Goal: Transaction & Acquisition: Book appointment/travel/reservation

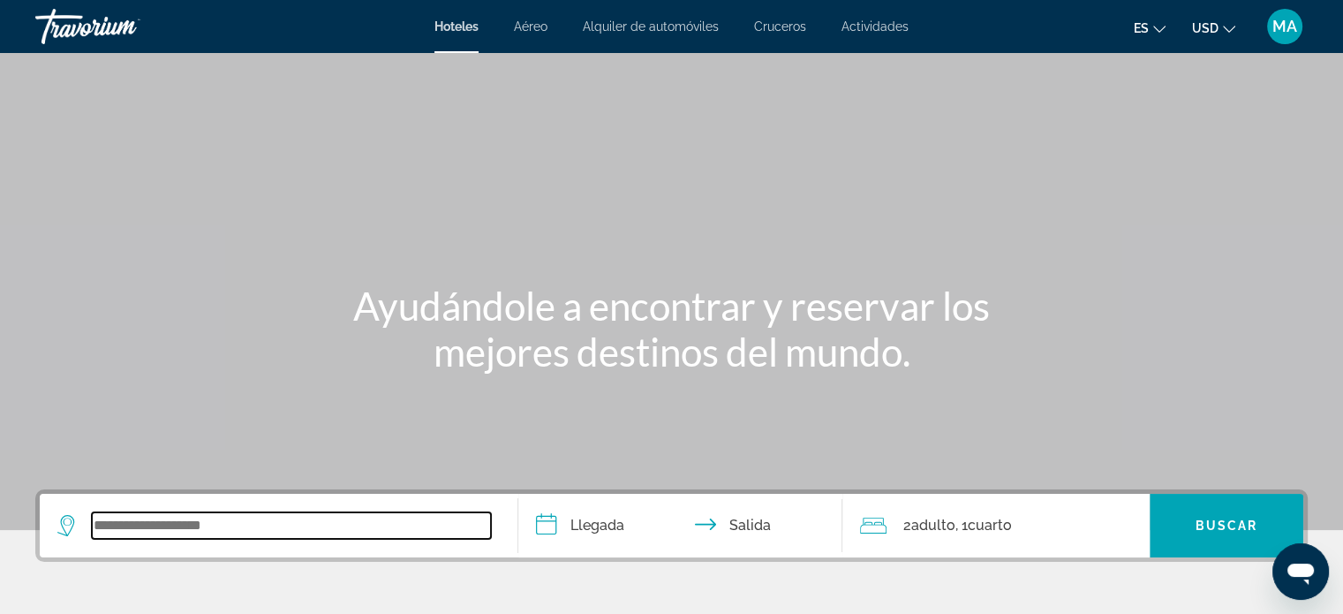
click at [295, 517] on input "Search widget" at bounding box center [291, 525] width 399 height 26
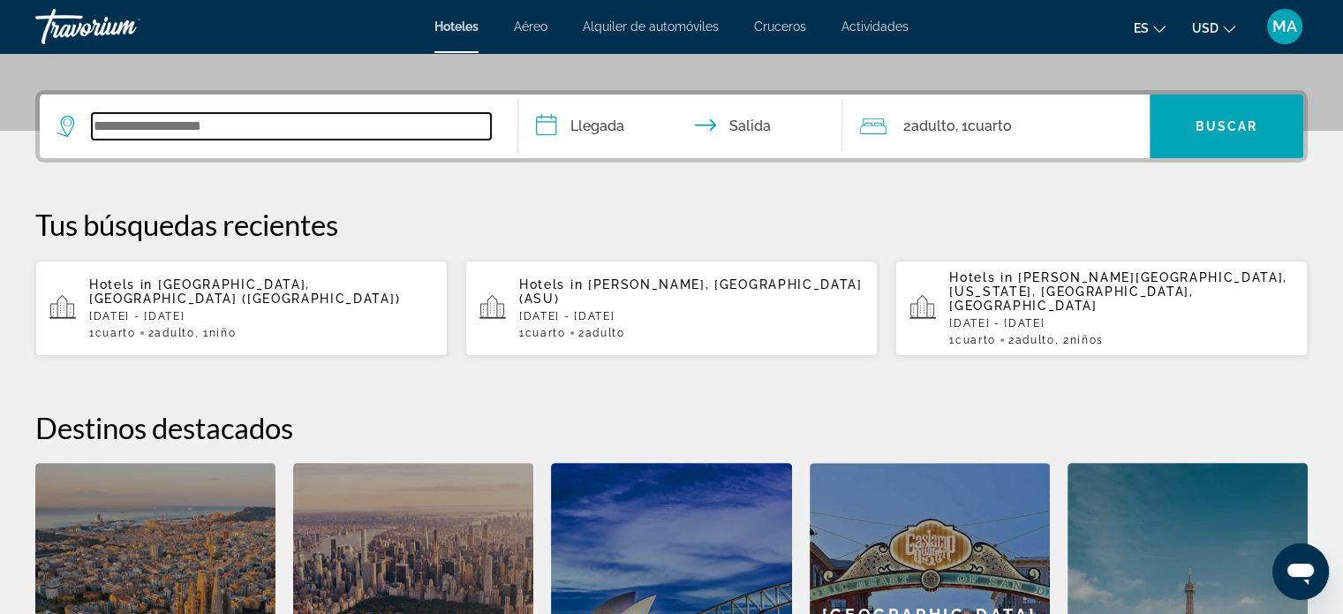
scroll to position [431, 0]
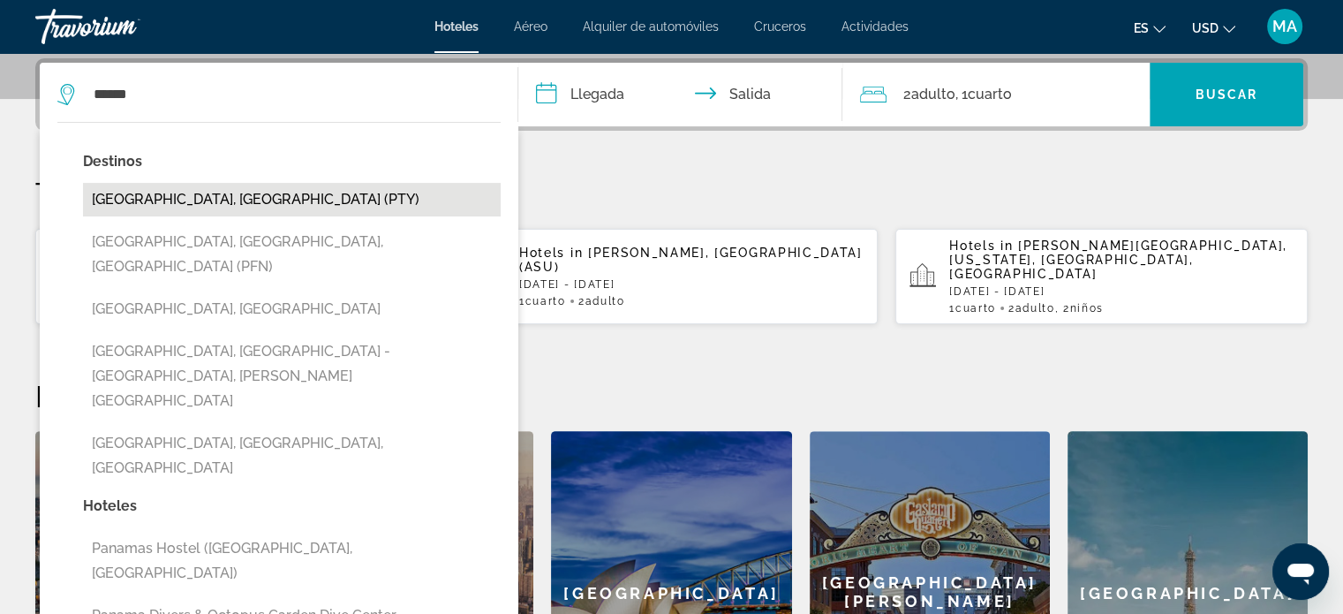
click at [309, 197] on button "[GEOGRAPHIC_DATA], [GEOGRAPHIC_DATA] (PTY)" at bounding box center [292, 200] width 418 height 34
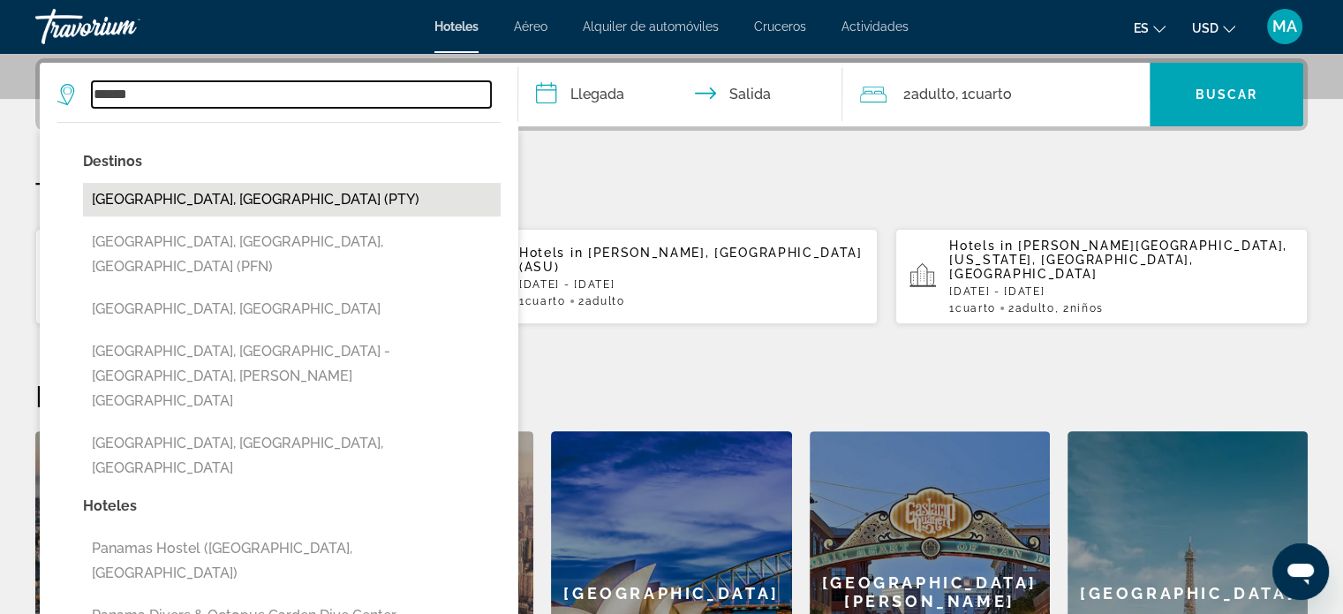
type input "**********"
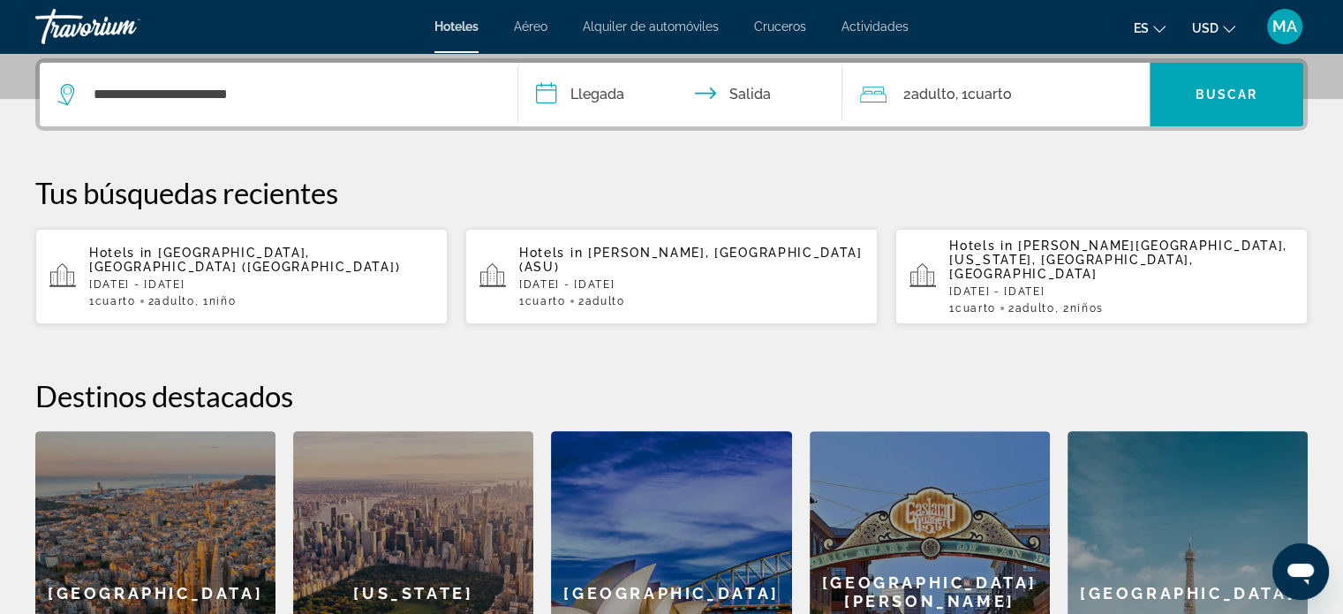
click at [600, 89] on input "**********" at bounding box center [684, 97] width 332 height 69
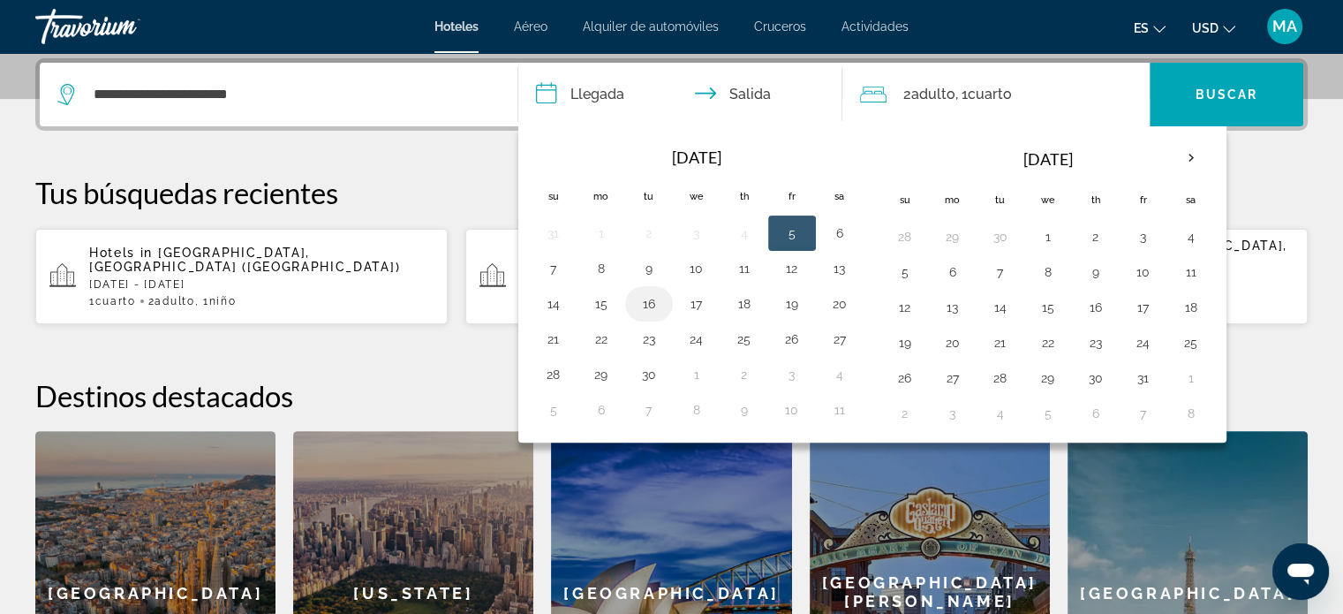
click at [646, 302] on button "16" at bounding box center [649, 303] width 28 height 25
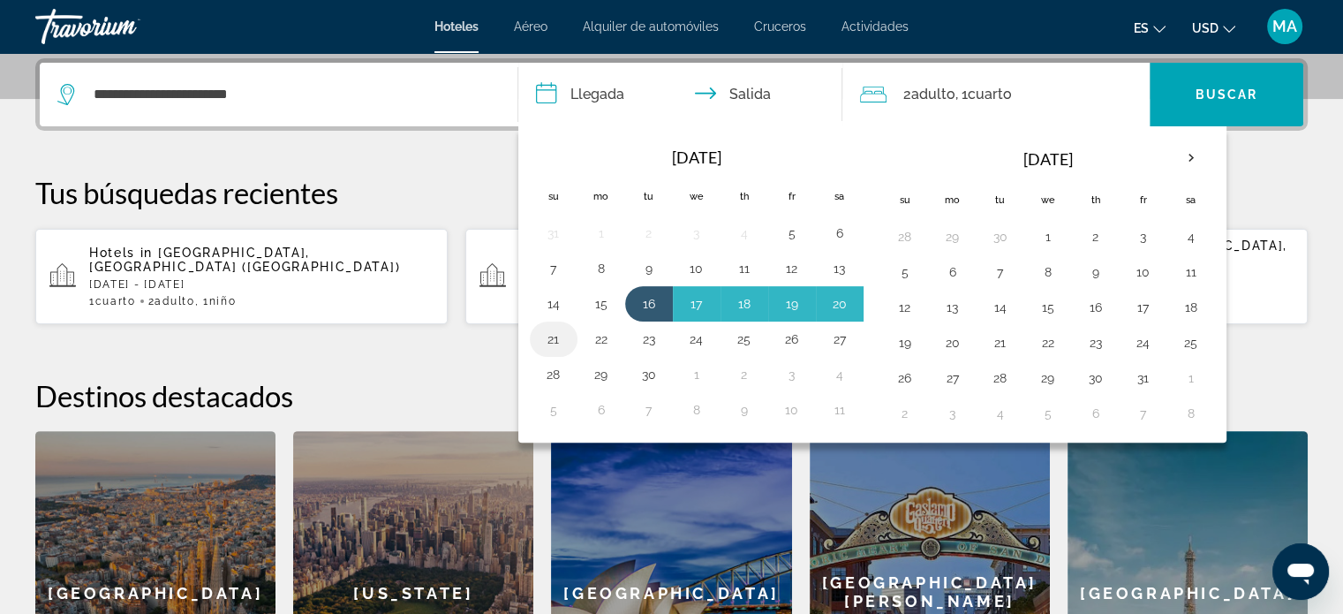
click at [546, 337] on button "21" at bounding box center [553, 339] width 28 height 25
type input "**********"
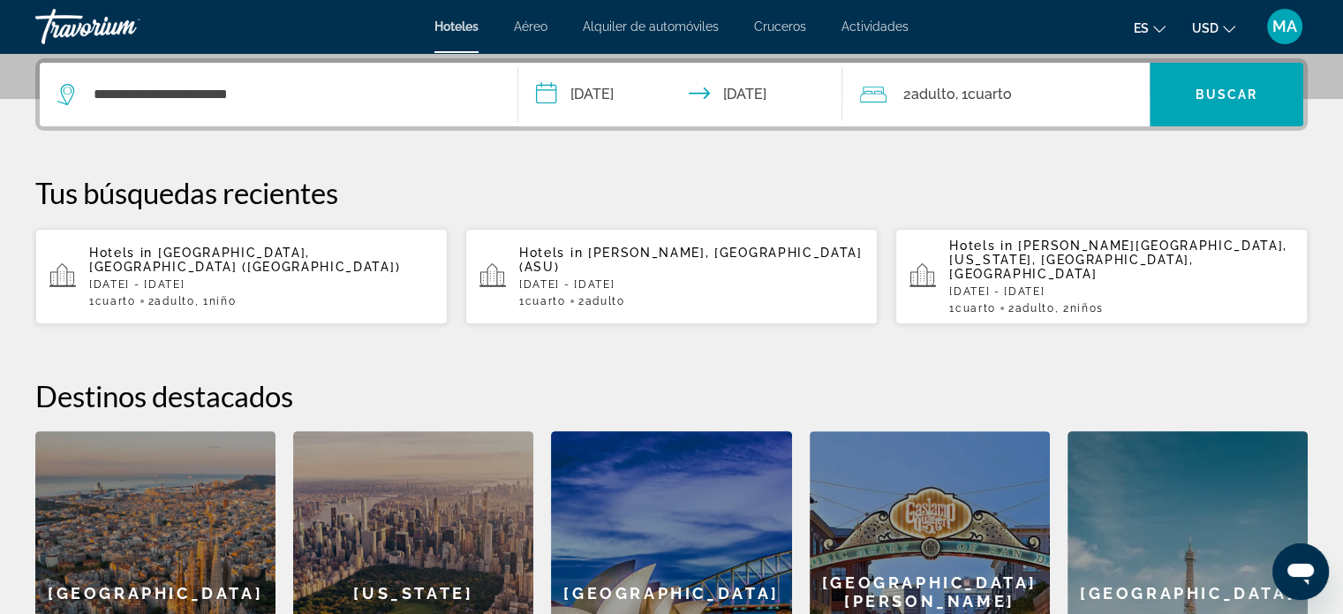
click at [928, 94] on span "Adulto" at bounding box center [932, 94] width 44 height 17
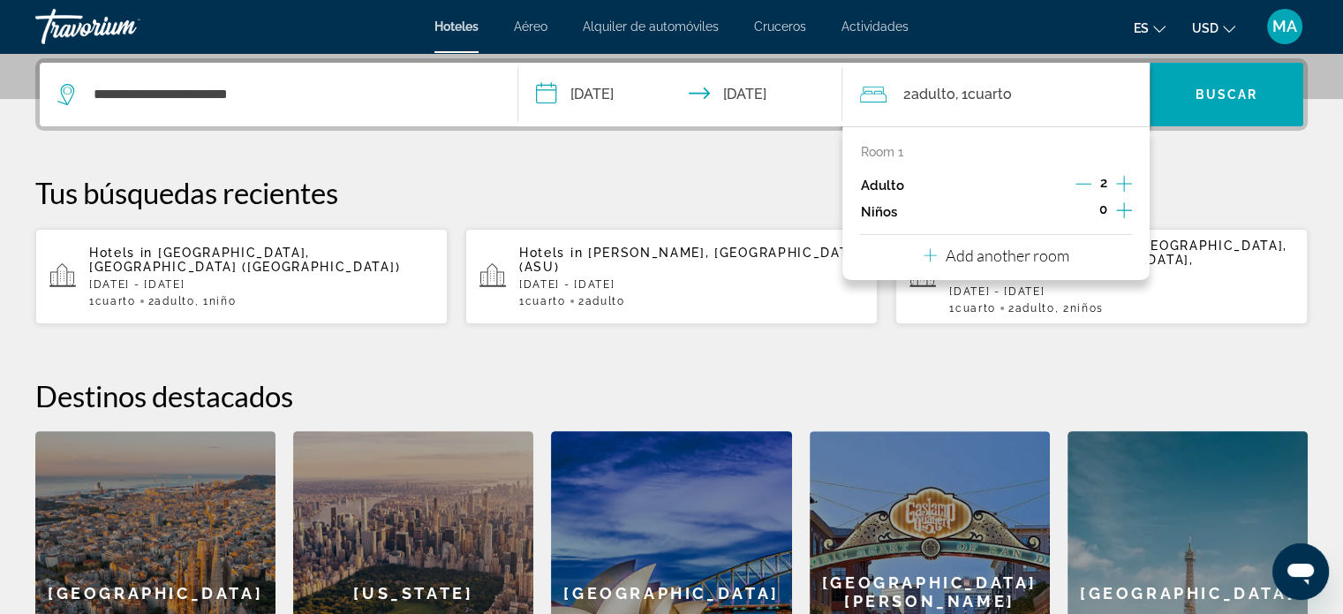
click at [1126, 215] on icon "Increment children" at bounding box center [1124, 210] width 16 height 21
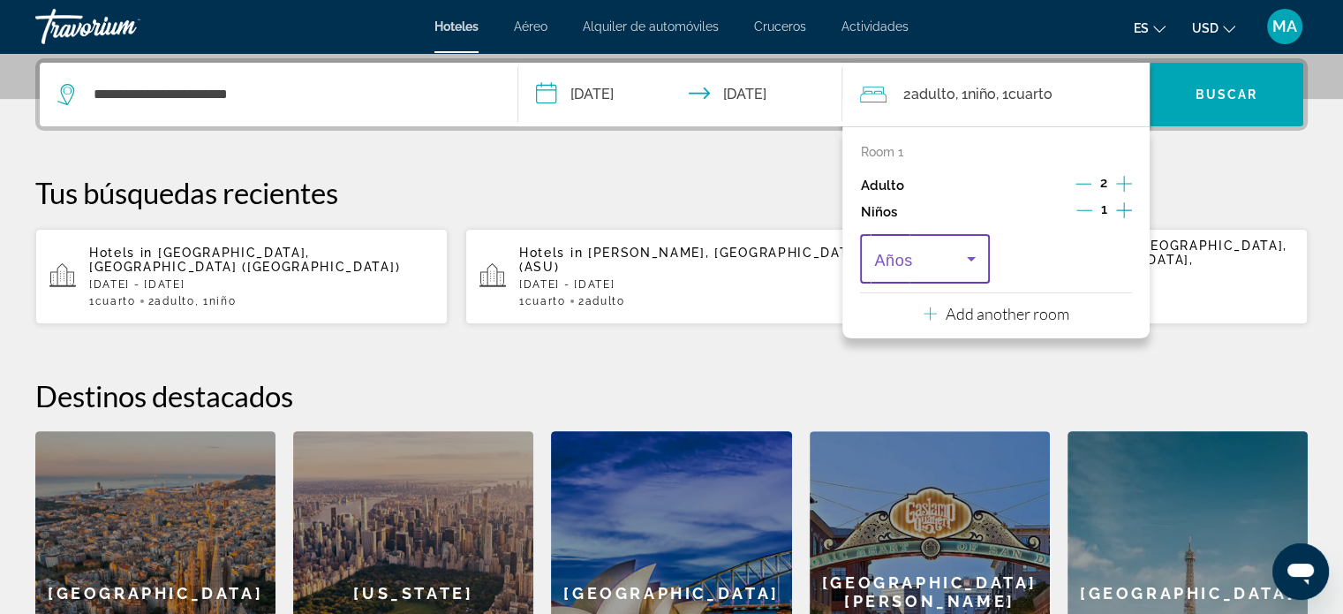
click at [921, 262] on span "Travelers: 2 adults, 1 child" at bounding box center [920, 258] width 92 height 21
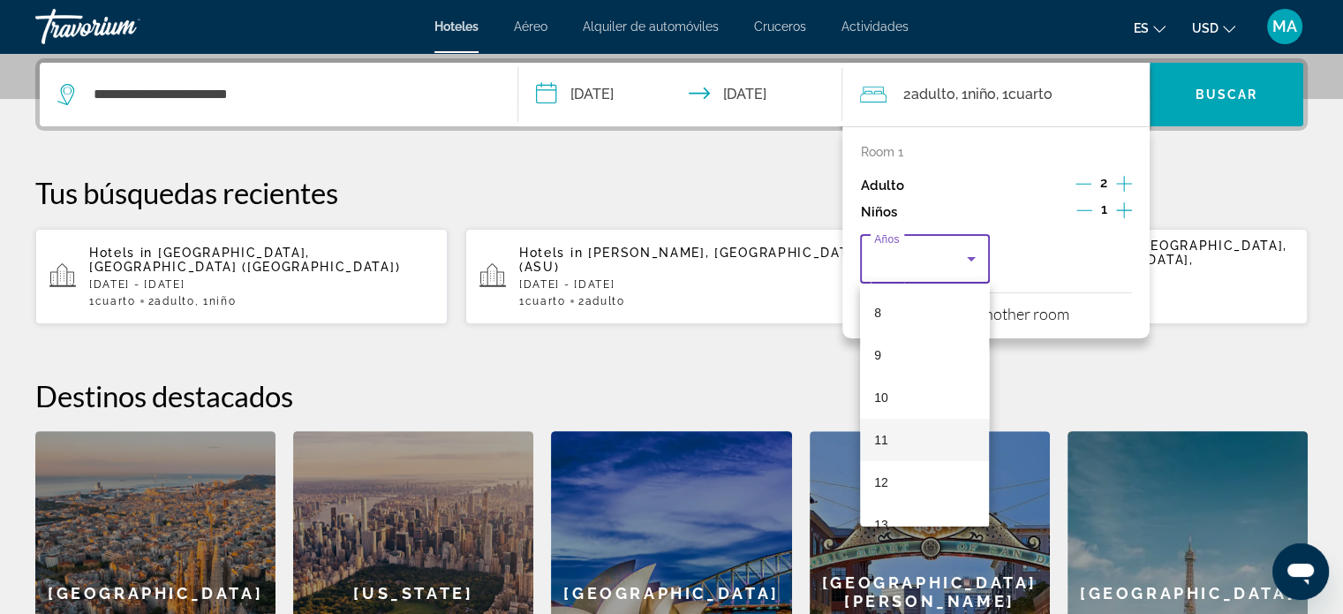
scroll to position [353, 0]
click at [914, 379] on mat-option "10" at bounding box center [924, 382] width 129 height 42
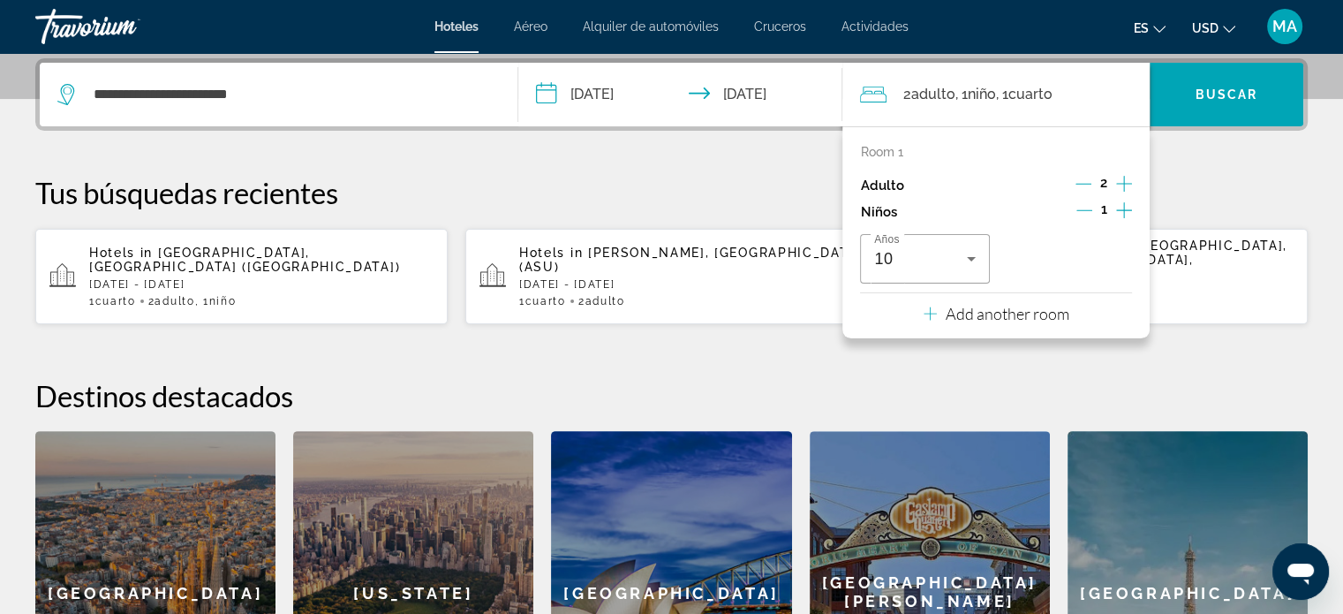
click at [1197, 353] on div "**********" at bounding box center [671, 406] width 1343 height 696
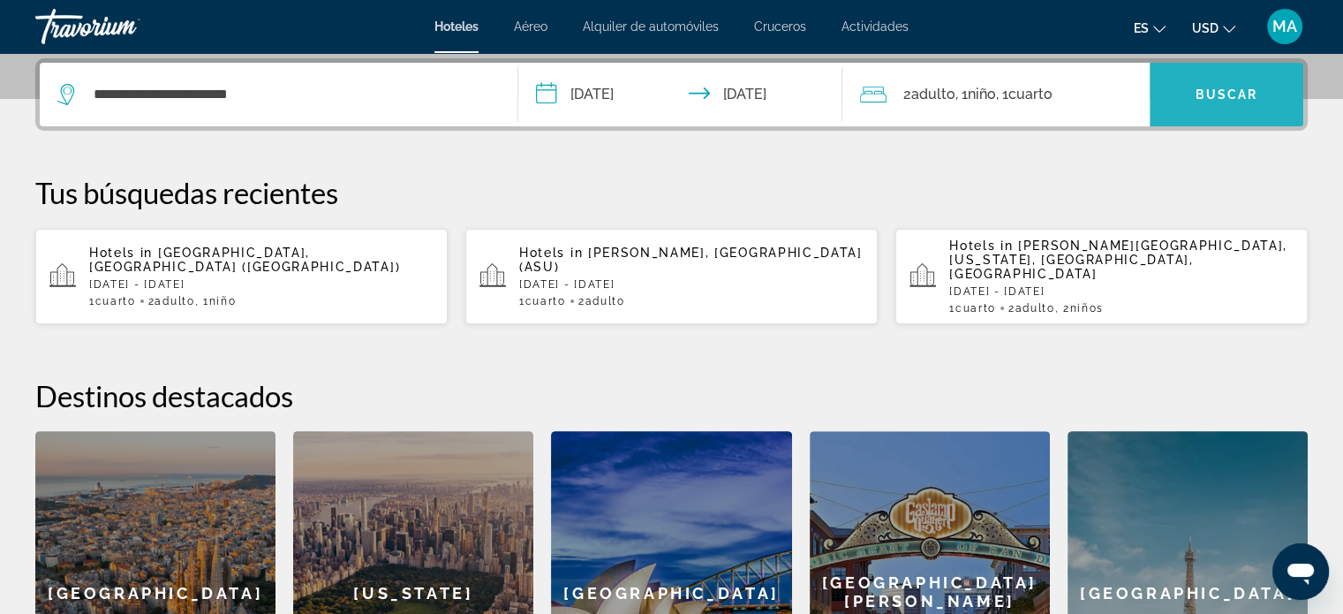
click at [1237, 96] on span "Buscar" at bounding box center [1226, 94] width 63 height 14
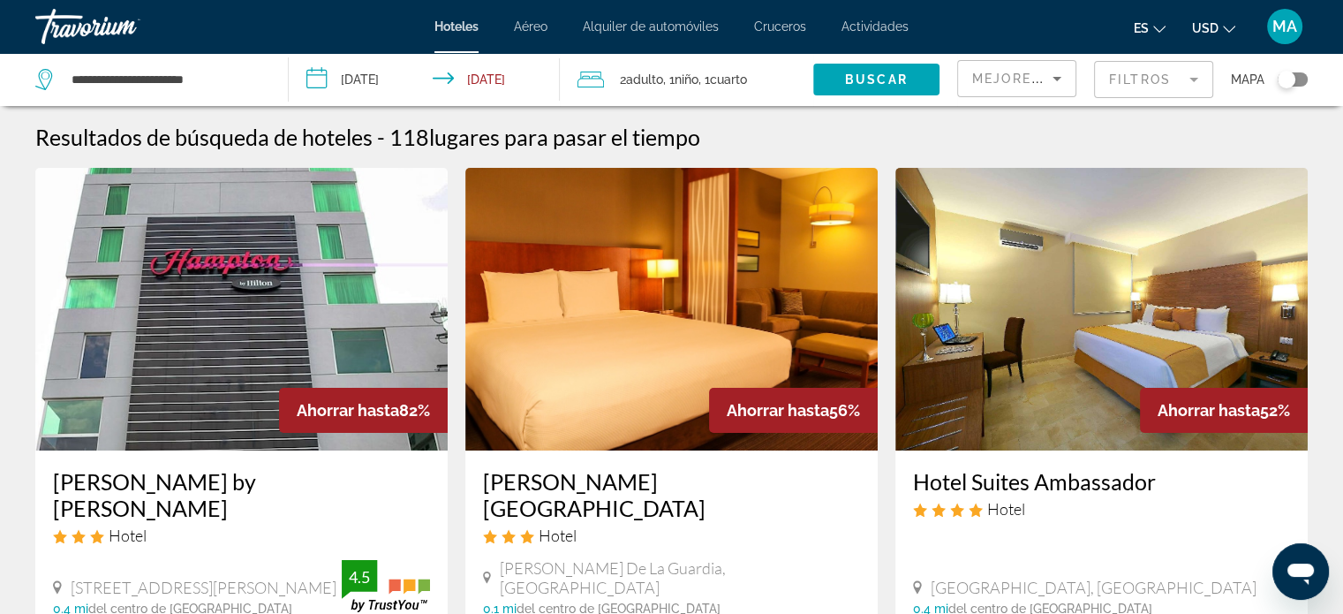
click at [1052, 77] on icon "Sort by" at bounding box center [1056, 79] width 9 height 4
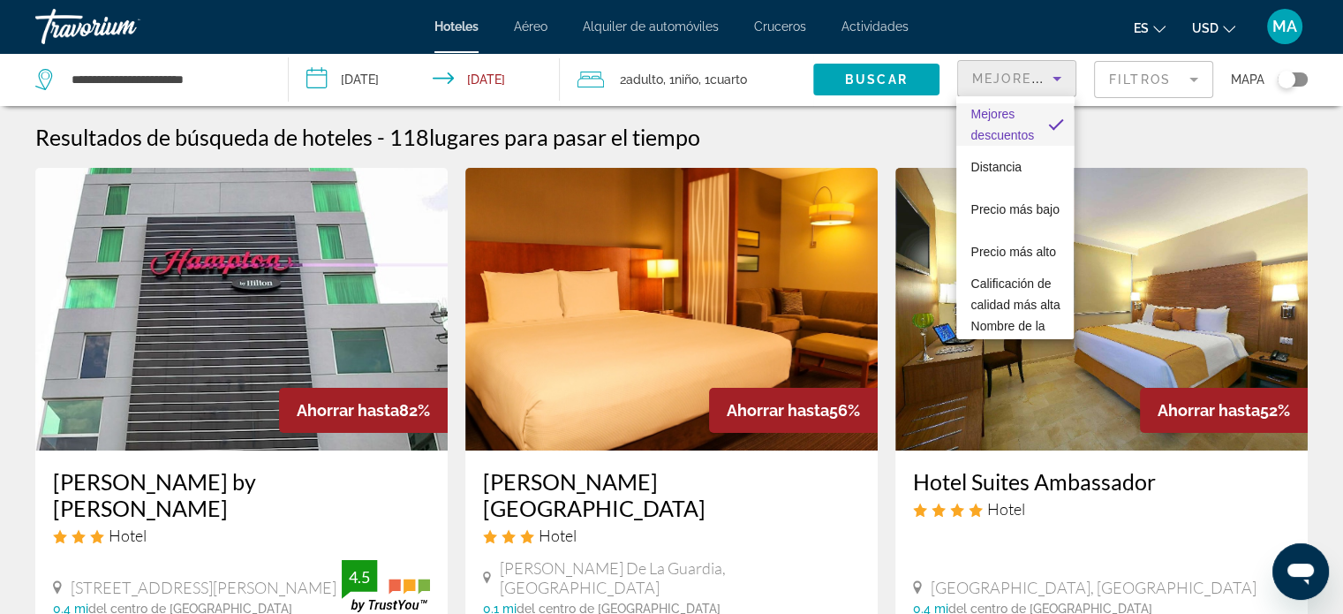
click at [1052, 77] on div at bounding box center [671, 307] width 1343 height 614
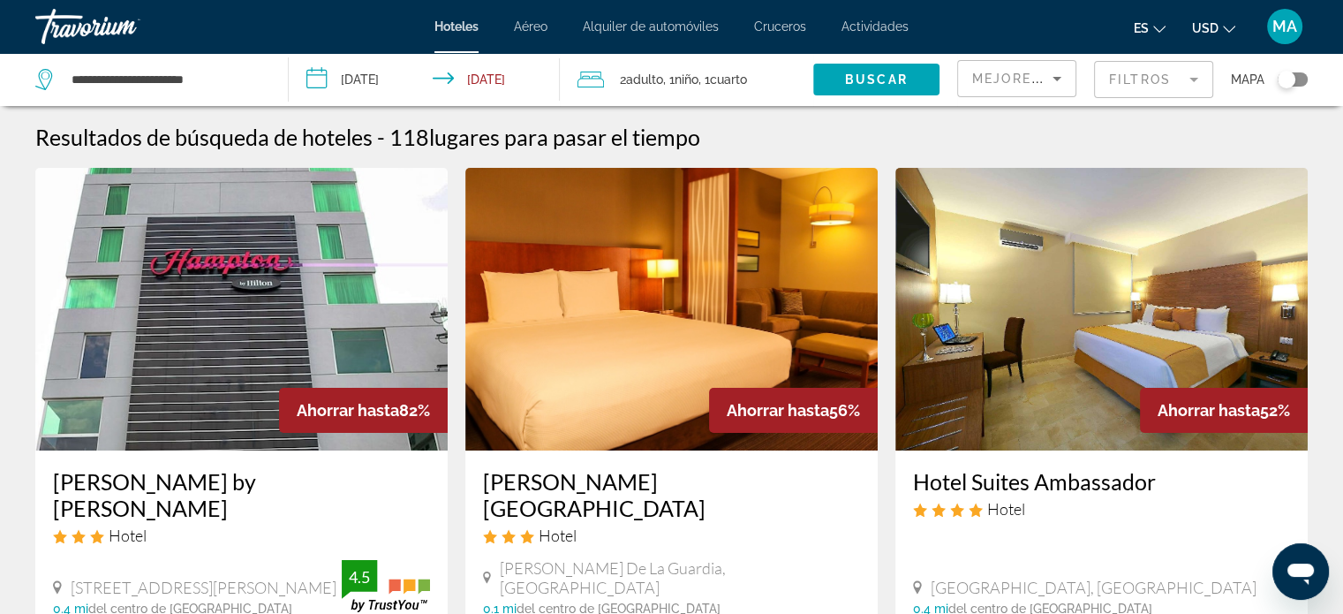
click at [1191, 81] on mat-form-field "Filtros" at bounding box center [1153, 79] width 119 height 37
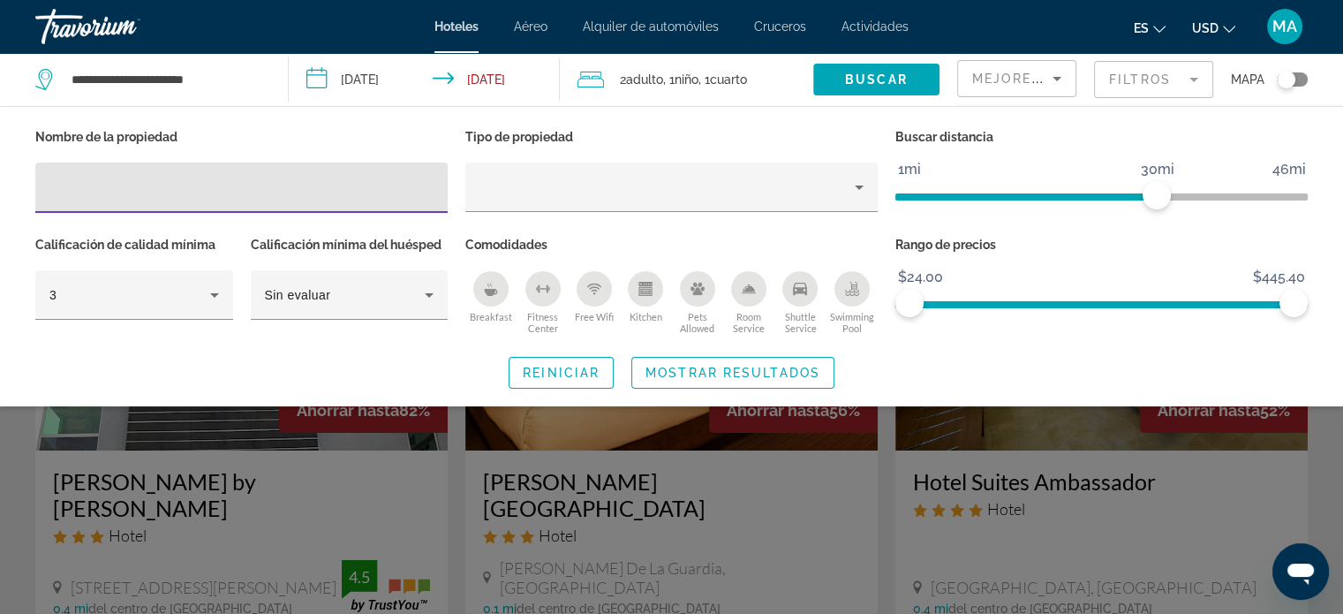
click at [770, 156] on div "Tipo de propiedad" at bounding box center [671, 178] width 430 height 108
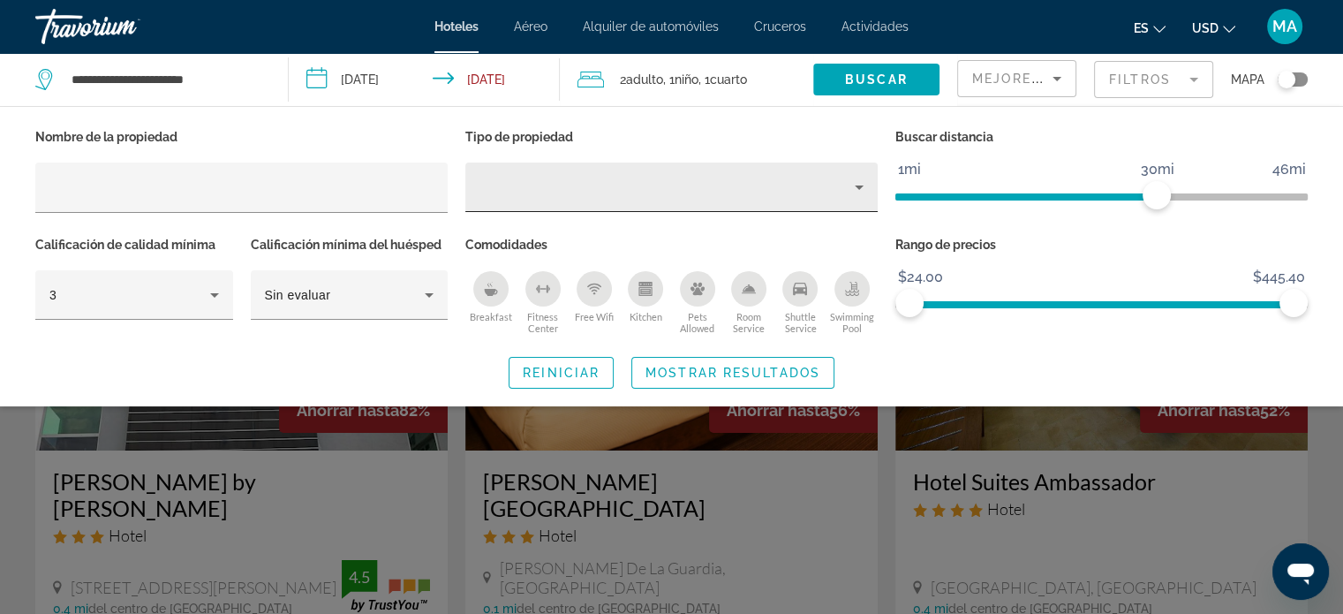
click at [764, 193] on div "Property type" at bounding box center [666, 187] width 375 height 21
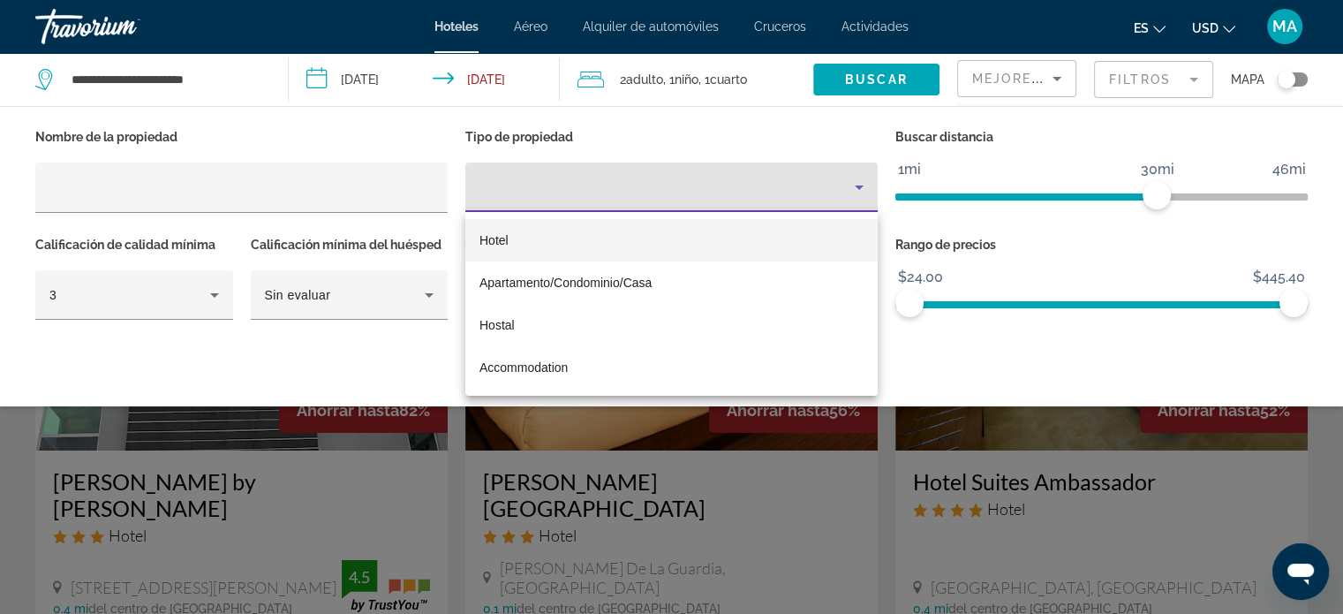
click at [886, 502] on div at bounding box center [671, 307] width 1343 height 614
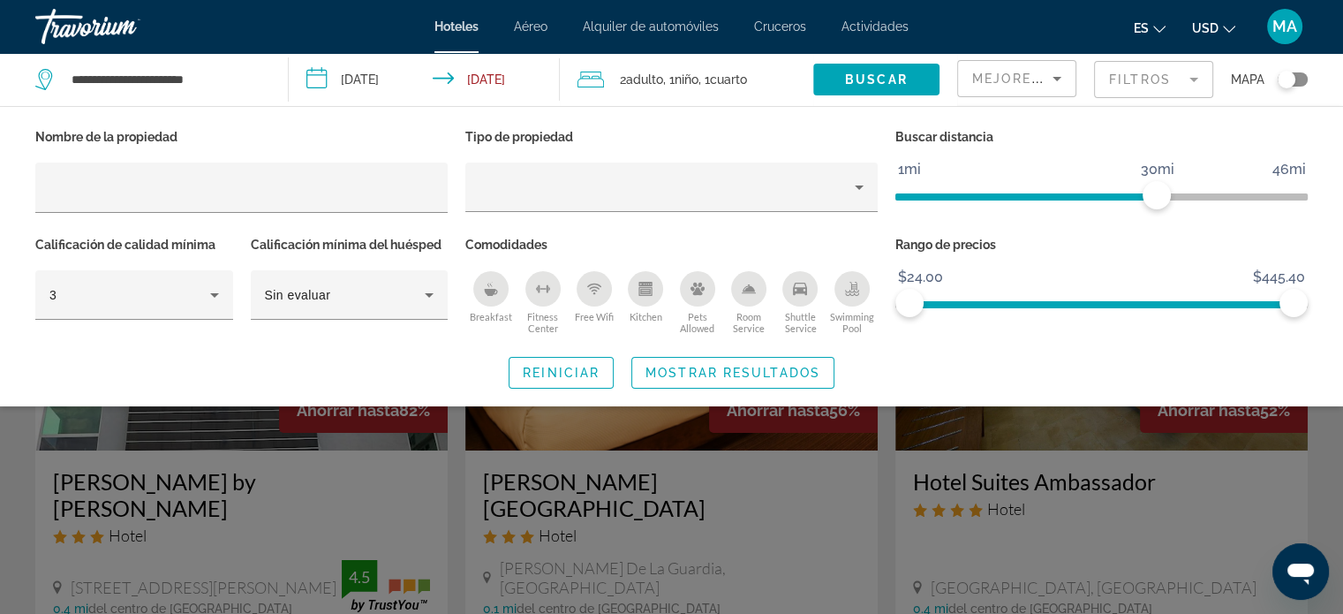
click at [886, 502] on div "Search widget" at bounding box center [671, 439] width 1343 height 349
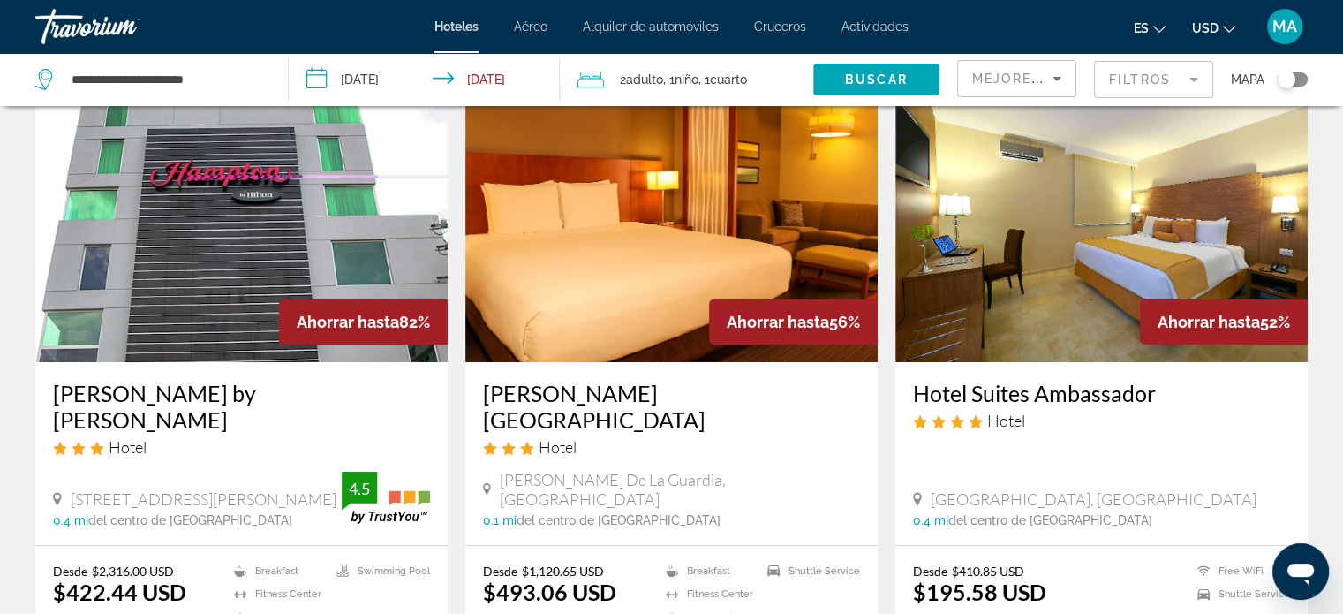
scroll to position [177, 0]
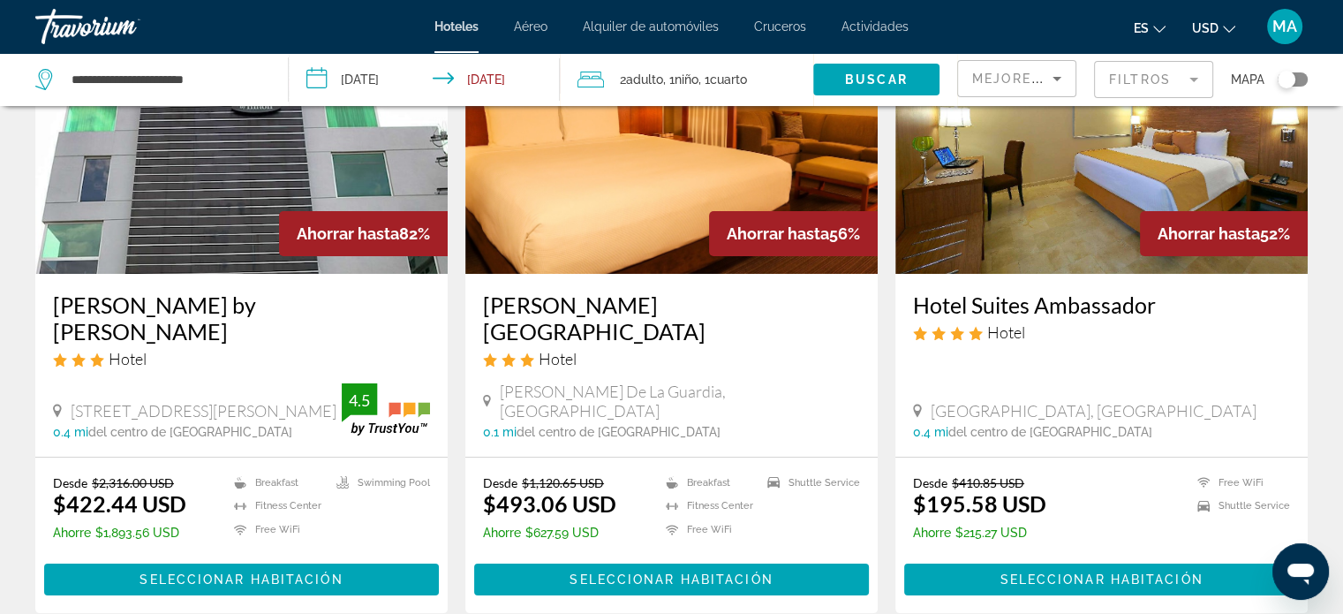
click at [205, 165] on img "Main content" at bounding box center [241, 132] width 412 height 282
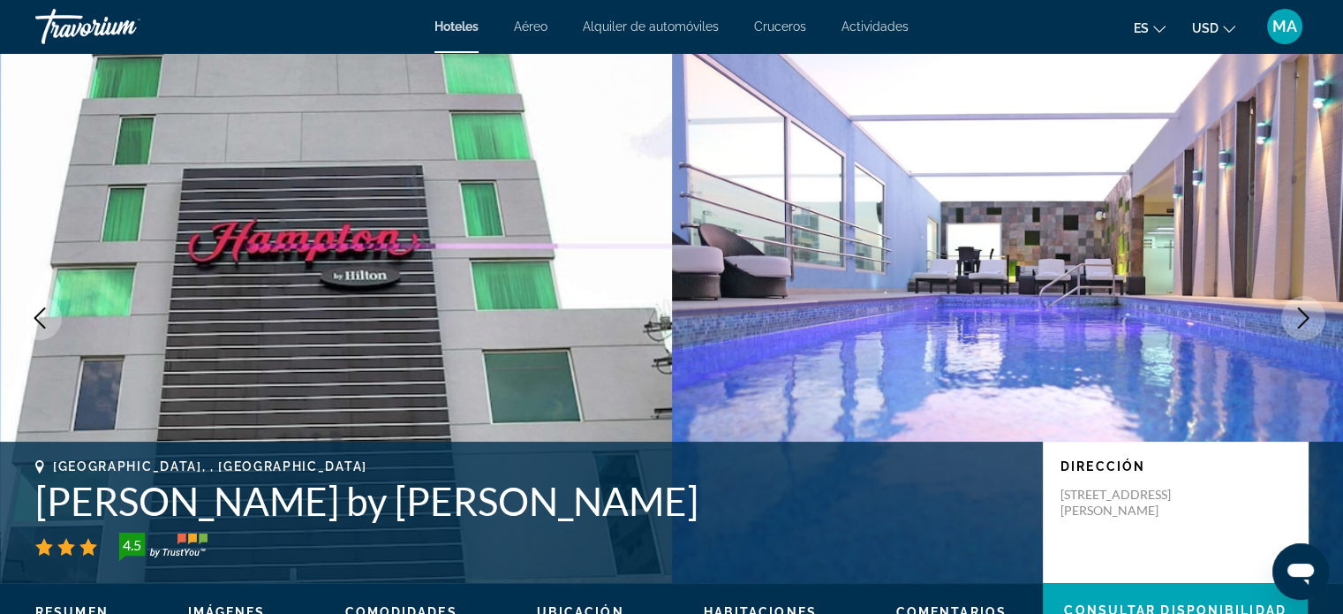
click at [1301, 324] on icon "Next image" at bounding box center [1303, 317] width 11 height 21
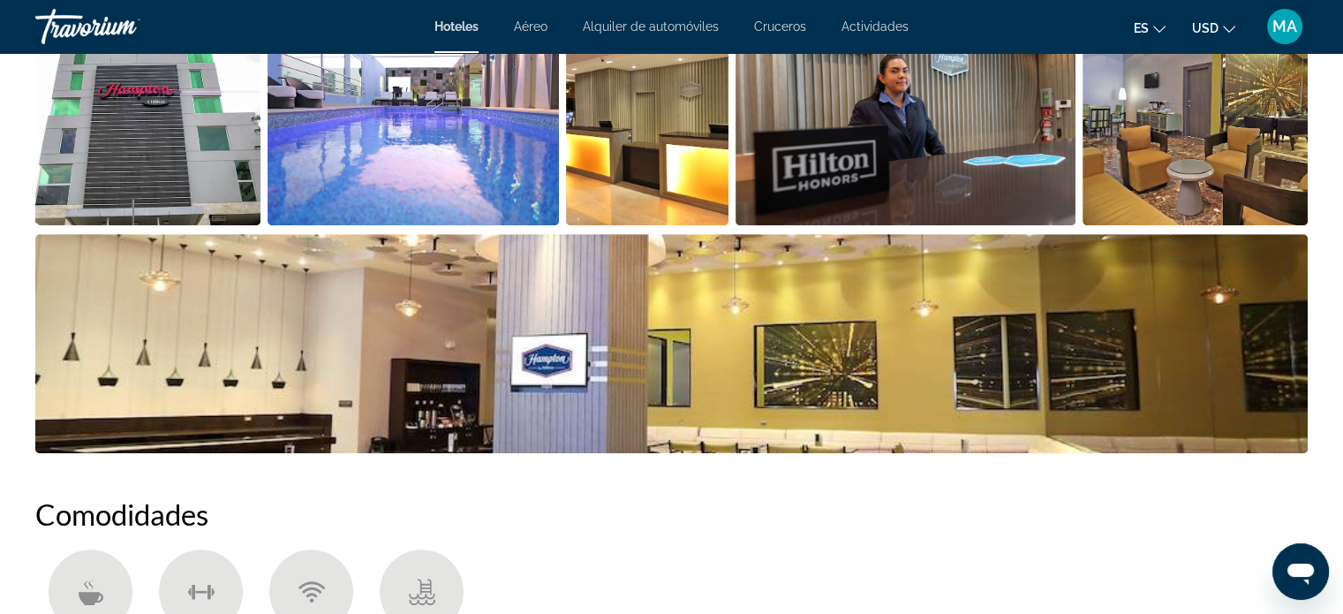
scroll to position [973, 0]
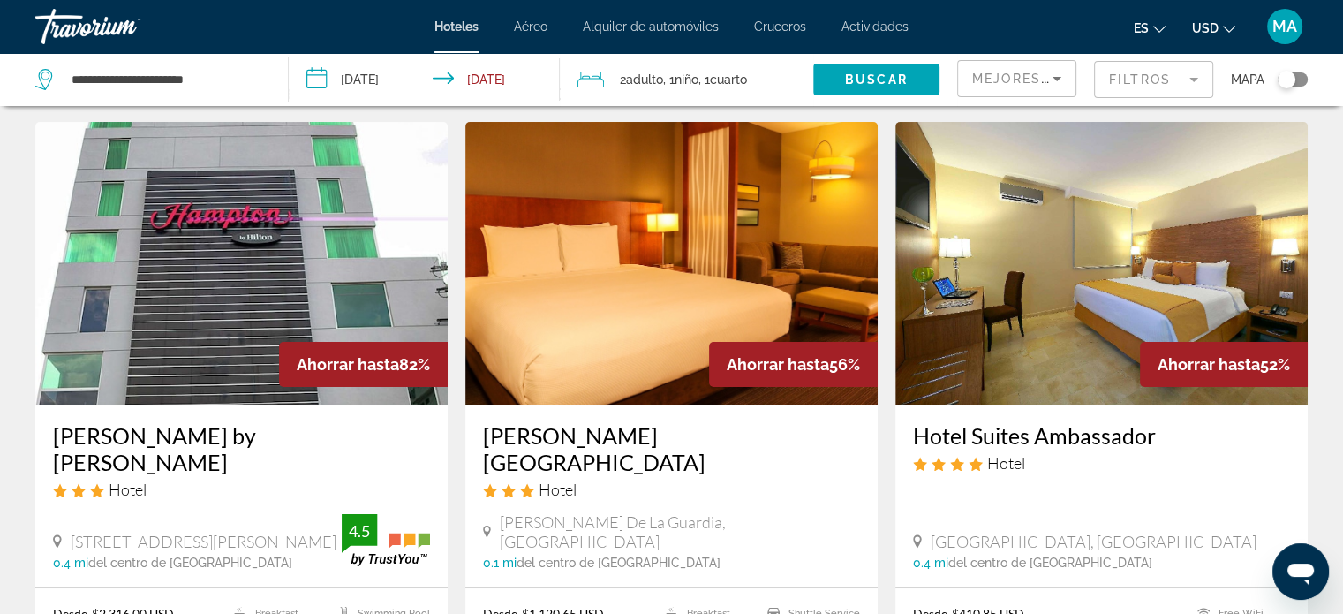
scroll to position [88, 0]
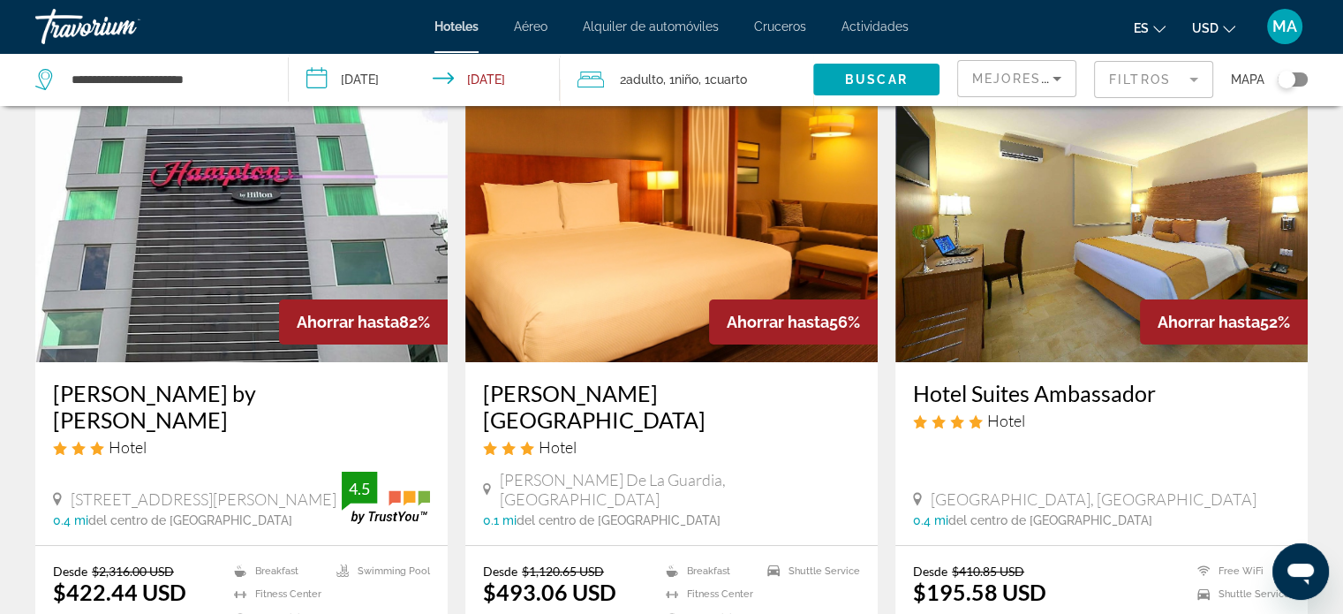
click at [632, 281] on img "Main content" at bounding box center [671, 220] width 412 height 282
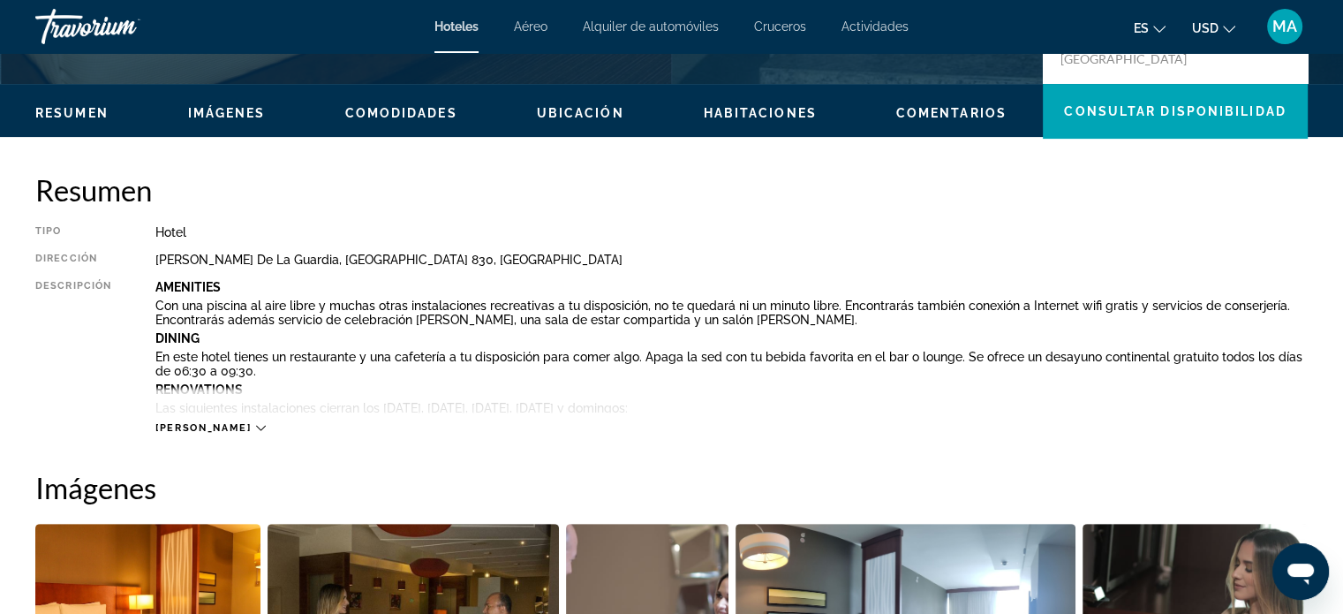
scroll to position [530, 0]
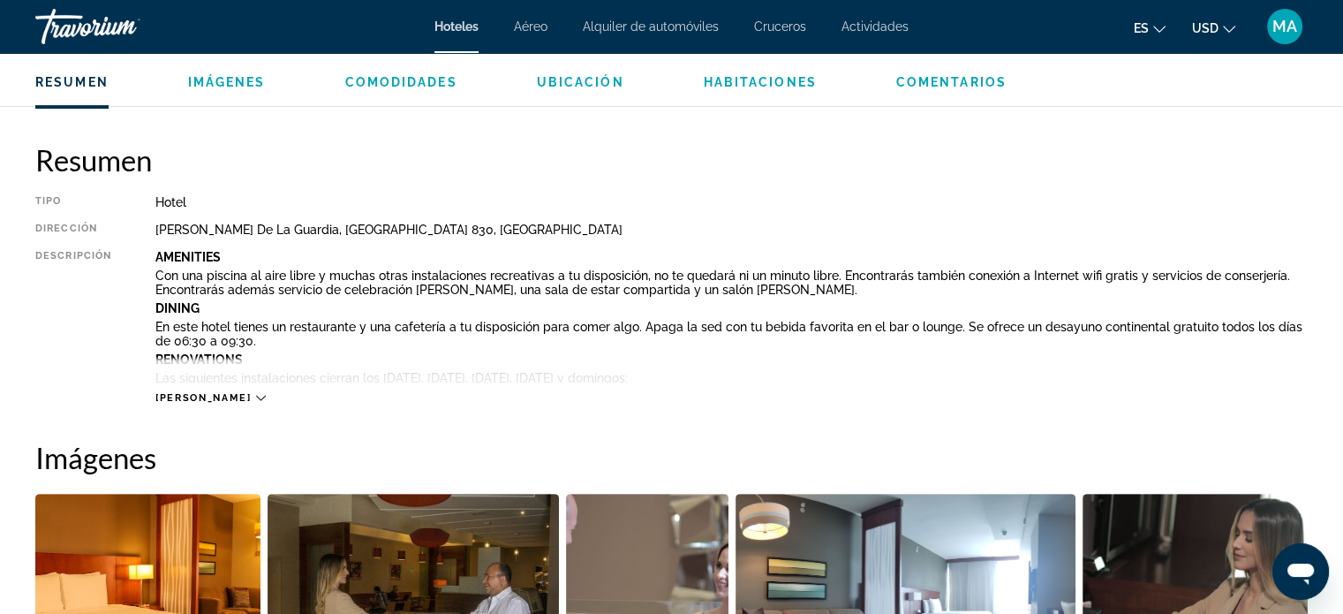
click at [186, 397] on span "Lee mas" at bounding box center [202, 397] width 95 height 11
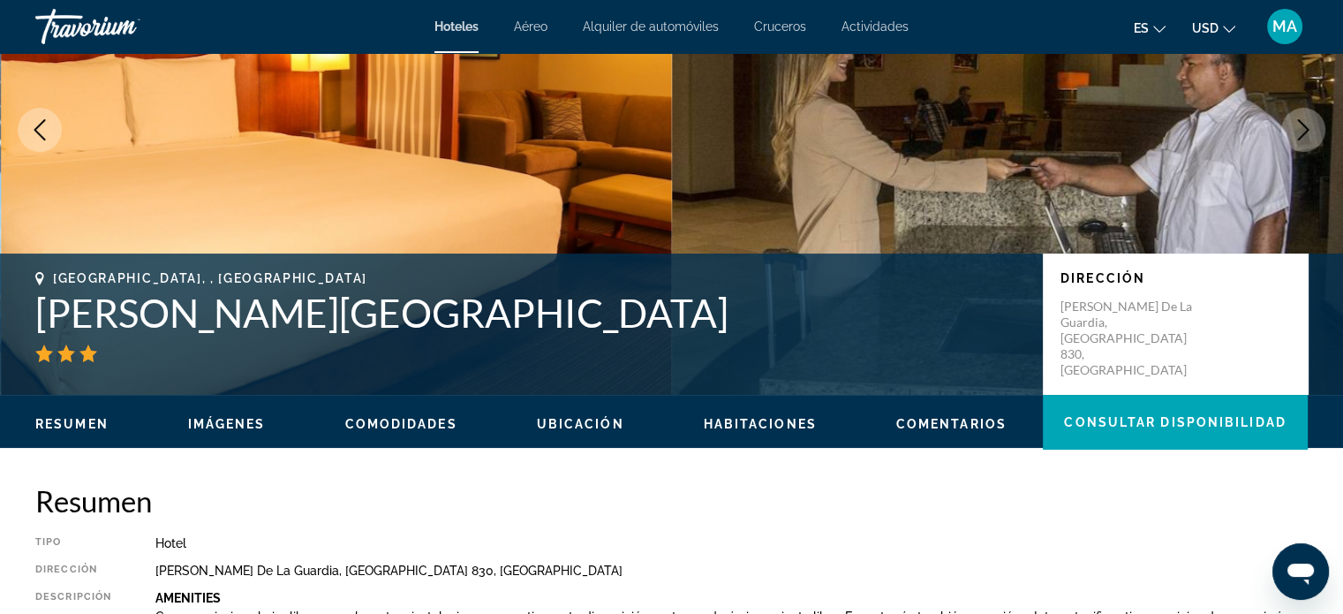
scroll to position [0, 0]
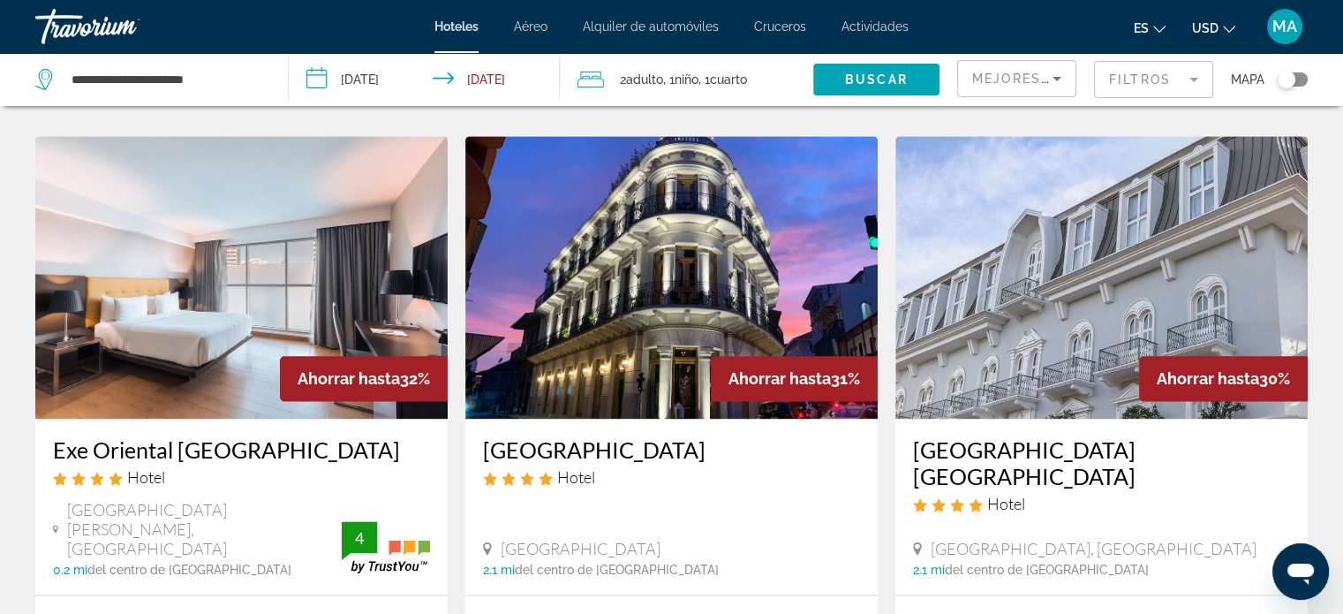
scroll to position [2426, 0]
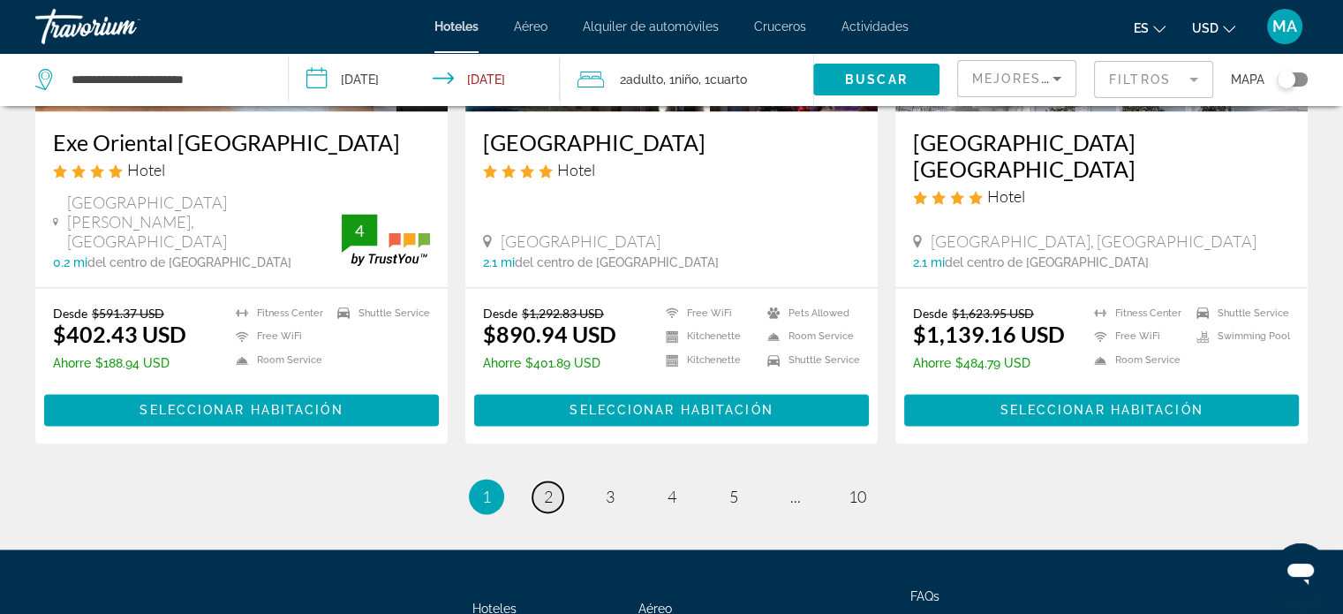
click at [547, 486] on span "2" at bounding box center [548, 495] width 9 height 19
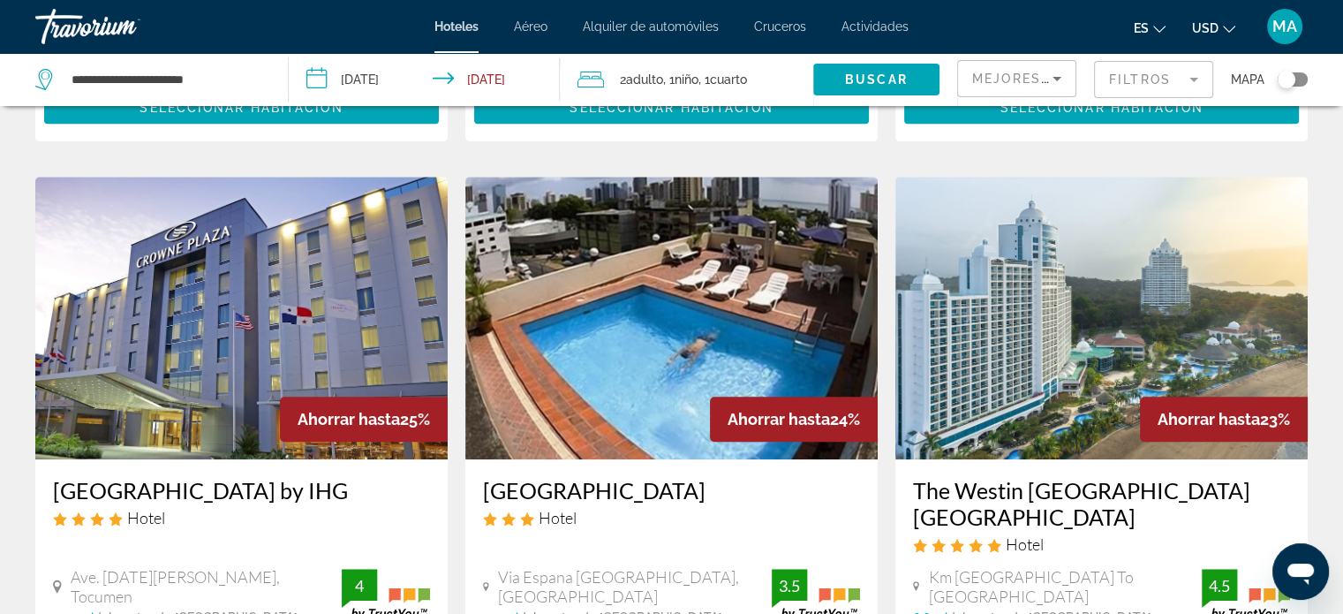
scroll to position [1412, 0]
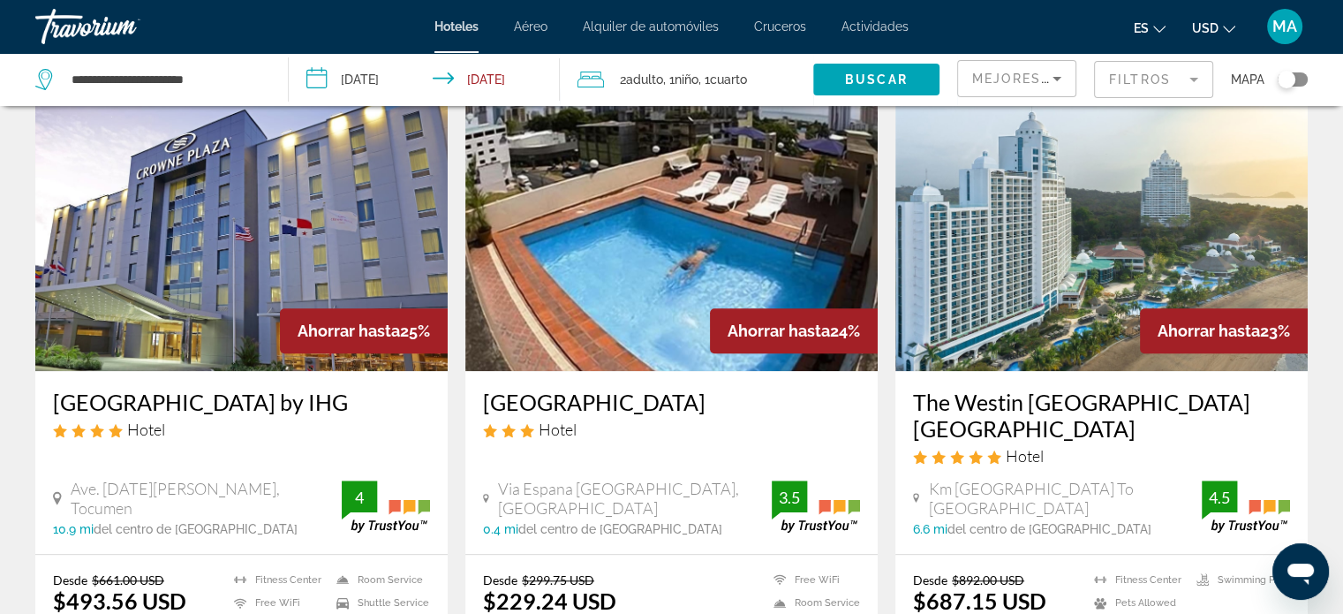
click at [1035, 246] on img "Main content" at bounding box center [1101, 229] width 412 height 282
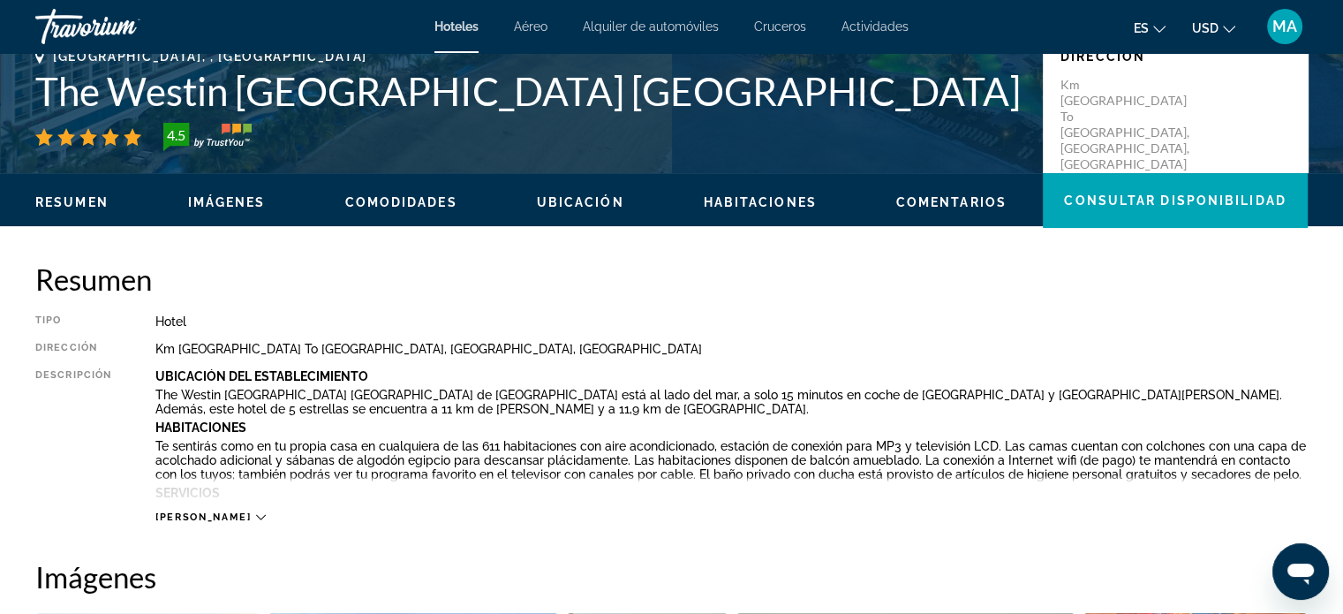
scroll to position [441, 0]
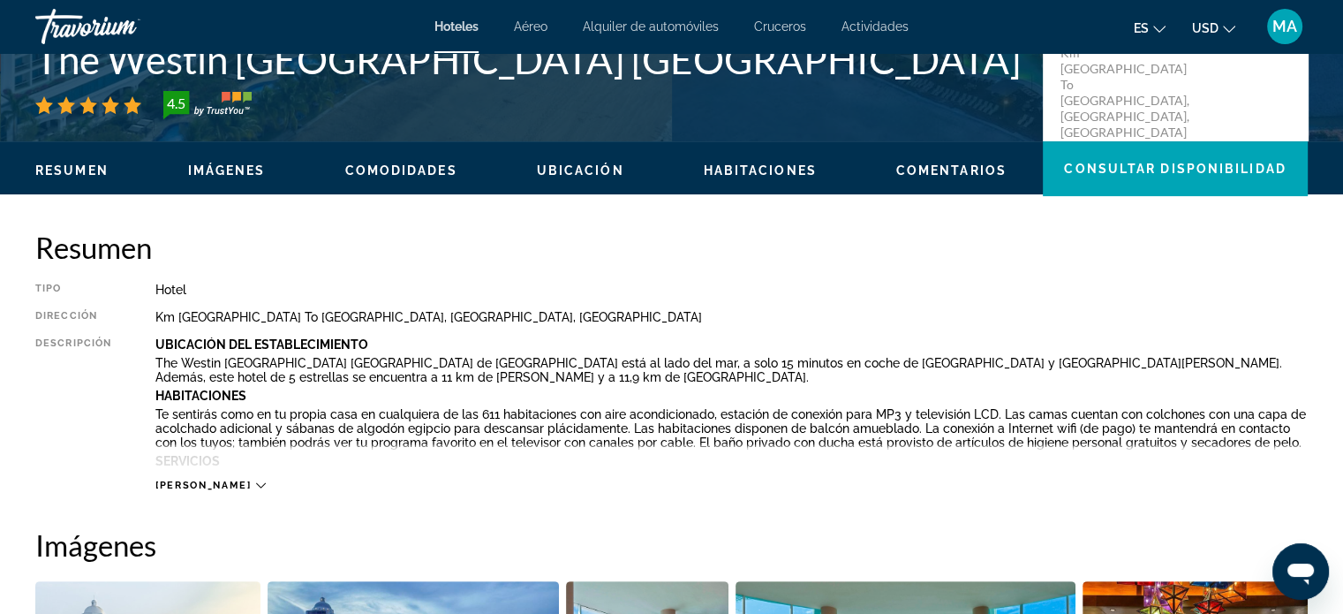
click at [203, 482] on span "Lee mas" at bounding box center [202, 484] width 95 height 11
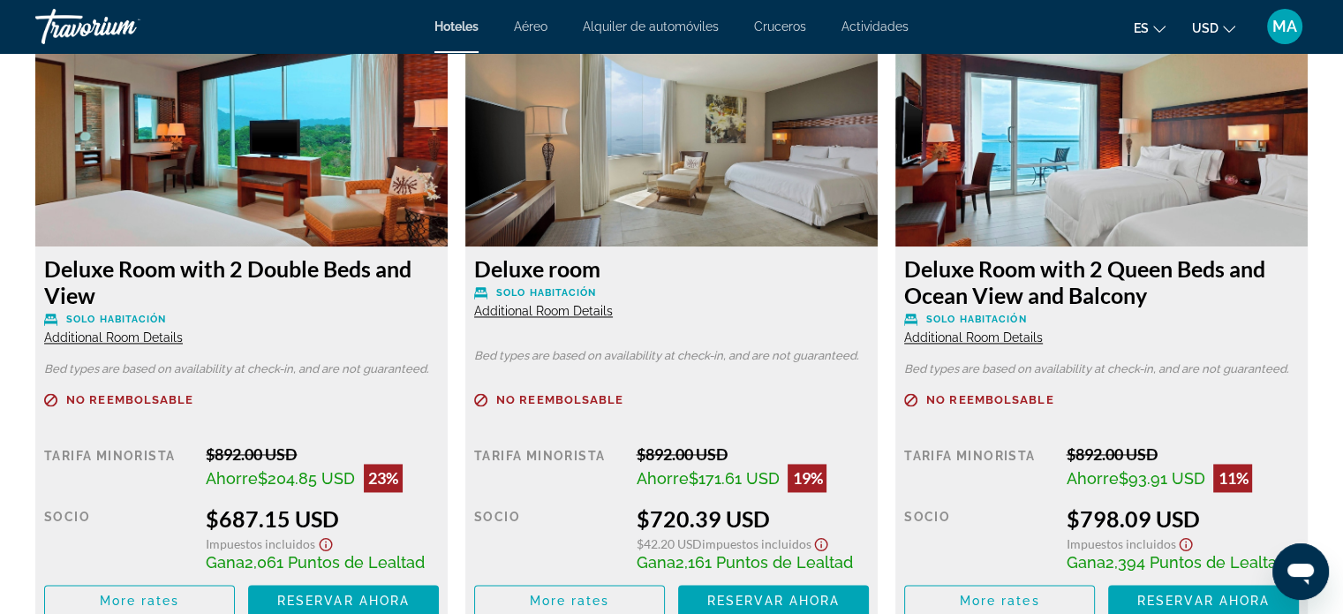
scroll to position [2656, 0]
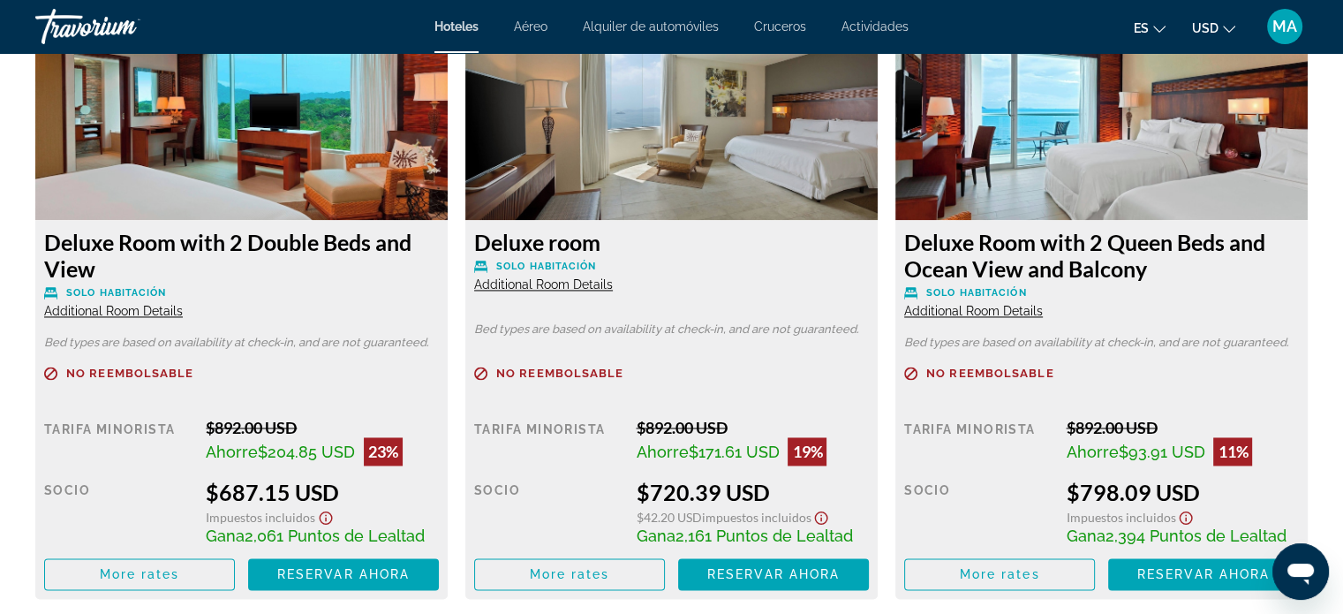
click at [130, 307] on span "Additional Room Details" at bounding box center [113, 311] width 139 height 14
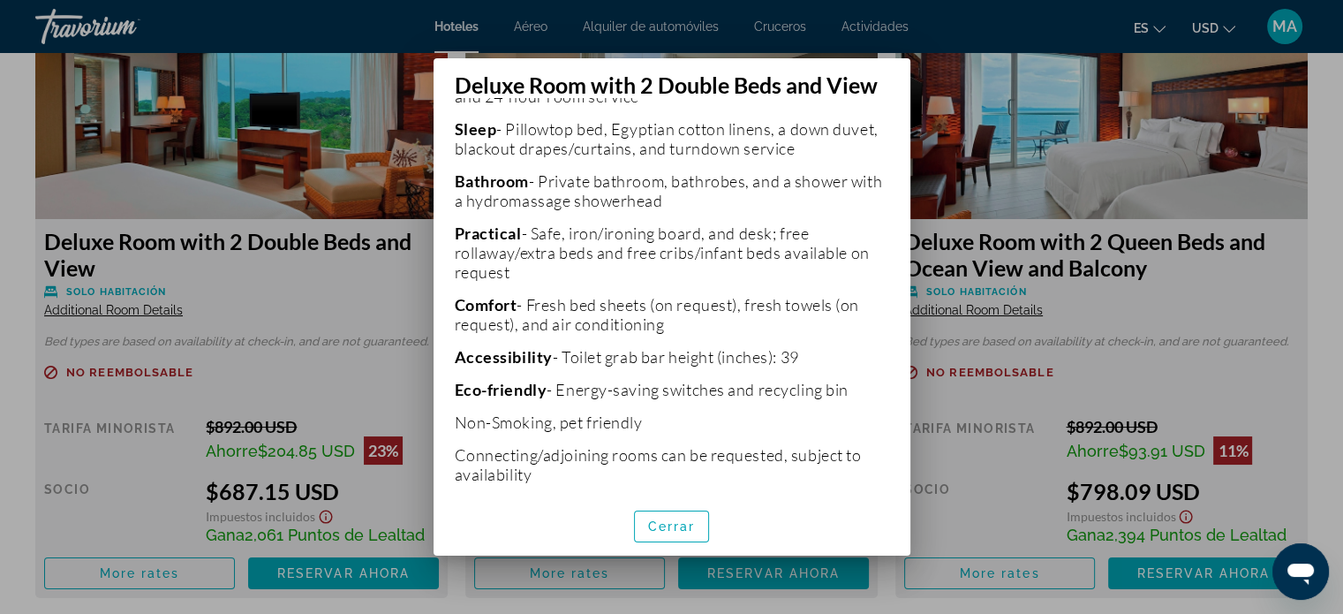
scroll to position [588, 0]
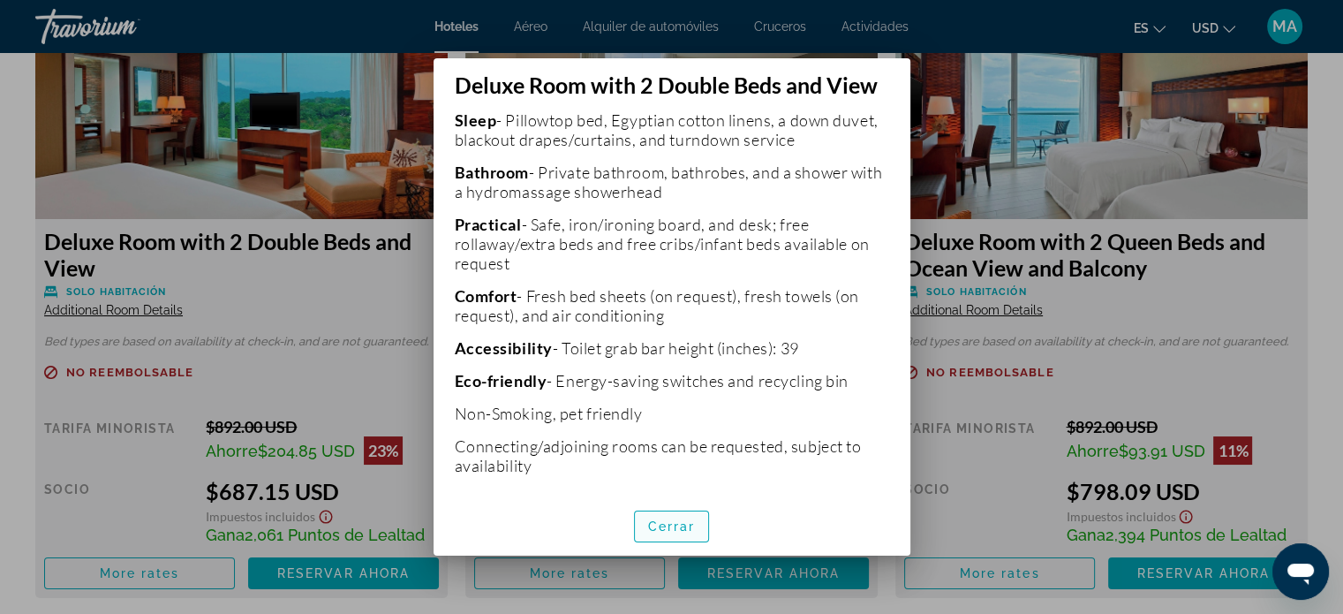
drag, startPoint x: 665, startPoint y: 535, endPoint x: 655, endPoint y: 529, distance: 11.5
click at [664, 535] on span "button" at bounding box center [672, 526] width 74 height 42
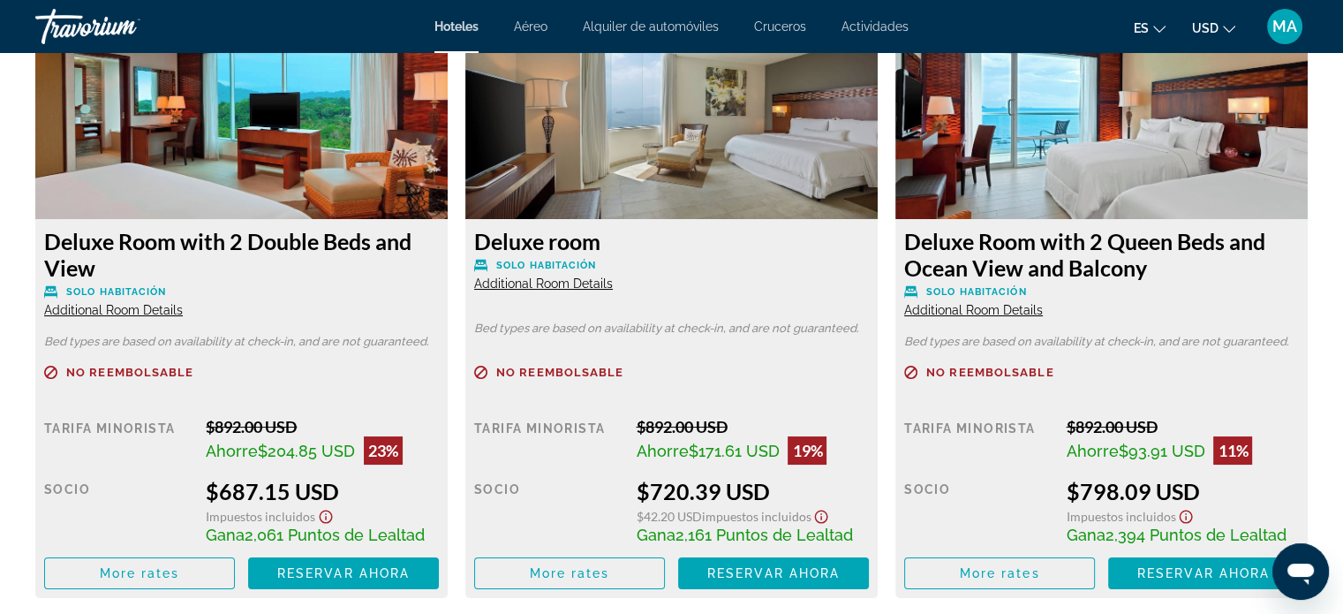
scroll to position [2656, 0]
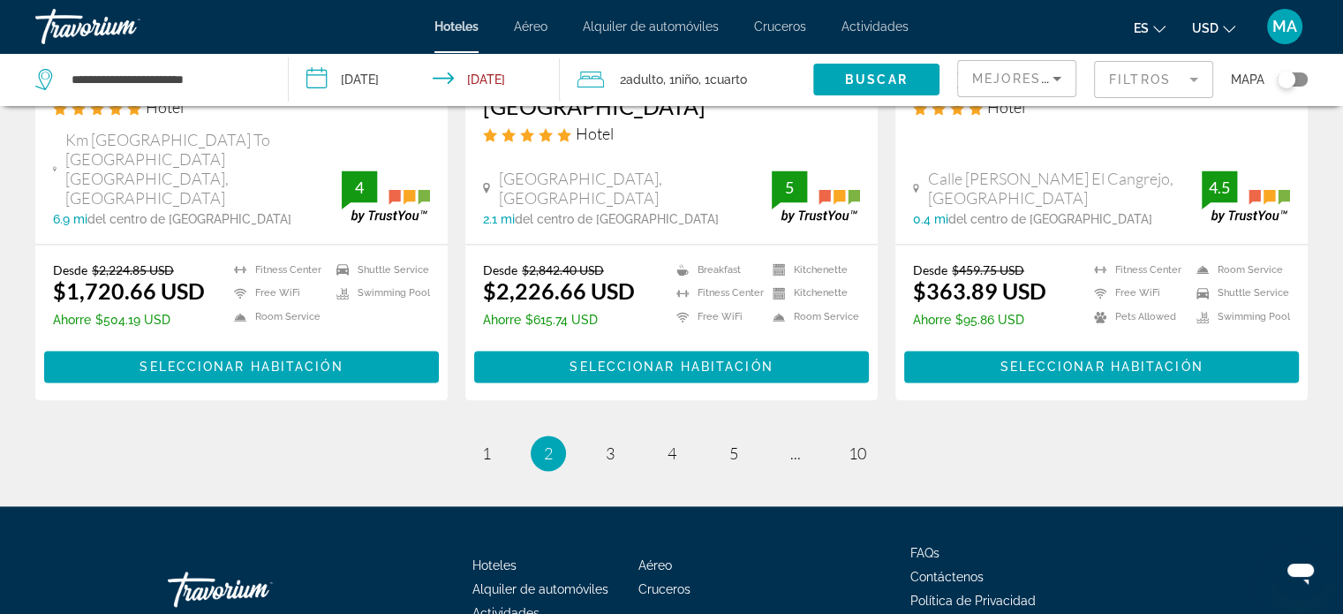
scroll to position [2412, 0]
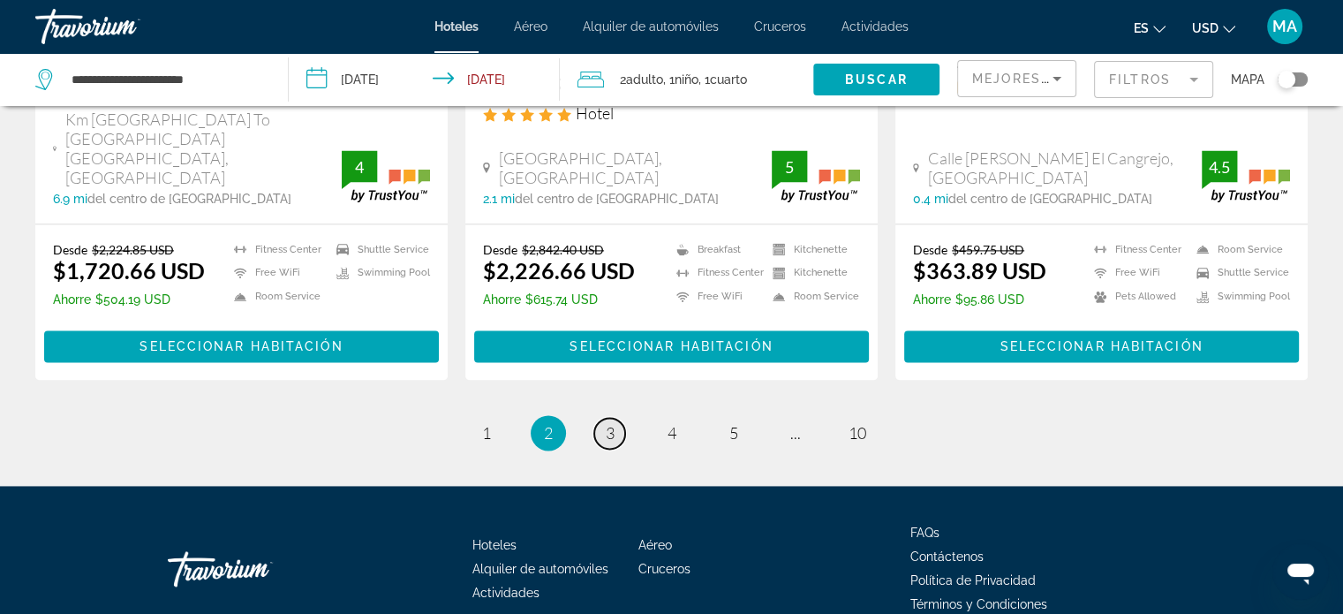
click at [610, 423] on span "3" at bounding box center [610, 432] width 9 height 19
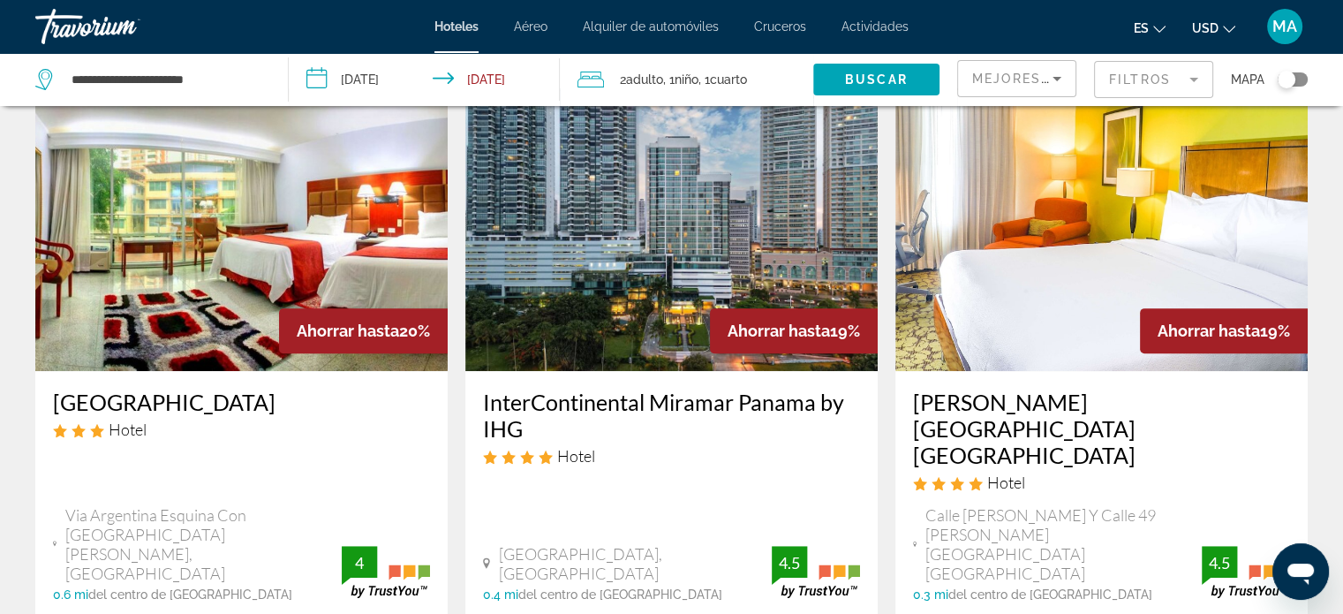
scroll to position [706, 0]
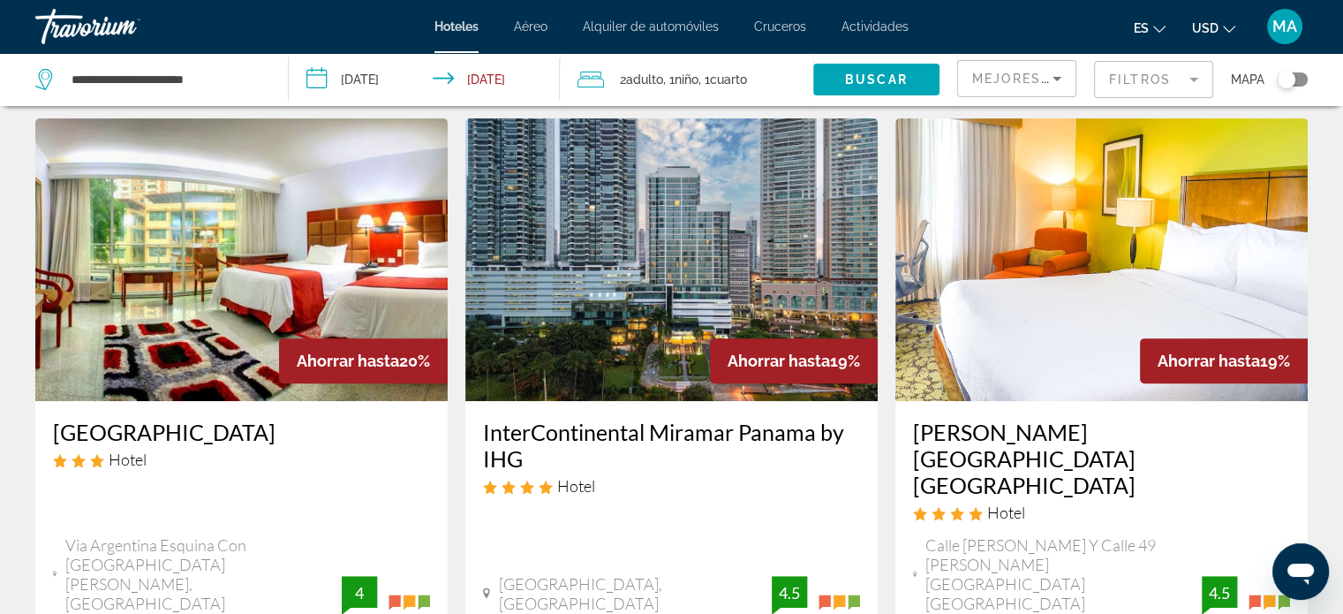
click at [1073, 260] on img "Main content" at bounding box center [1101, 259] width 412 height 282
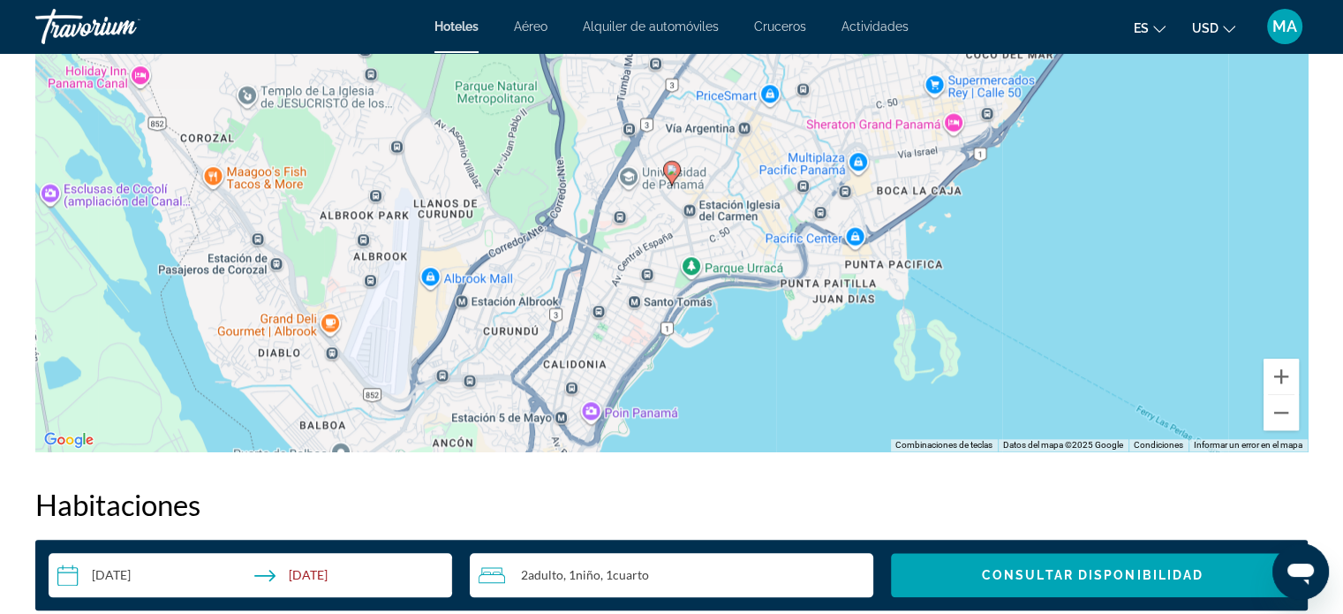
scroll to position [1854, 0]
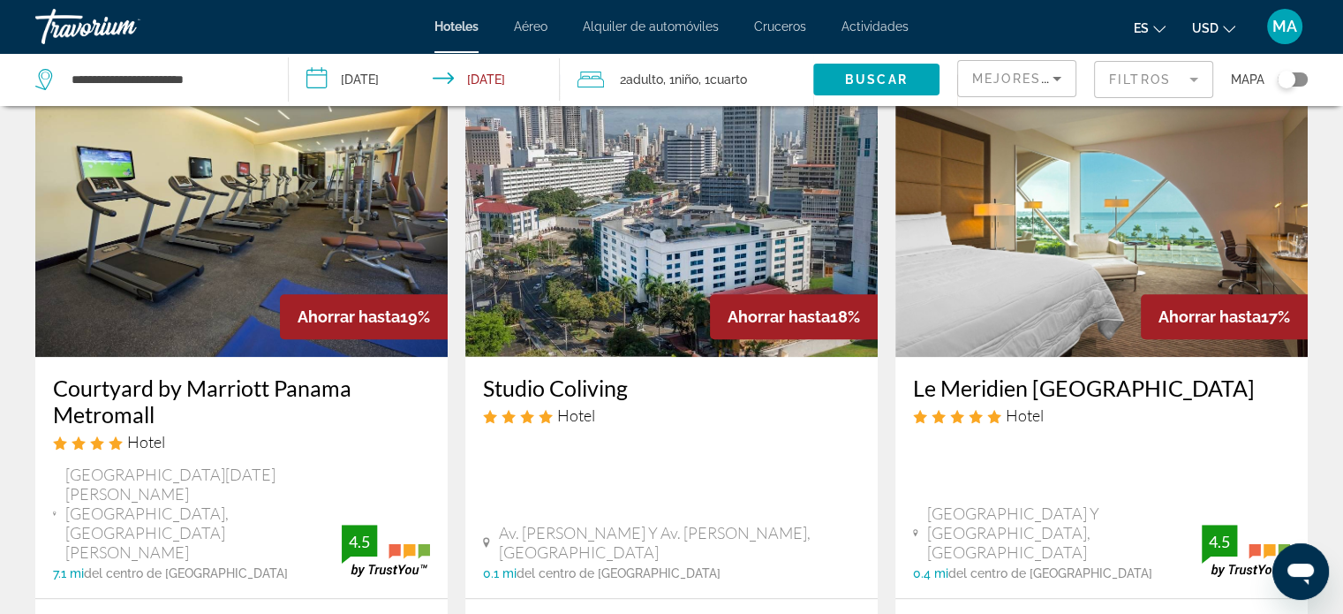
scroll to position [1501, 0]
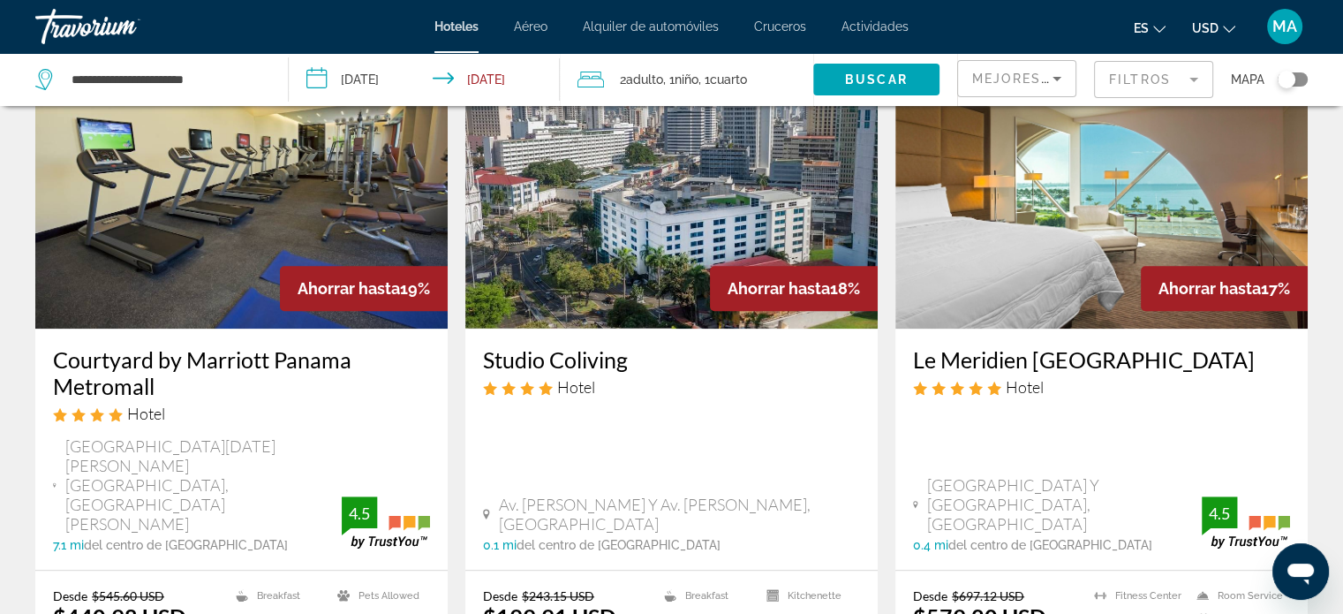
click at [1080, 200] on img "Main content" at bounding box center [1101, 187] width 412 height 282
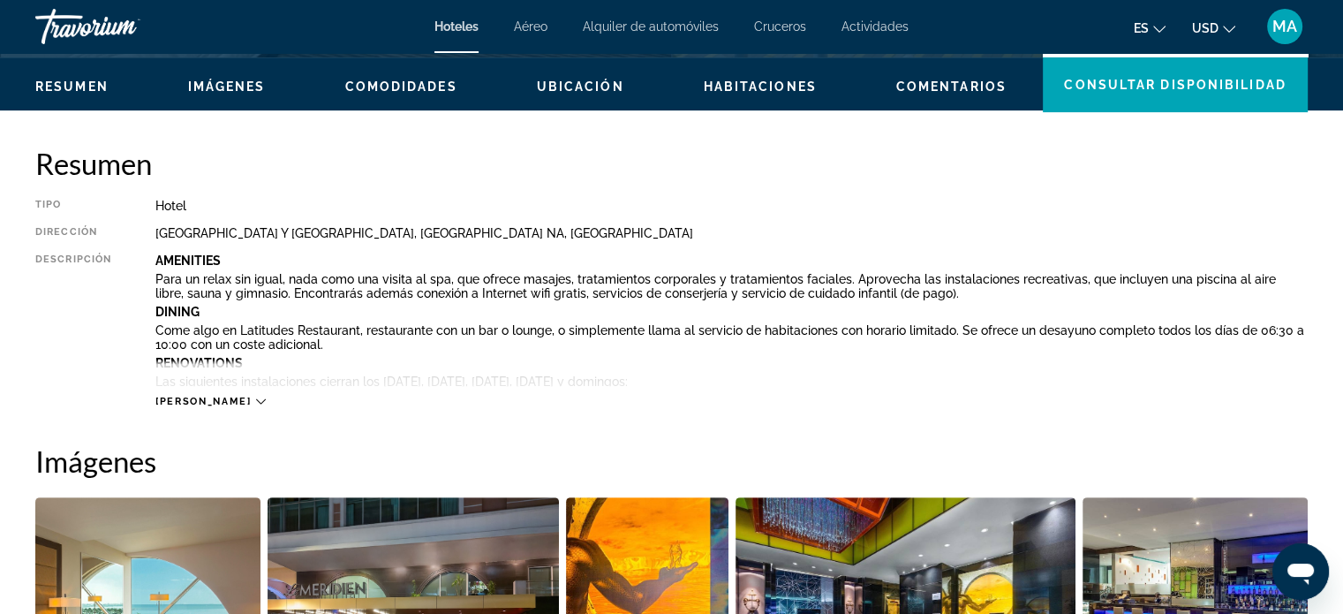
scroll to position [530, 0]
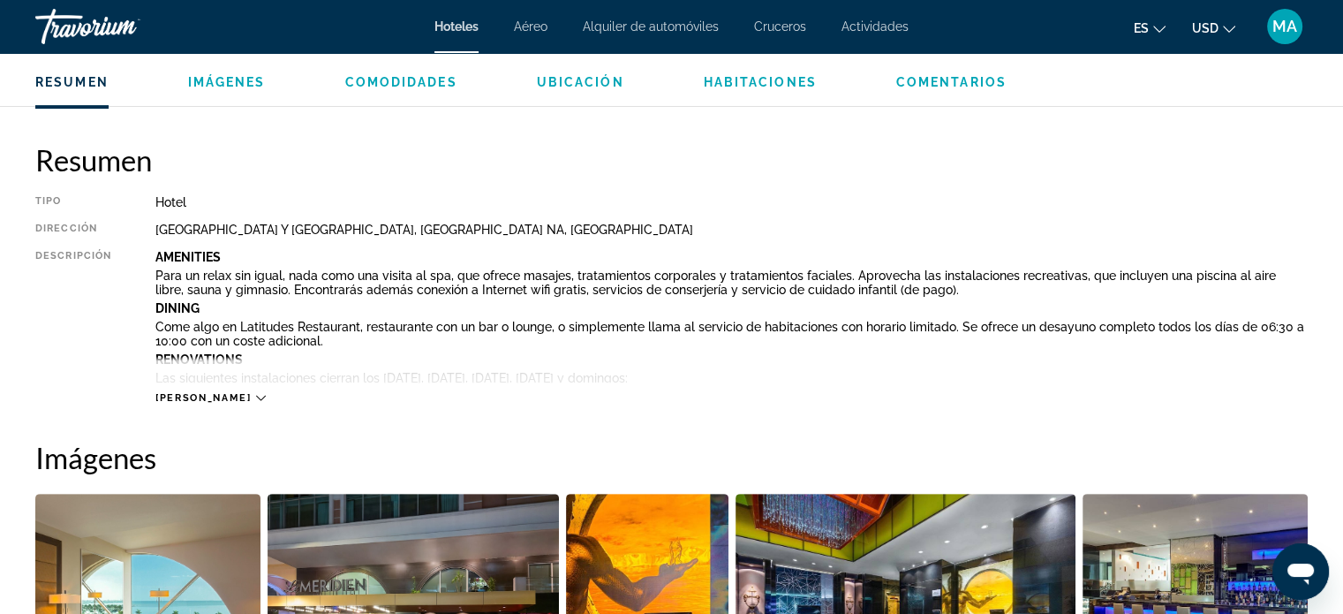
click at [192, 398] on span "Lee mas" at bounding box center [202, 397] width 95 height 11
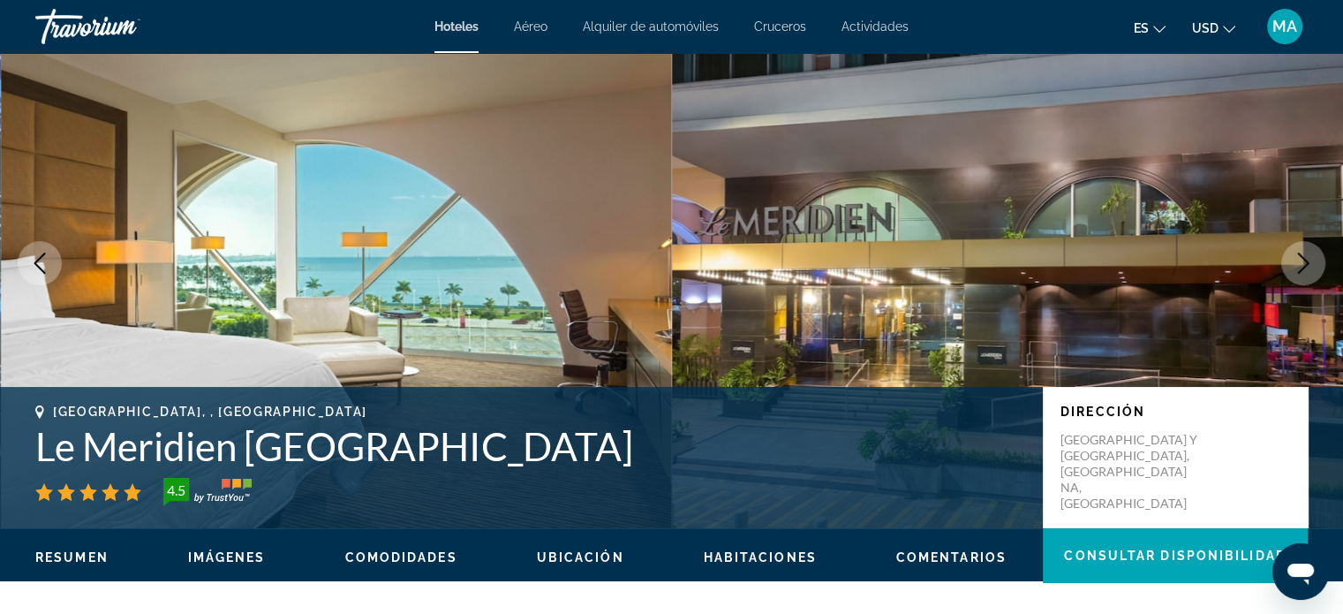
scroll to position [0, 0]
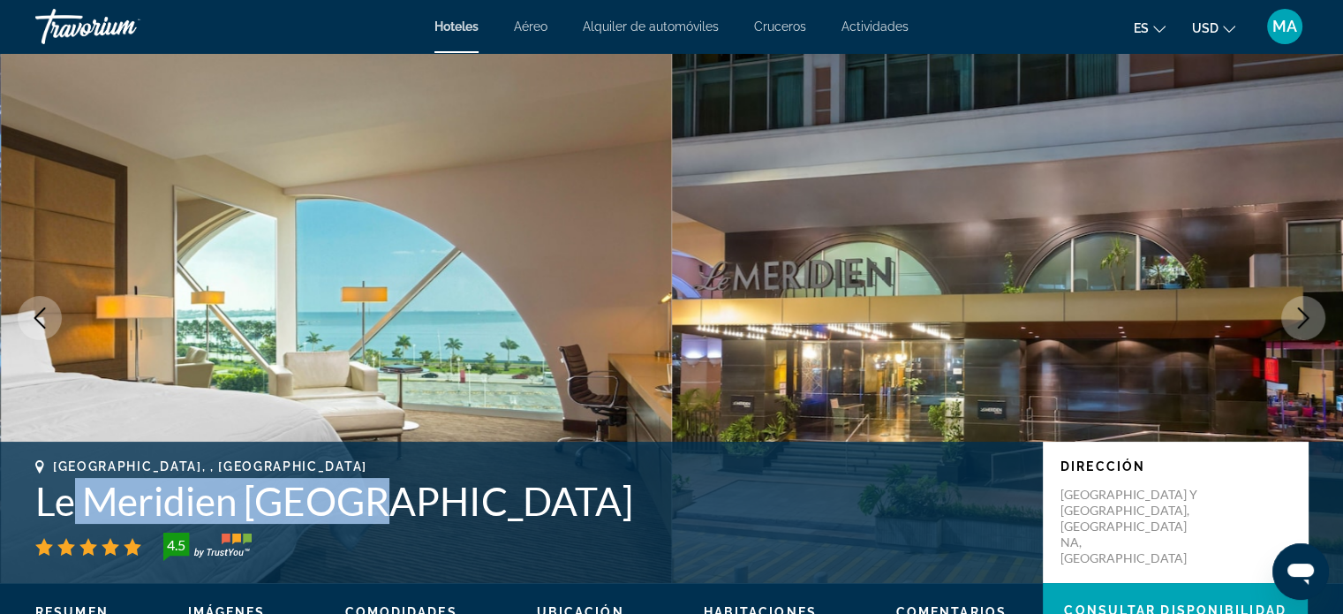
drag, startPoint x: 376, startPoint y: 502, endPoint x: 74, endPoint y: 513, distance: 302.1
click at [74, 513] on h1 "Le Meridien Panama" at bounding box center [530, 501] width 990 height 46
click at [49, 504] on h1 "Le Meridien Panama" at bounding box center [530, 501] width 990 height 46
click at [42, 499] on h1 "Le Meridien Panama" at bounding box center [530, 501] width 990 height 46
copy h1 "Le Meridien Panama"
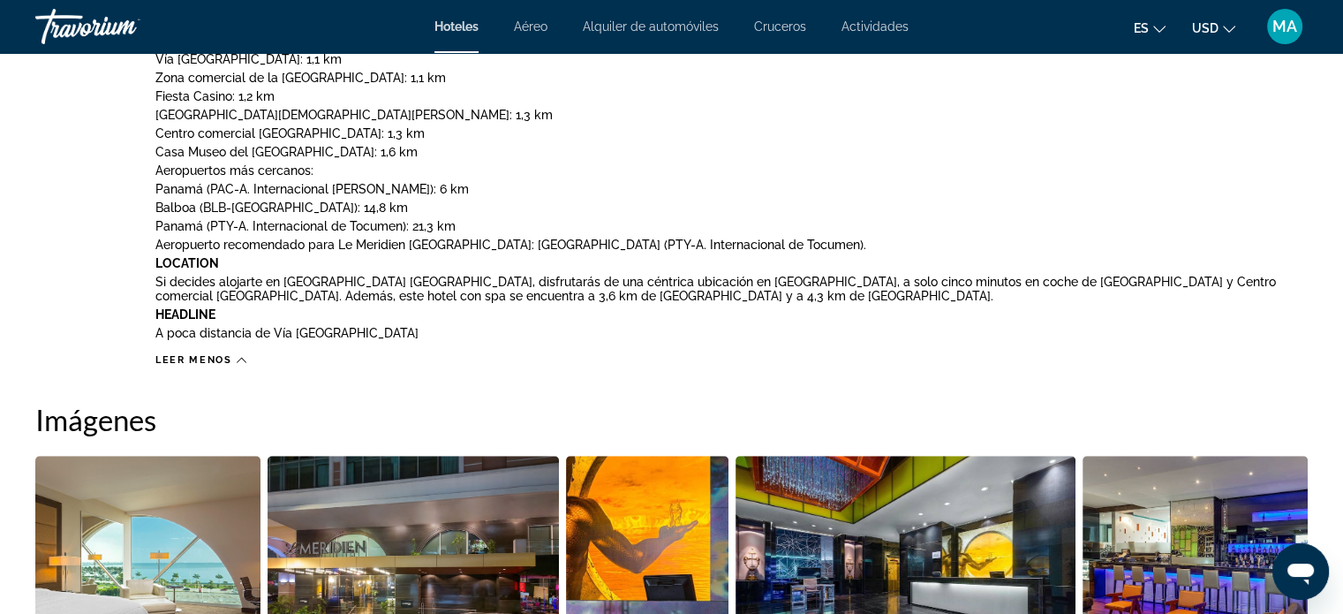
scroll to position [1236, 0]
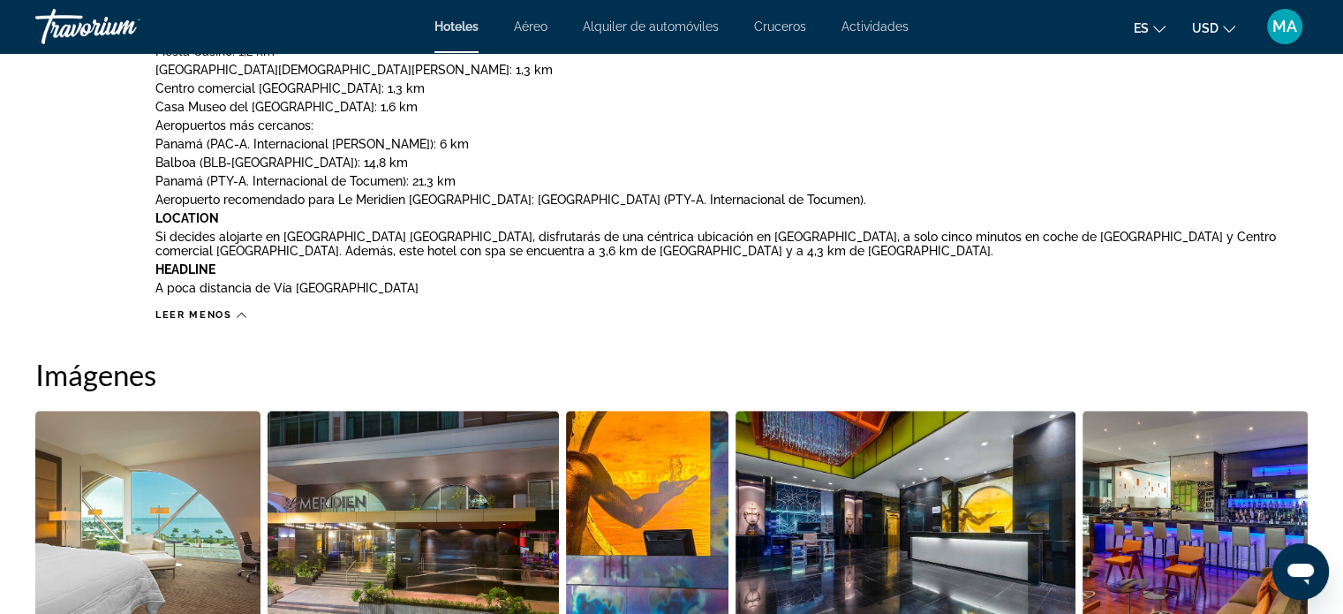
click at [237, 315] on icon "Main content" at bounding box center [242, 315] width 10 height 10
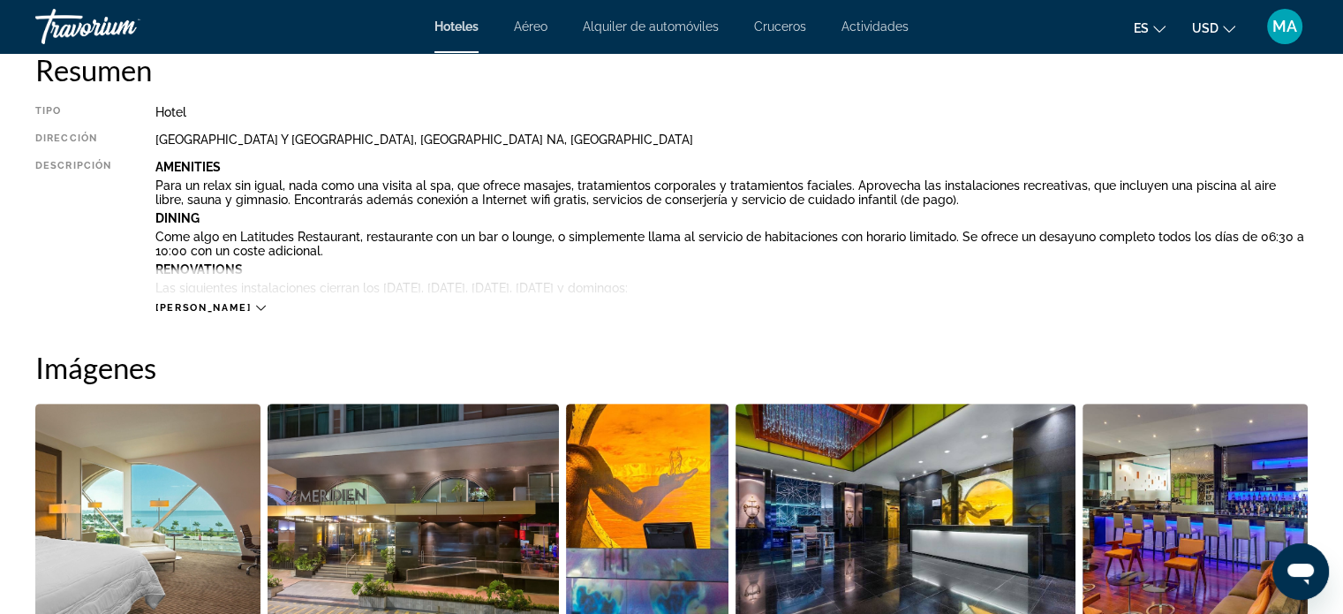
click at [256, 303] on icon "Main content" at bounding box center [261, 308] width 10 height 10
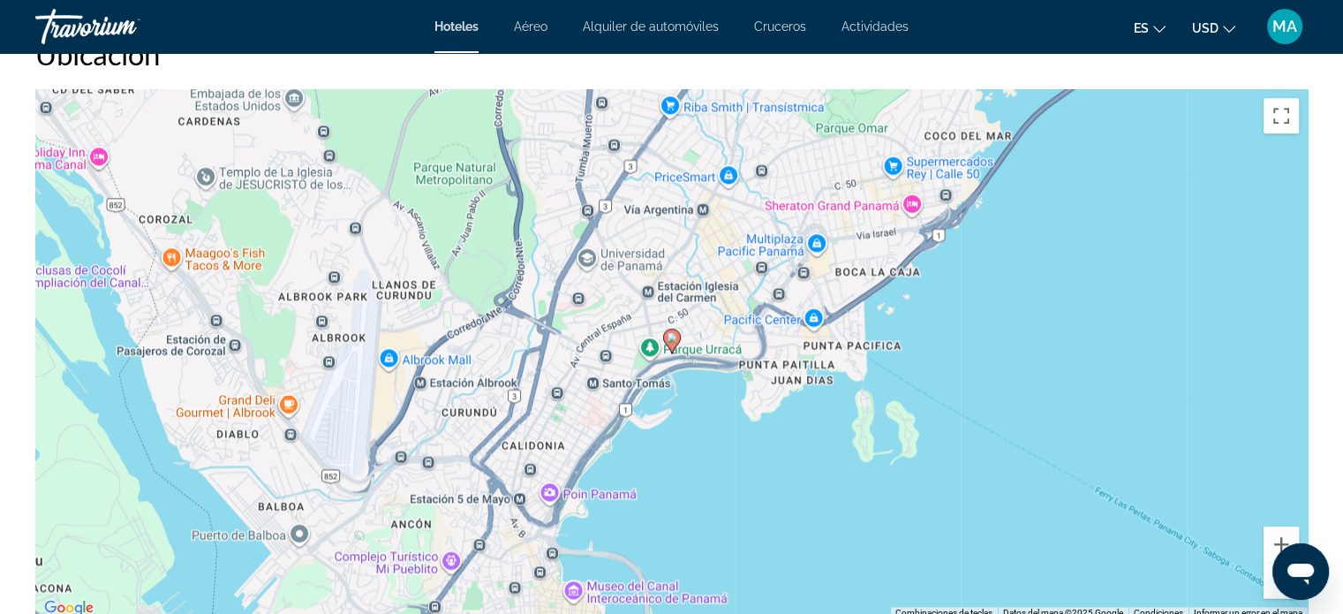
scroll to position [2296, 0]
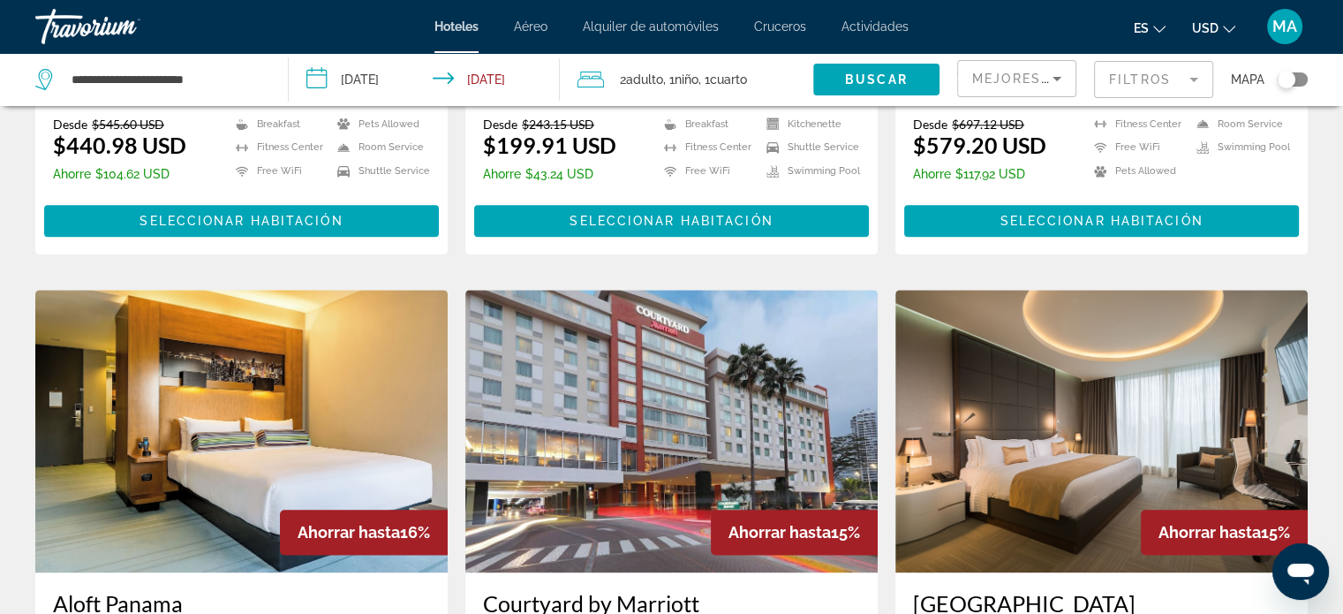
scroll to position [1942, 0]
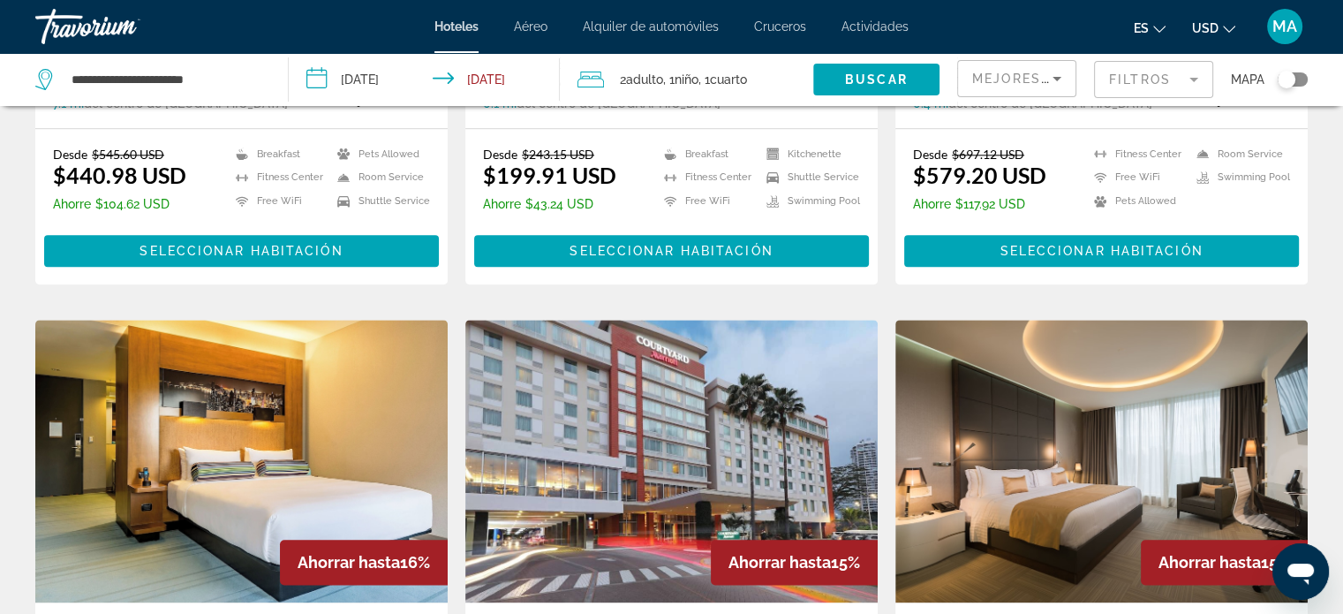
click at [1080, 320] on img "Main content" at bounding box center [1101, 461] width 412 height 282
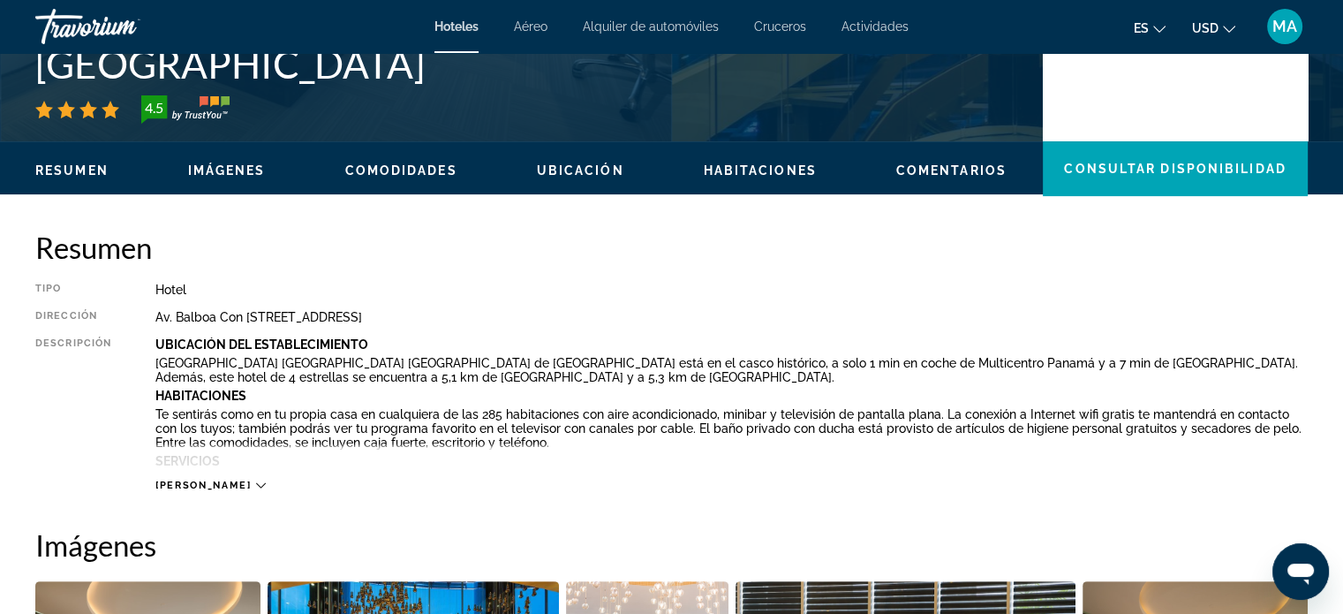
scroll to position [706, 0]
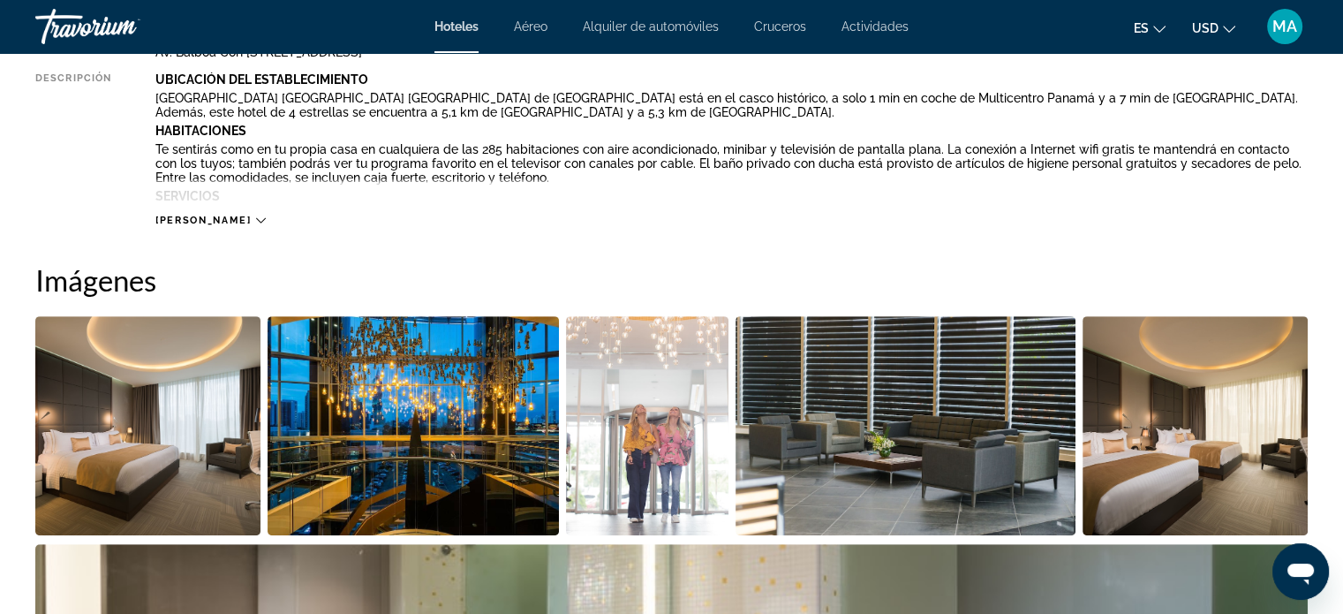
click at [256, 222] on icon "Main content" at bounding box center [261, 220] width 10 height 5
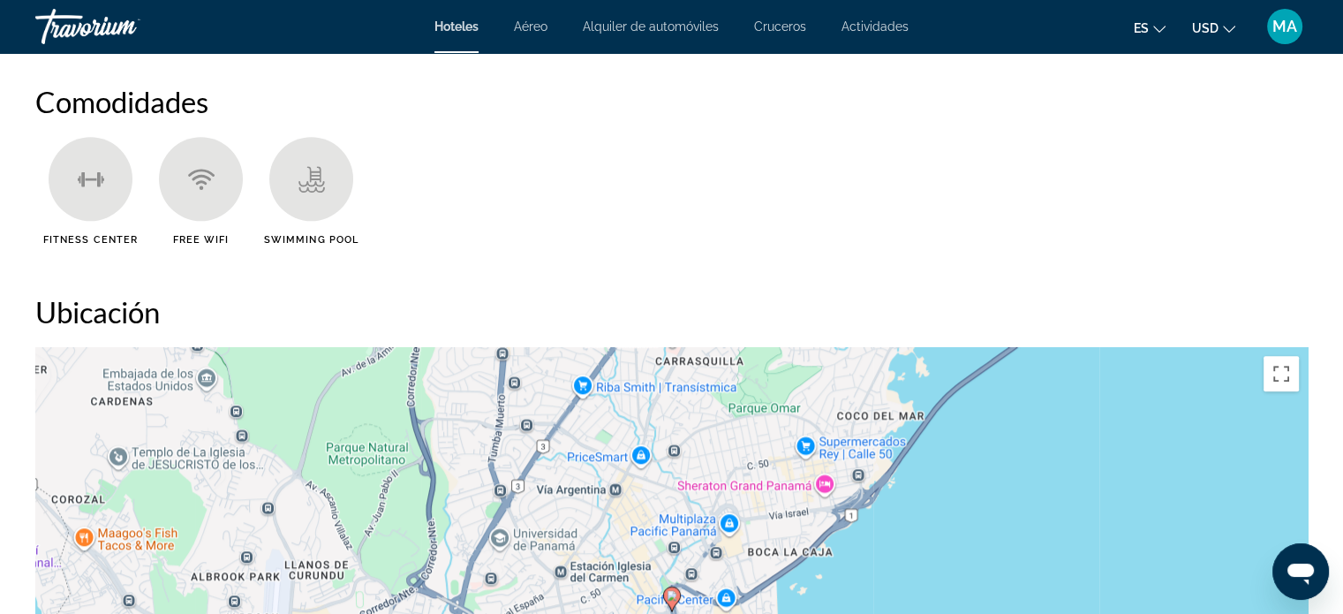
scroll to position [1324, 0]
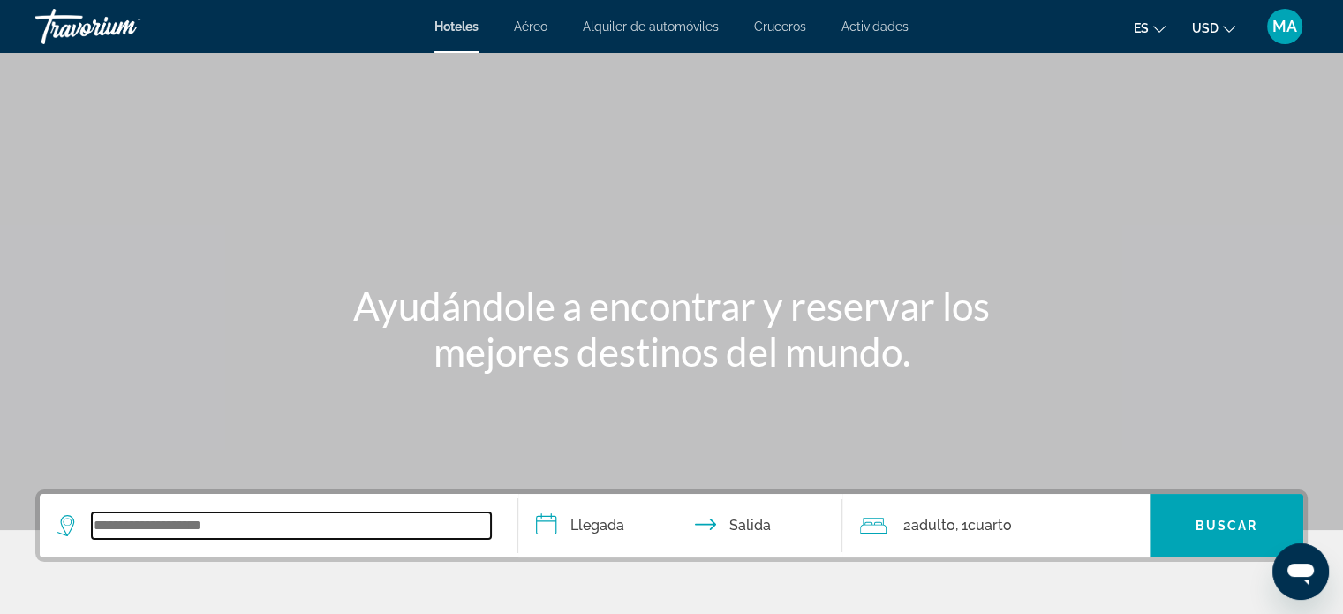
click at [160, 538] on input "Search widget" at bounding box center [291, 525] width 399 height 26
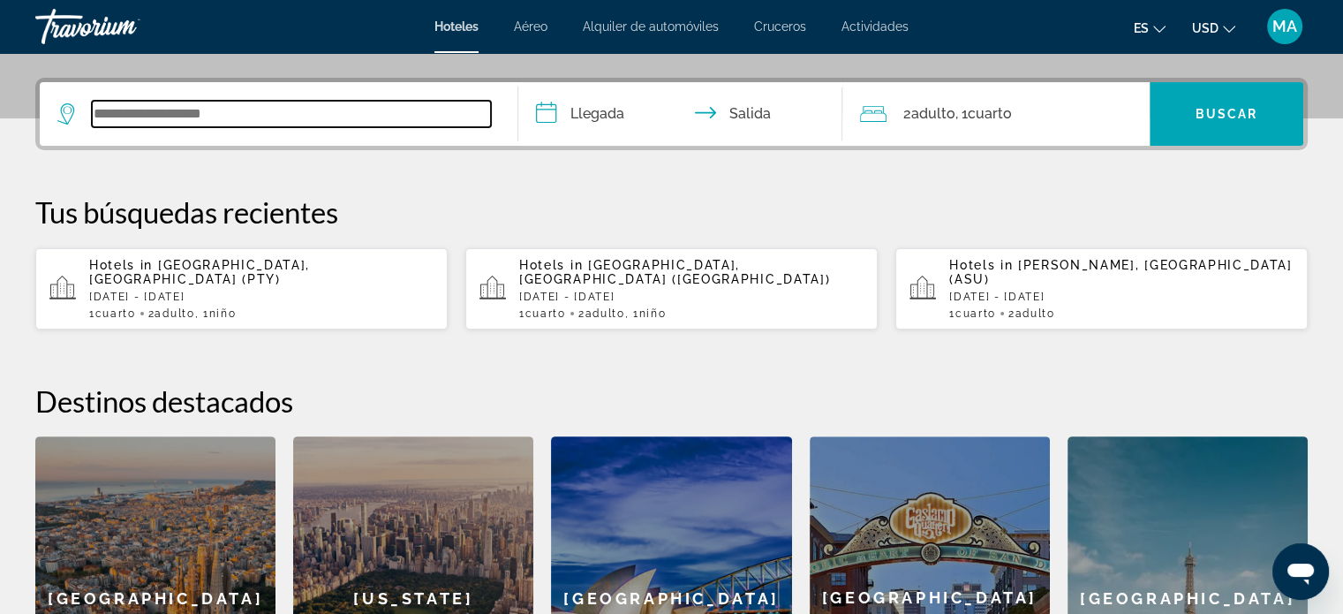
scroll to position [431, 0]
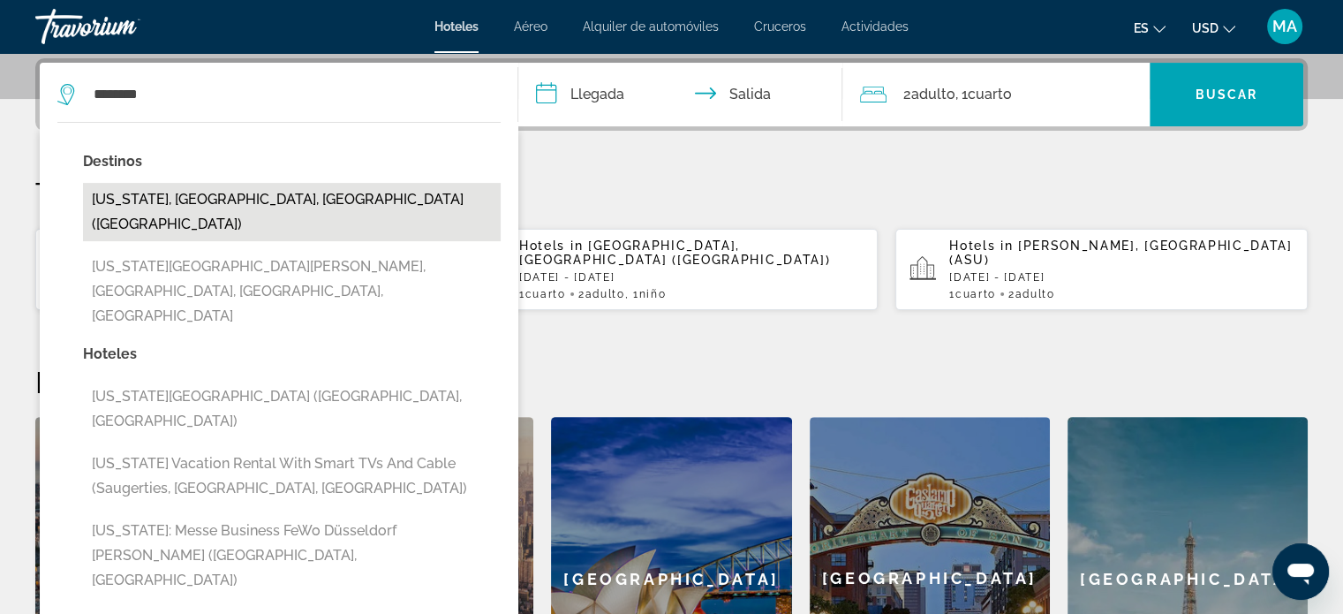
click at [226, 207] on button "[US_STATE], [GEOGRAPHIC_DATA], [GEOGRAPHIC_DATA] ([GEOGRAPHIC_DATA])" at bounding box center [292, 212] width 418 height 58
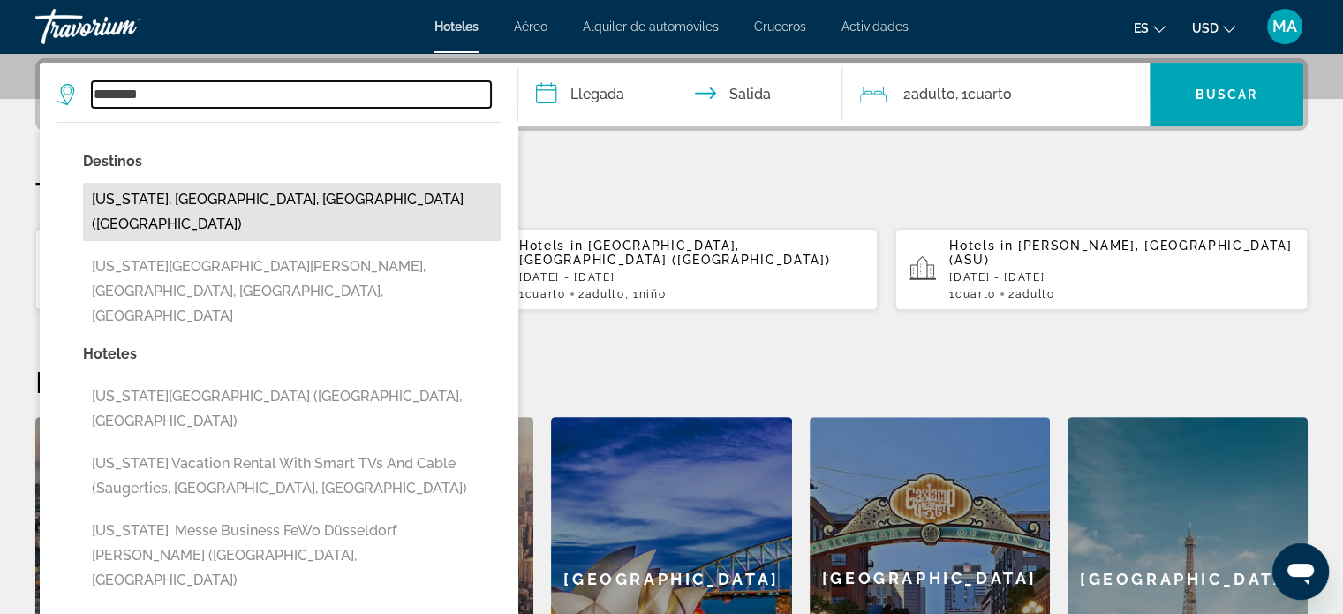
type input "**********"
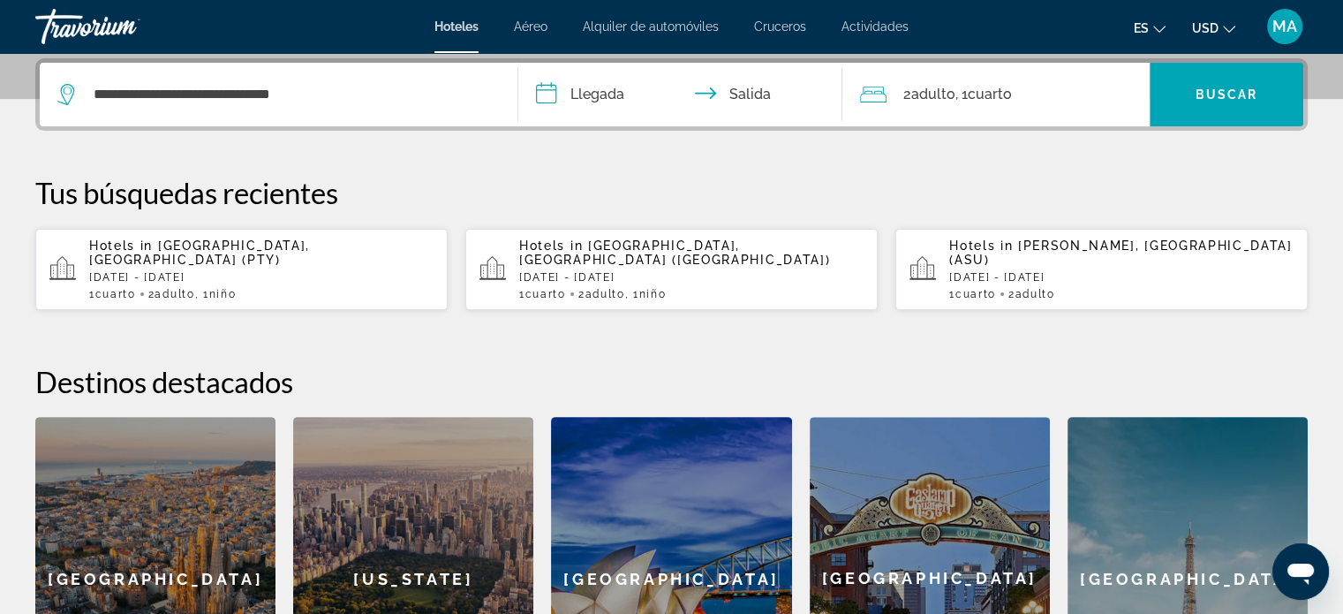
click at [581, 106] on input "**********" at bounding box center [684, 97] width 332 height 69
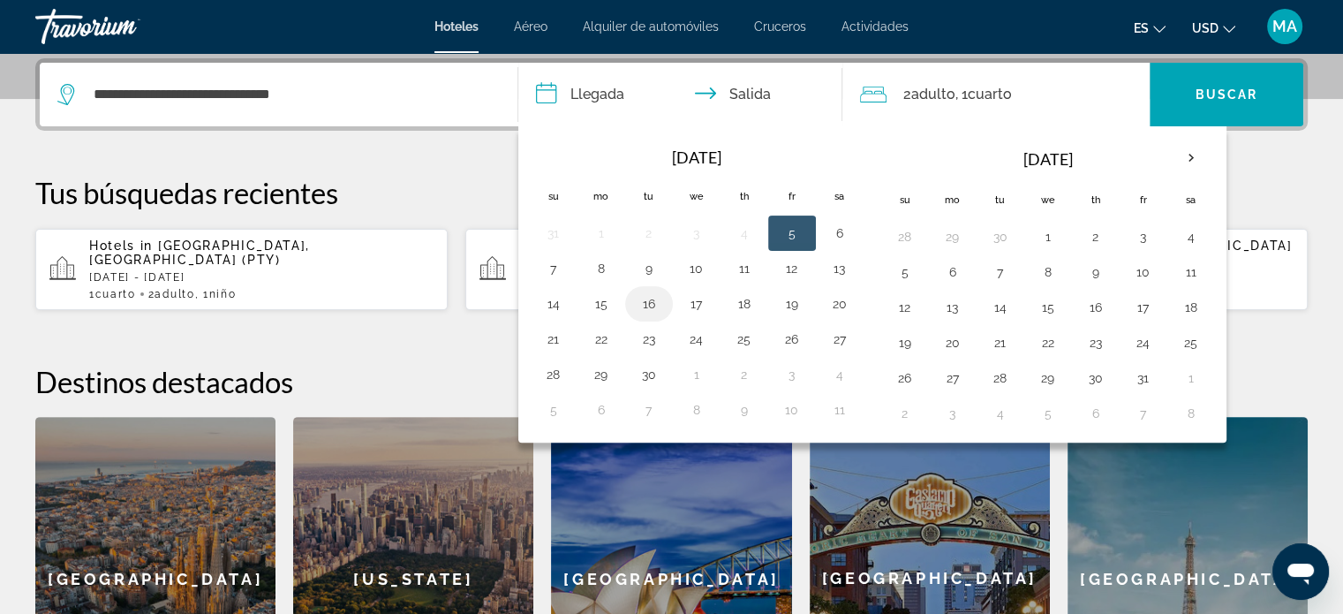
click at [639, 303] on button "16" at bounding box center [649, 303] width 28 height 25
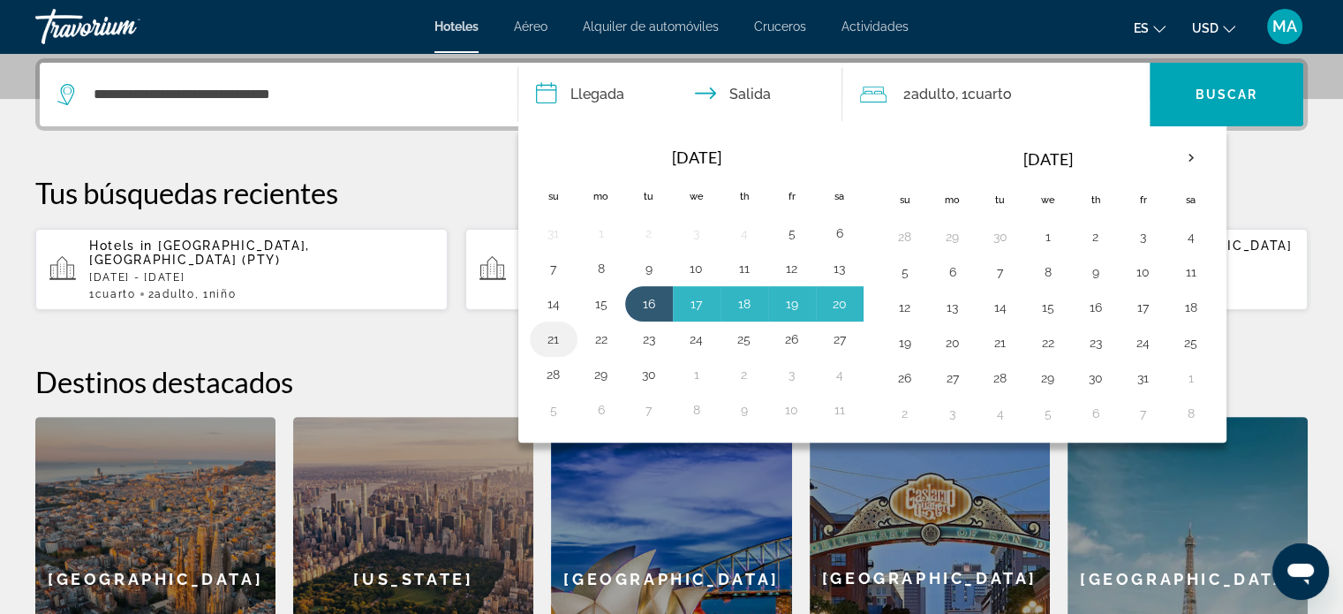
click at [558, 341] on button "21" at bounding box center [553, 339] width 28 height 25
type input "**********"
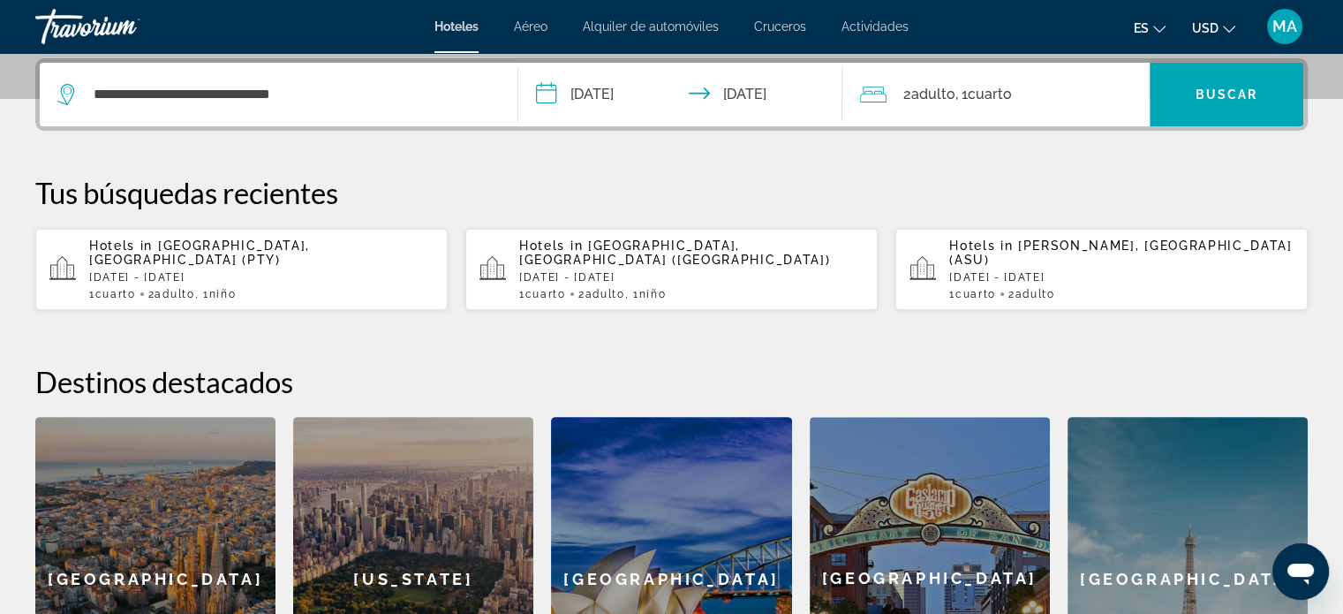
click at [989, 105] on span ", 1 Cuarto habitaciones" at bounding box center [982, 94] width 56 height 25
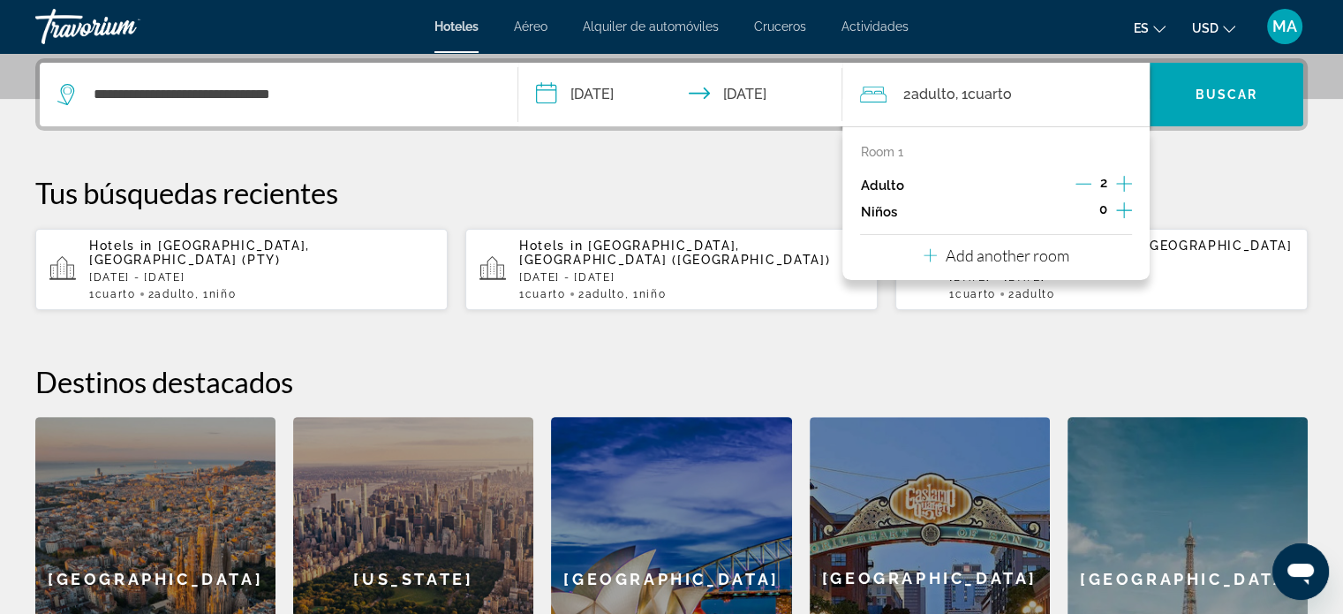
click at [1117, 207] on icon "Increment children" at bounding box center [1124, 210] width 16 height 21
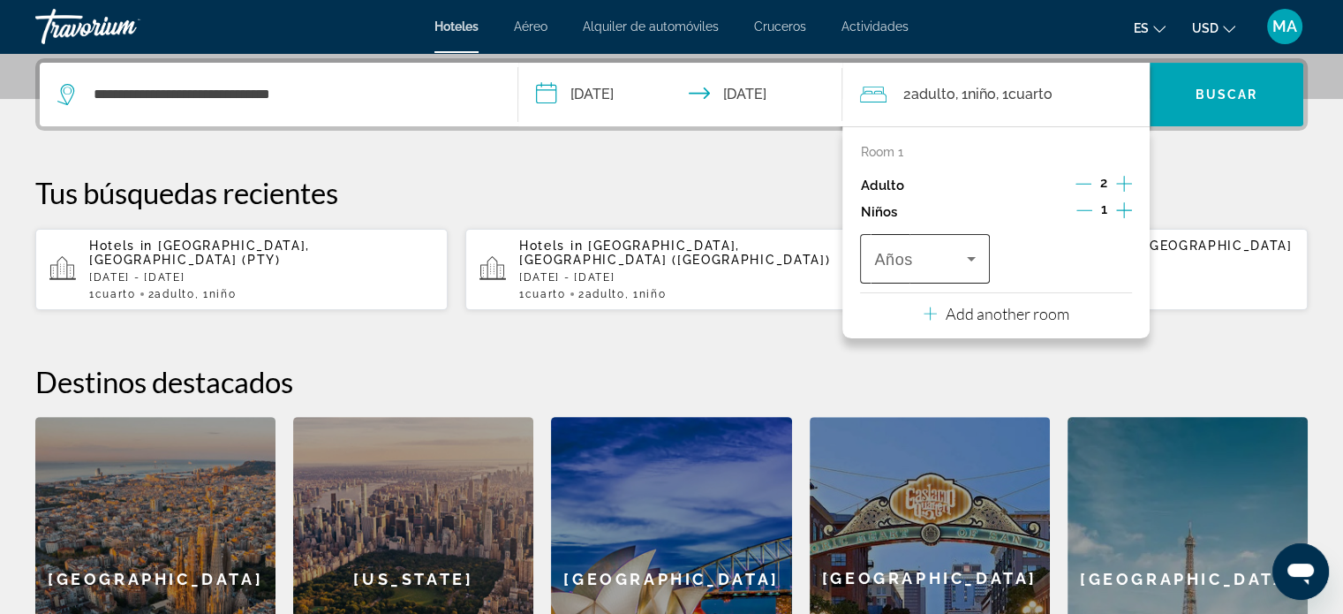
click at [969, 260] on icon "Travelers: 2 adults, 1 child" at bounding box center [970, 258] width 21 height 21
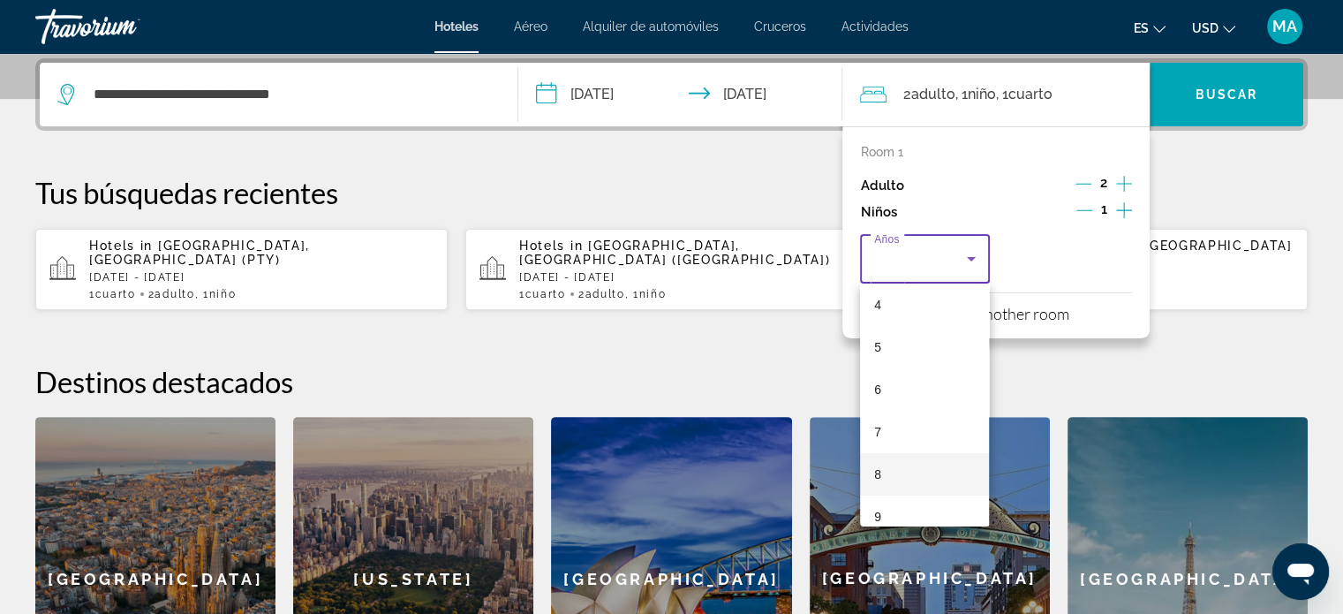
scroll to position [265, 0]
click at [903, 465] on mat-option "10" at bounding box center [924, 470] width 129 height 42
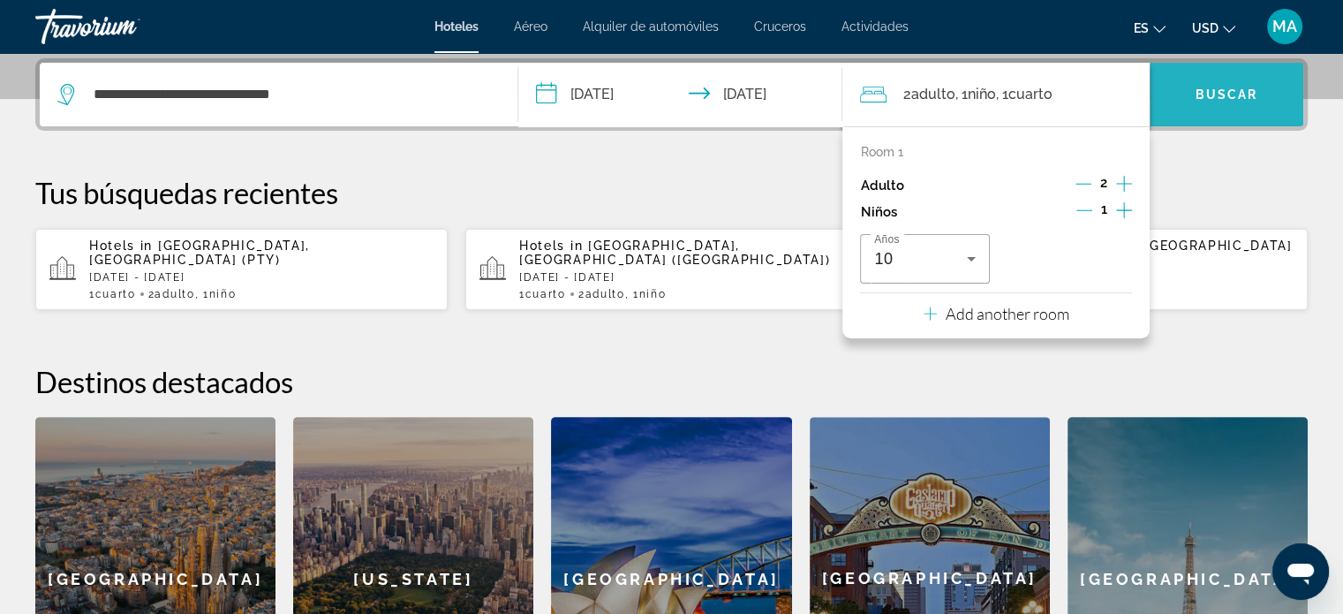
click at [1246, 94] on span "Buscar" at bounding box center [1226, 94] width 63 height 14
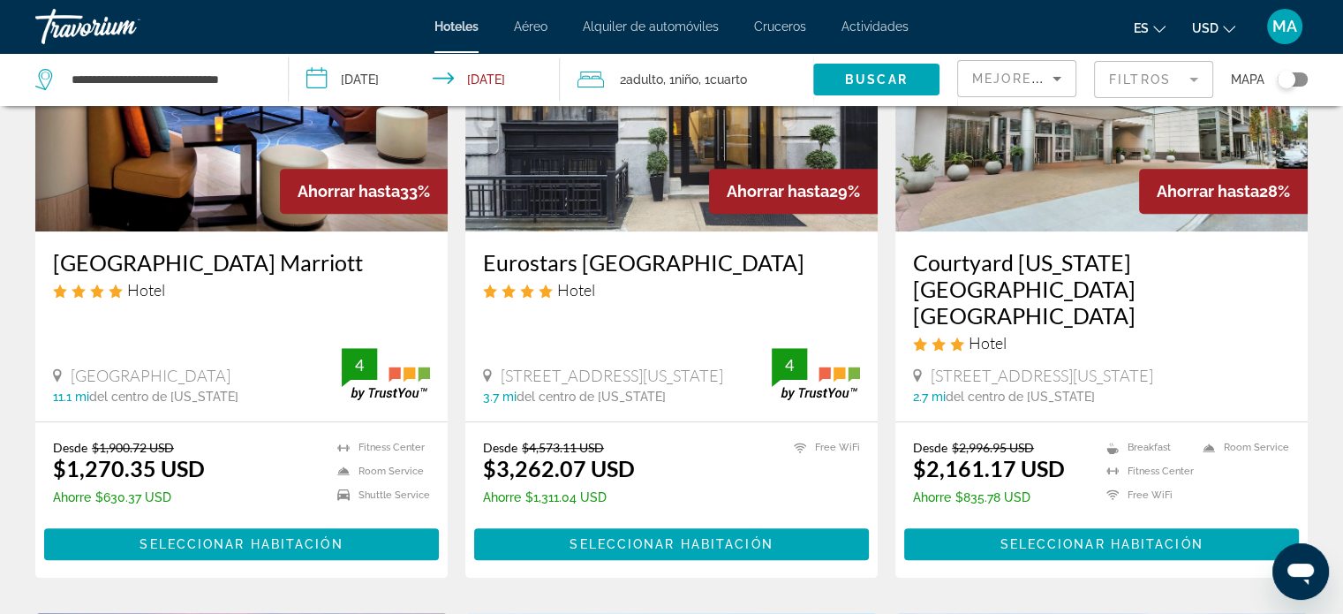
scroll to position [168, 0]
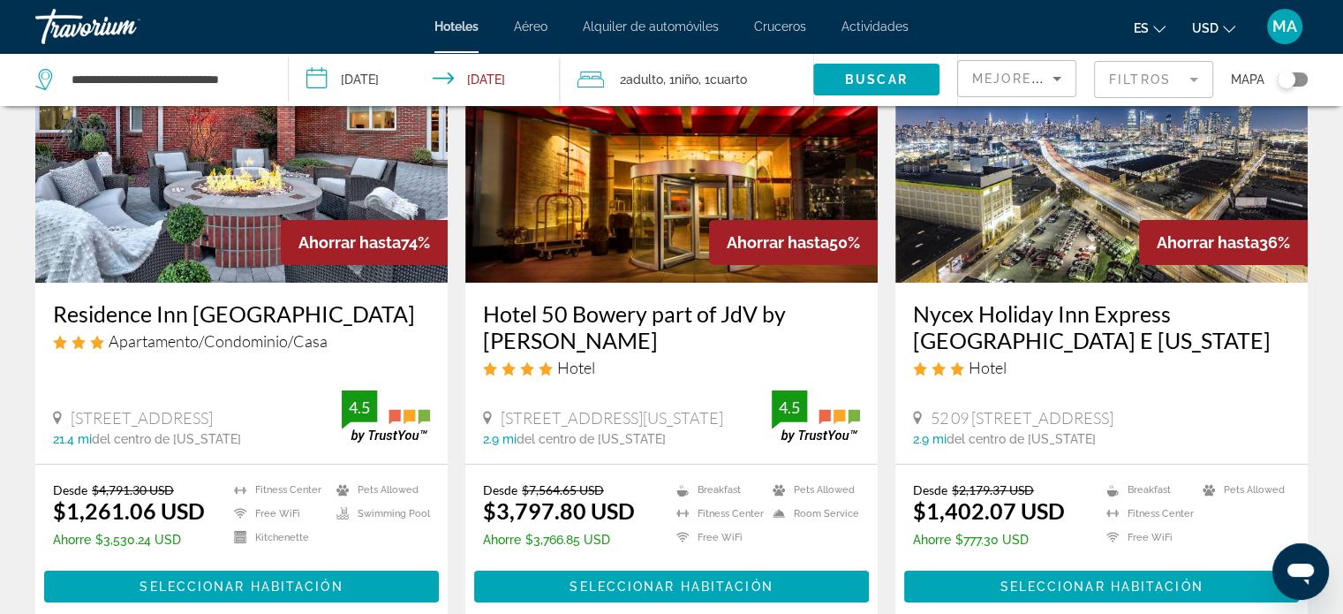
click at [1133, 70] on mat-form-field "Filtros" at bounding box center [1153, 79] width 119 height 37
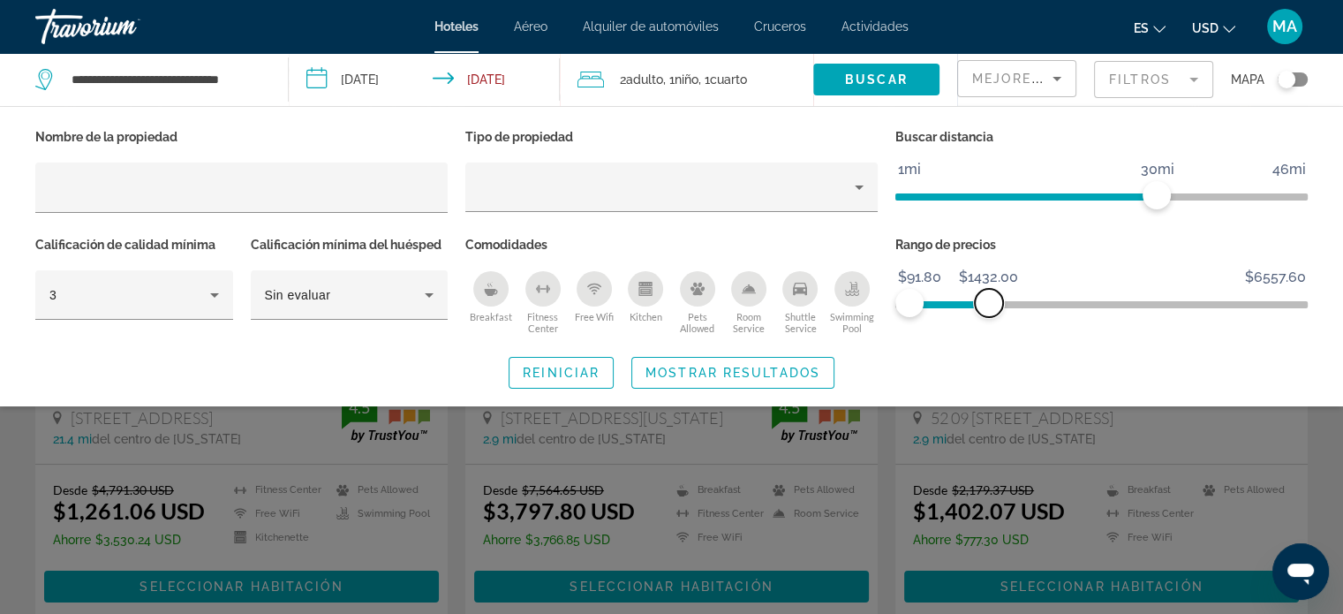
drag, startPoint x: 1292, startPoint y: 301, endPoint x: 989, endPoint y: 318, distance: 304.1
click at [989, 318] on div "Rango de precios $91.80 $6557.60 $91.80 $1432.00 $91.80 - $1357.60" at bounding box center [1101, 285] width 430 height 107
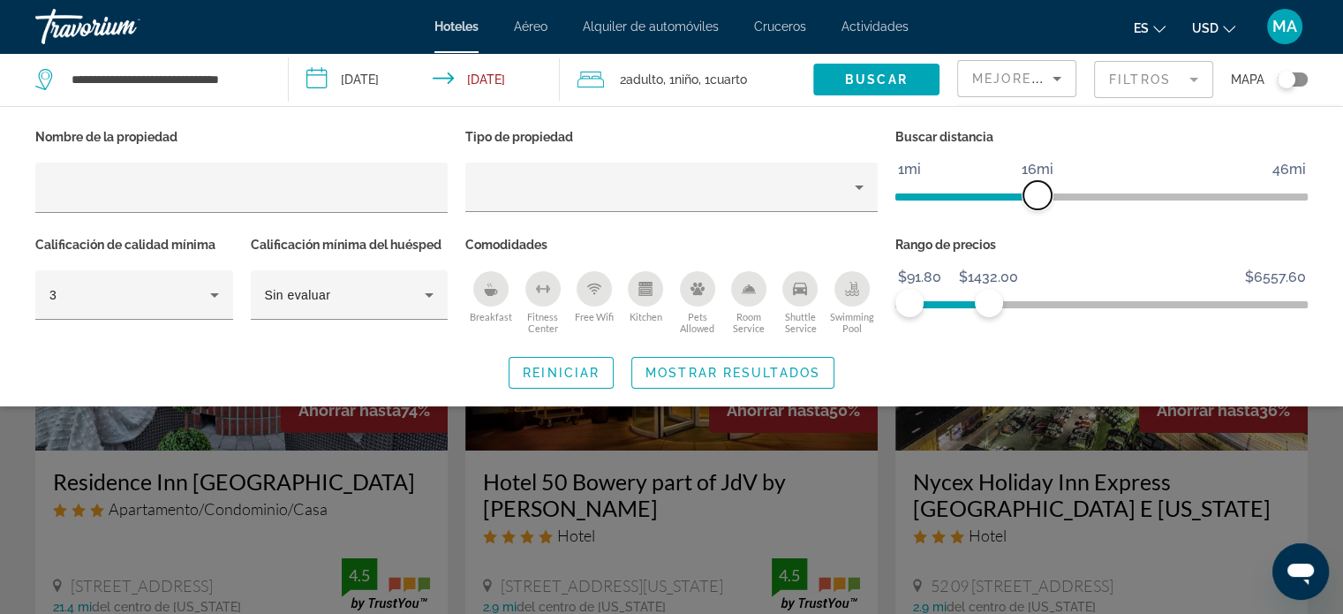
drag, startPoint x: 1155, startPoint y: 196, endPoint x: 1035, endPoint y: 205, distance: 120.4
click at [1035, 205] on span "ngx-slider" at bounding box center [1037, 195] width 28 height 28
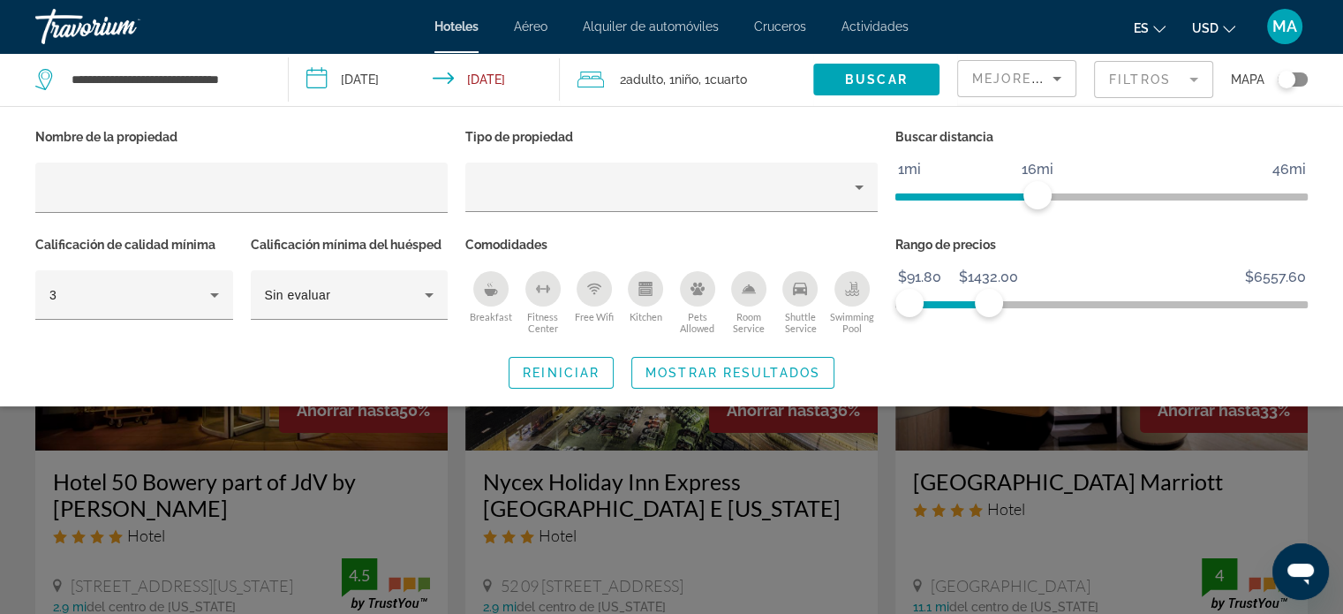
click at [883, 437] on div "Search widget" at bounding box center [671, 439] width 1343 height 349
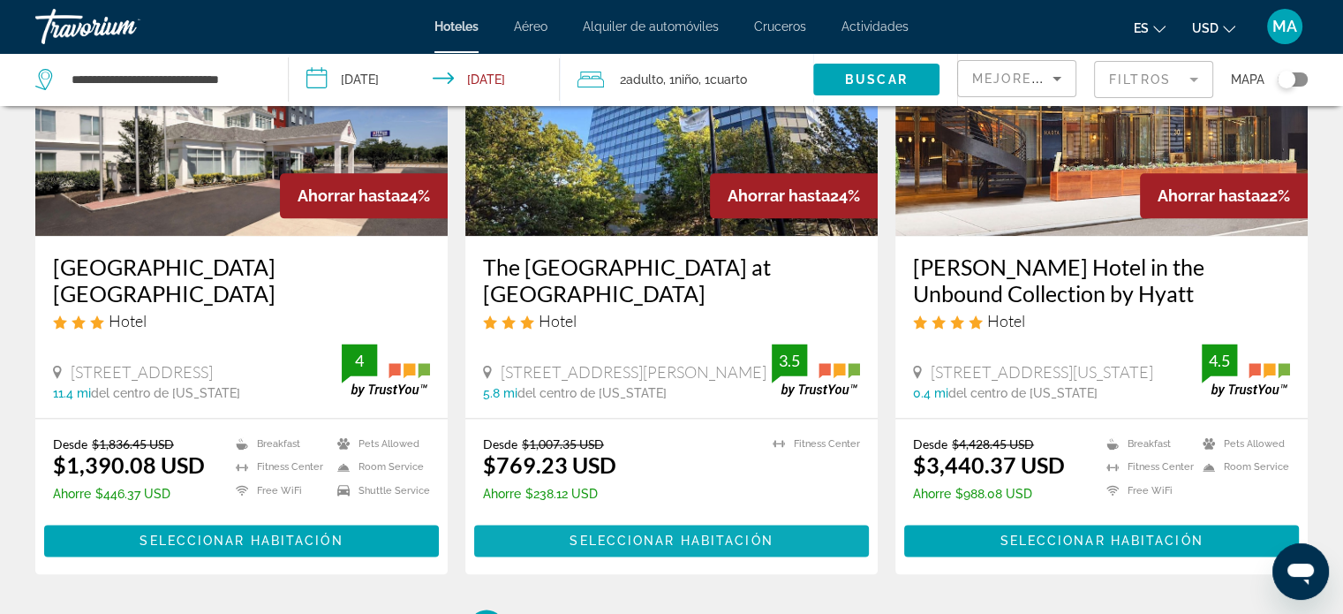
scroll to position [2295, 0]
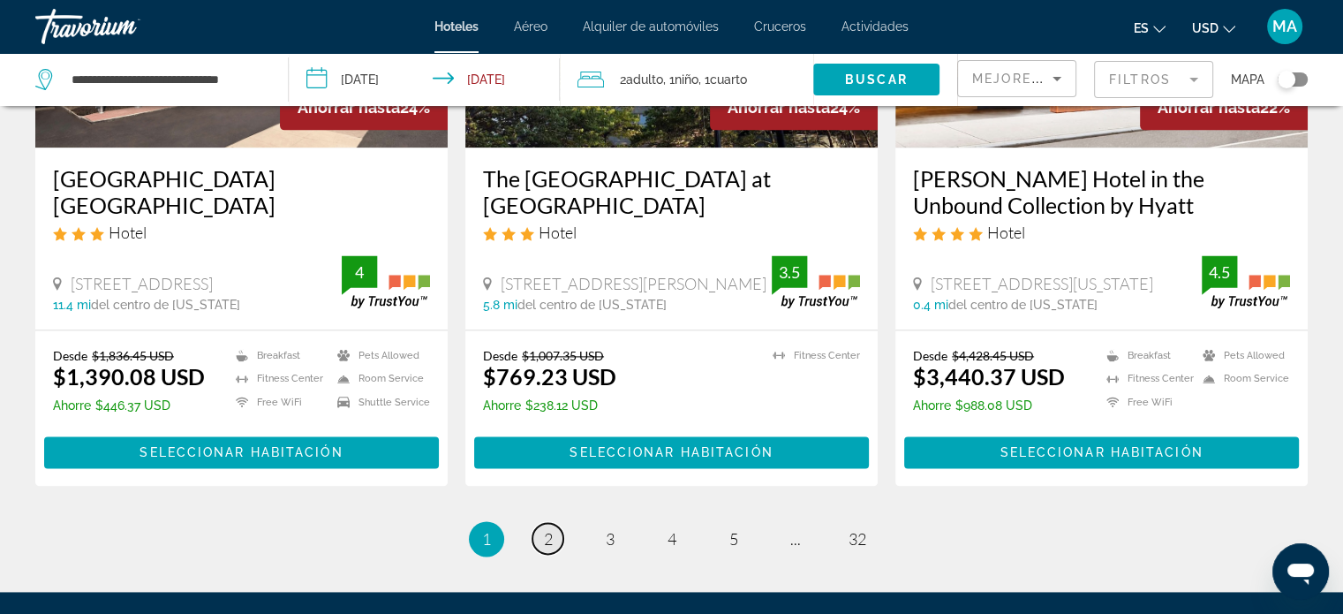
click at [547, 529] on span "2" at bounding box center [548, 538] width 9 height 19
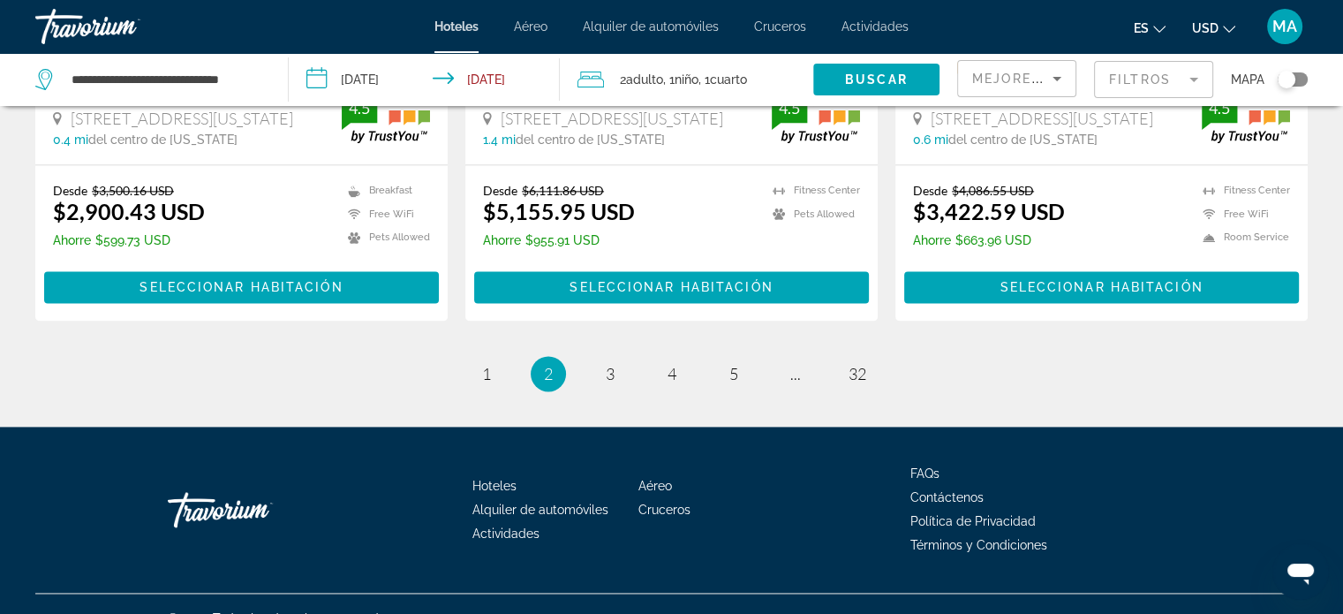
scroll to position [2411, 0]
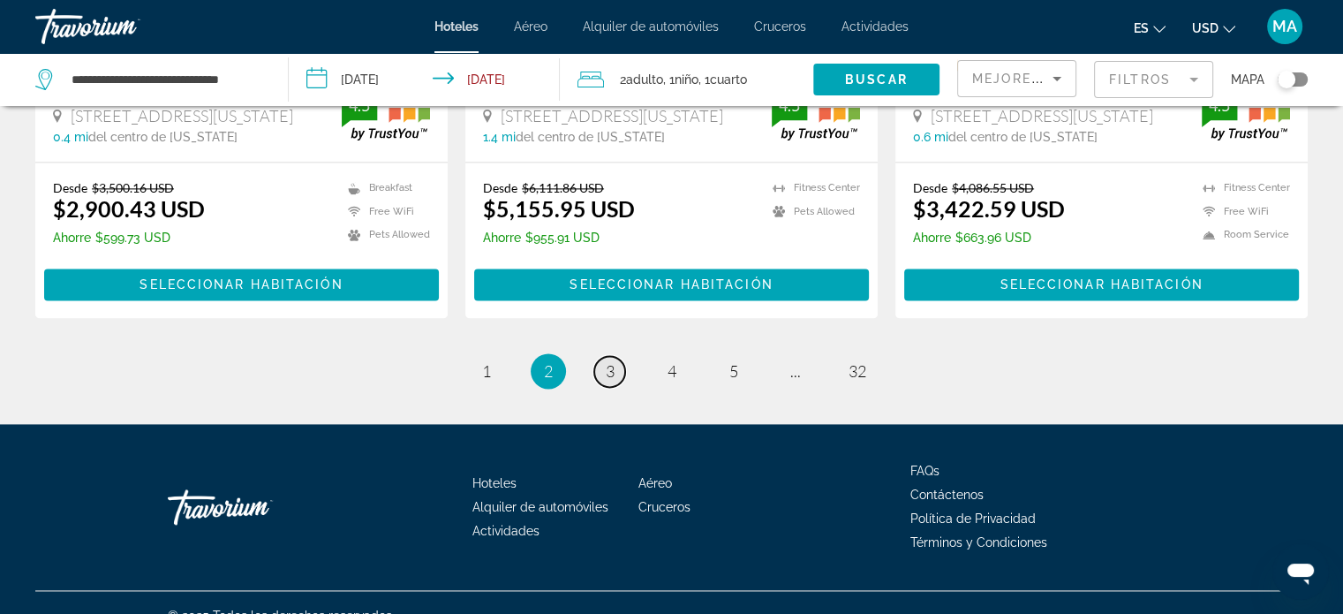
click at [606, 361] on span "3" at bounding box center [610, 370] width 9 height 19
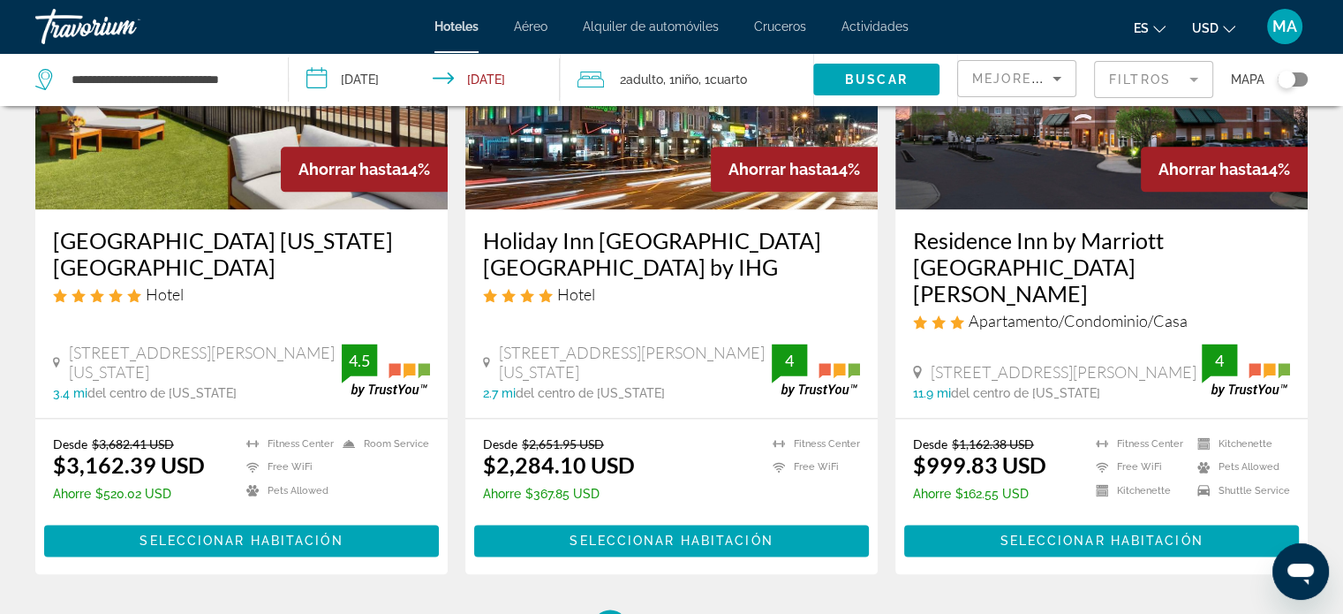
scroll to position [2444, 0]
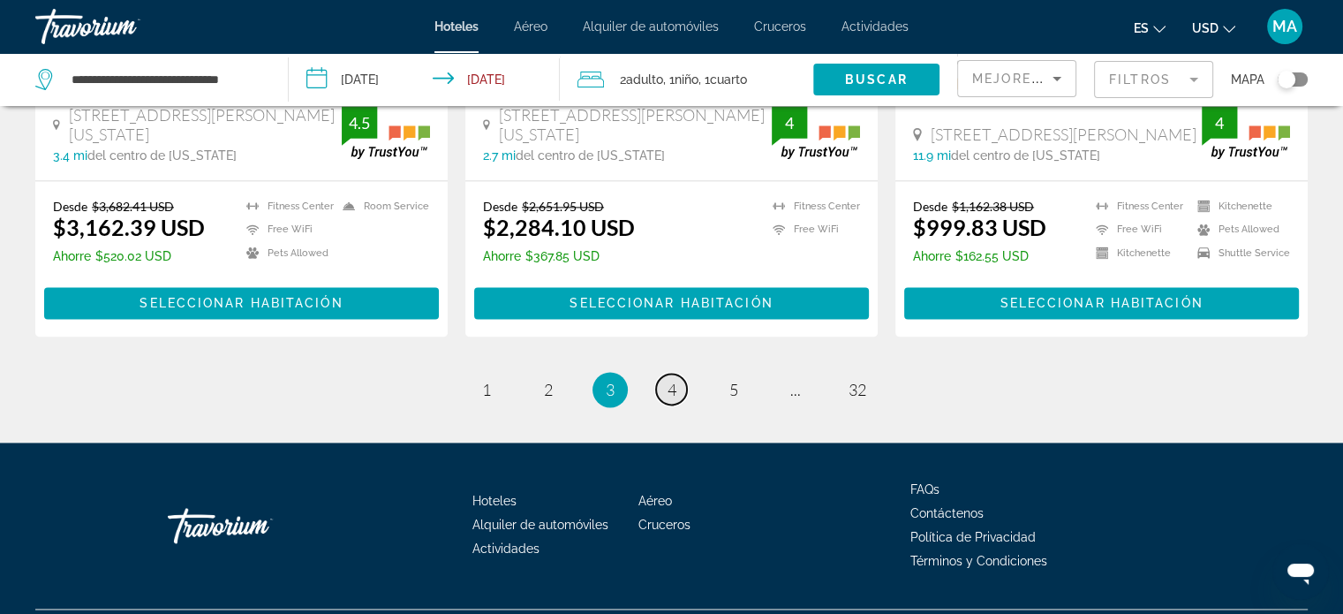
click at [674, 380] on span "4" at bounding box center [671, 389] width 9 height 19
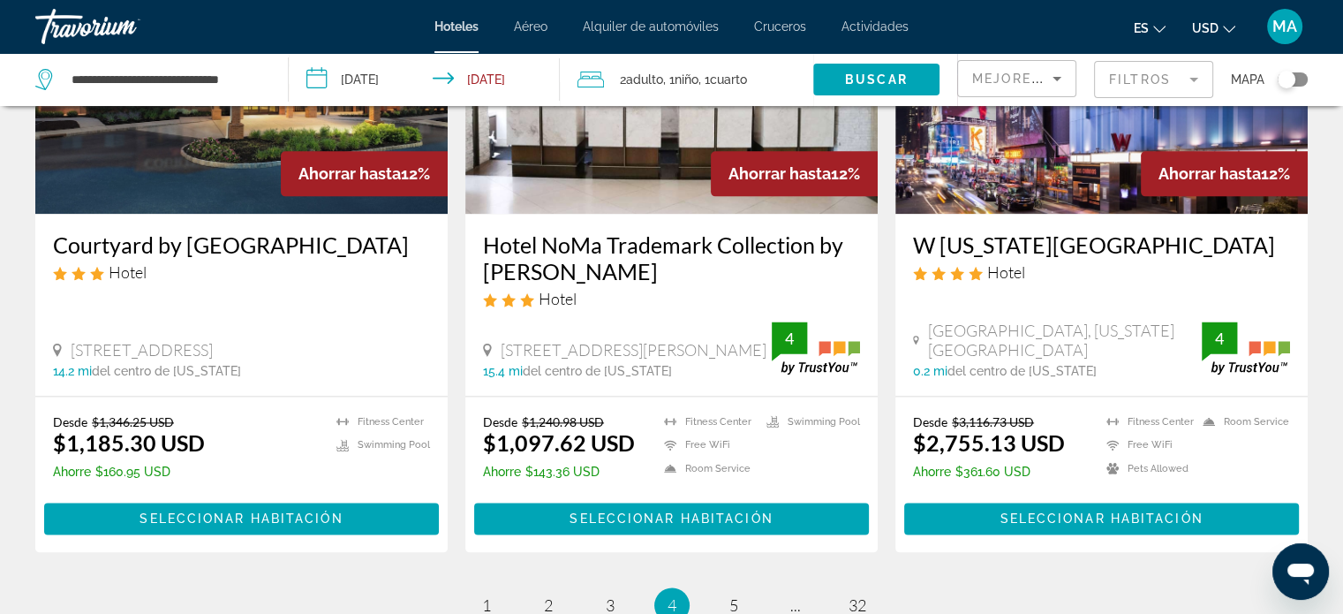
scroll to position [2437, 0]
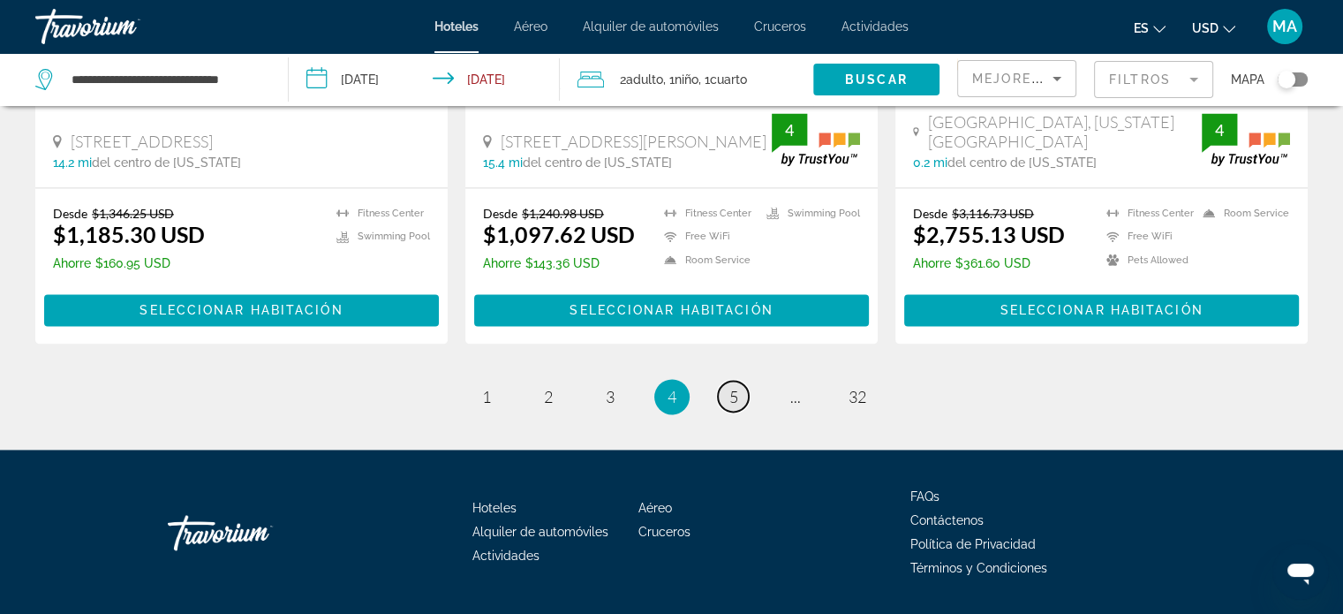
click at [729, 387] on span "5" at bounding box center [733, 396] width 9 height 19
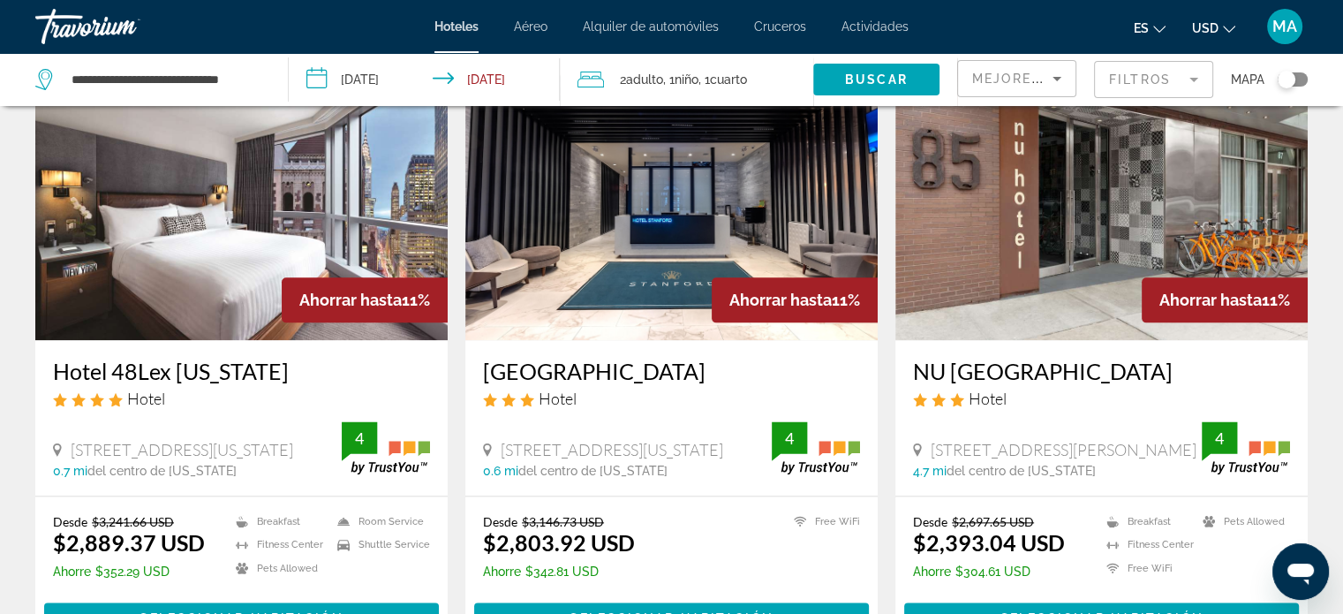
scroll to position [2207, 0]
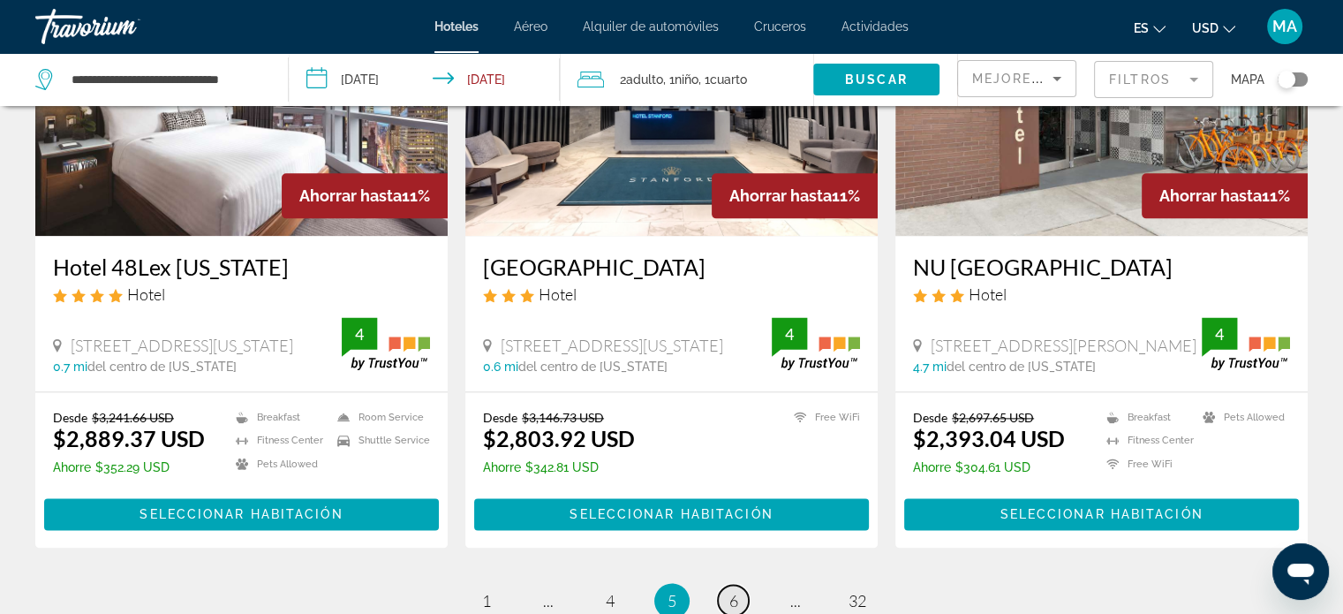
click at [731, 591] on span "6" at bounding box center [733, 600] width 9 height 19
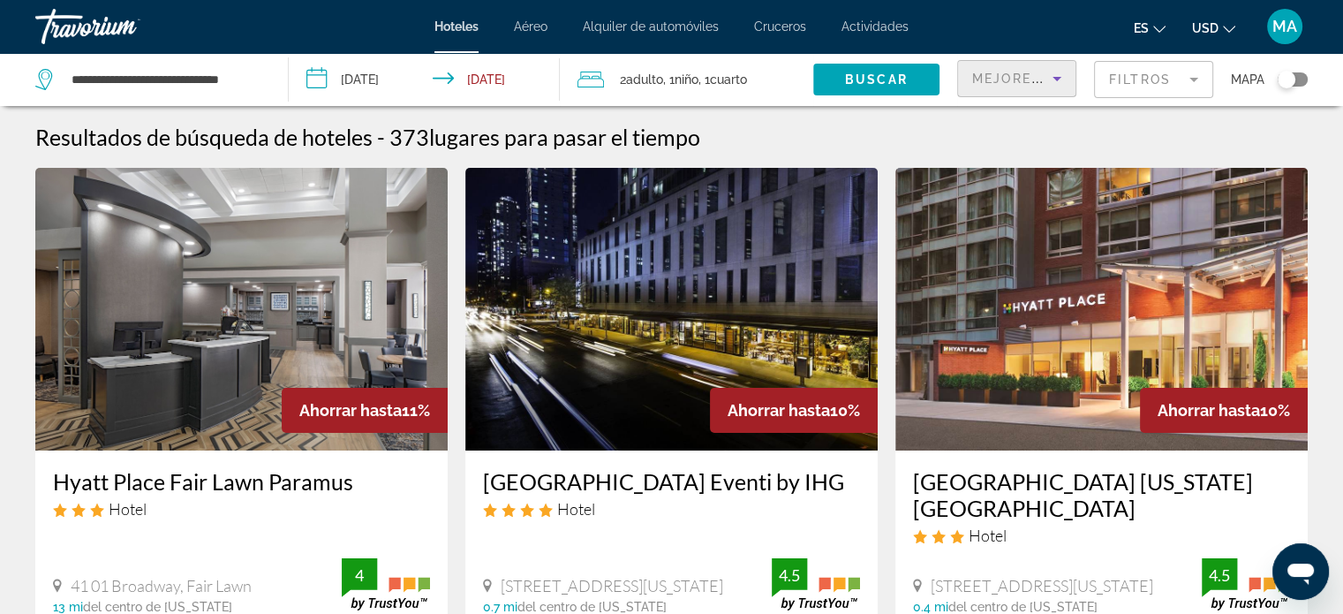
click at [1049, 79] on icon "Sort by" at bounding box center [1056, 78] width 21 height 21
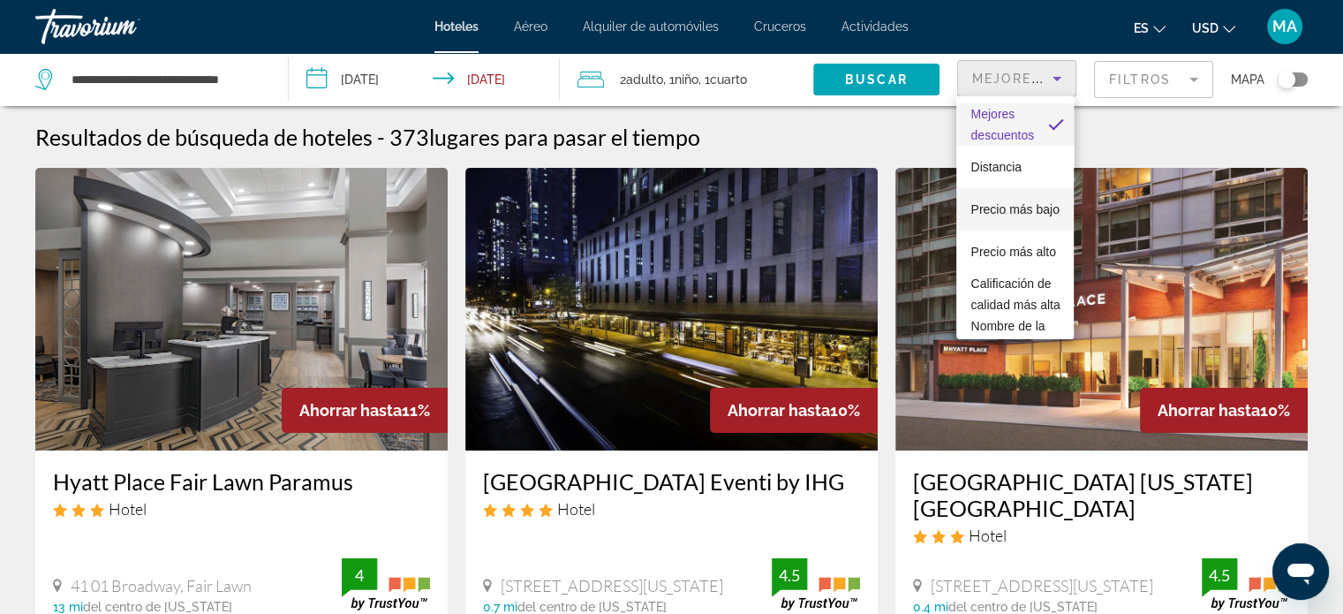
click at [1005, 202] on span "Precio más bajo" at bounding box center [1014, 209] width 88 height 14
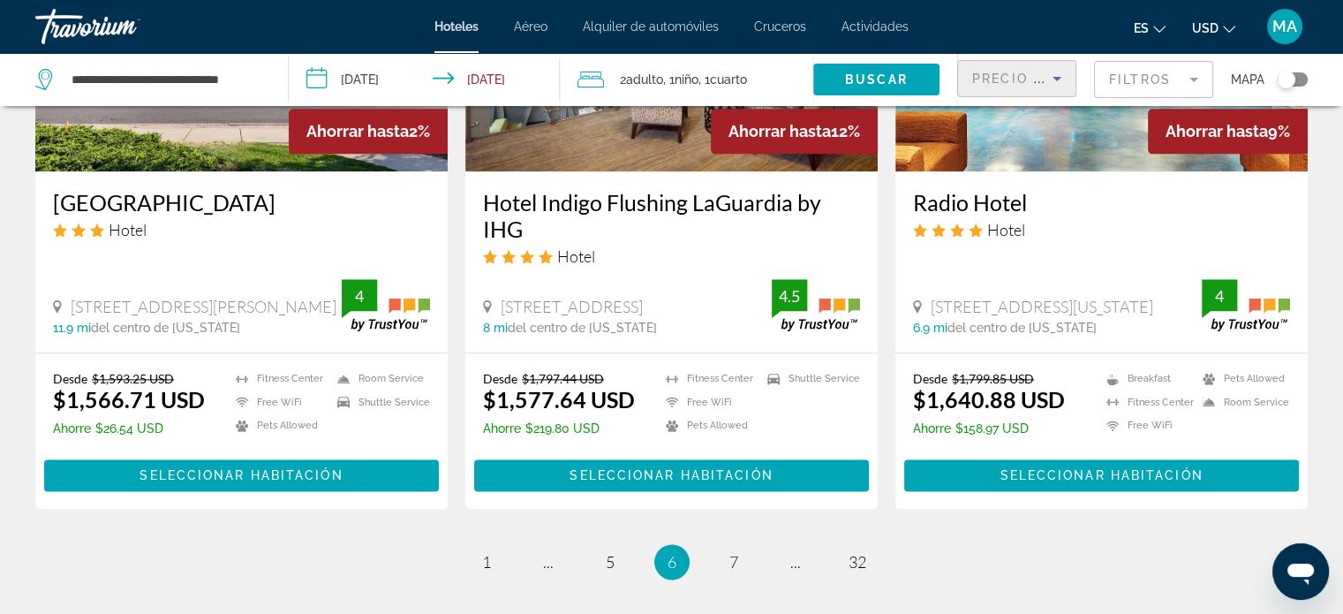
scroll to position [2295, 0]
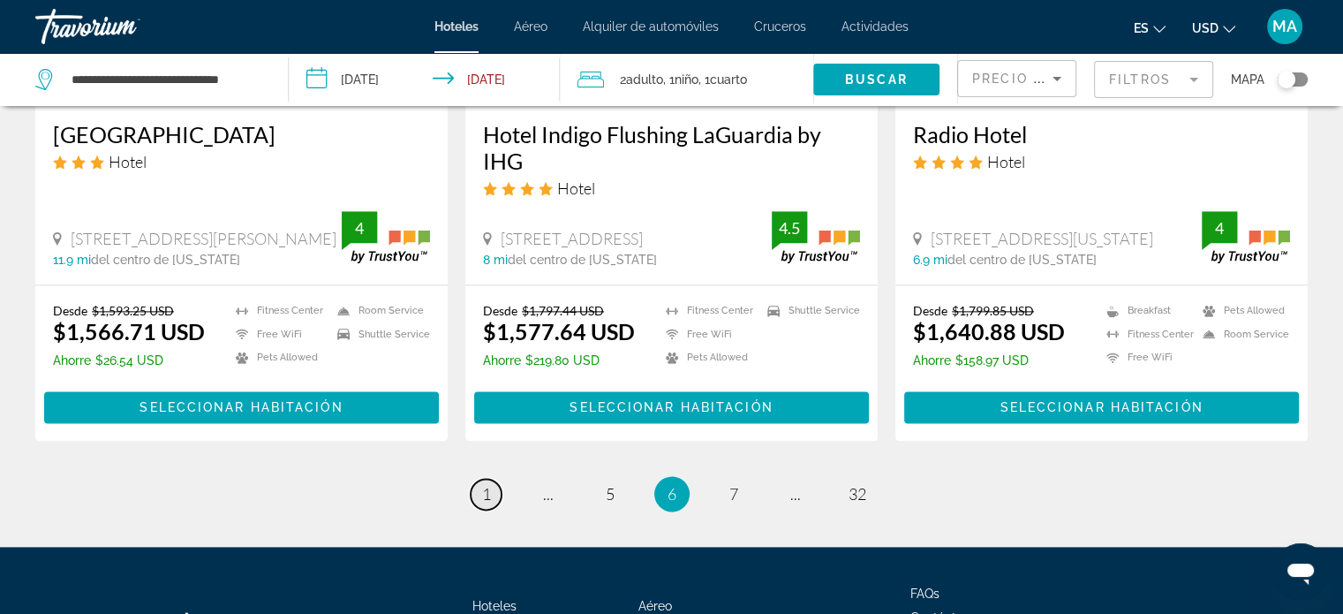
click at [482, 484] on span "1" at bounding box center [486, 493] width 9 height 19
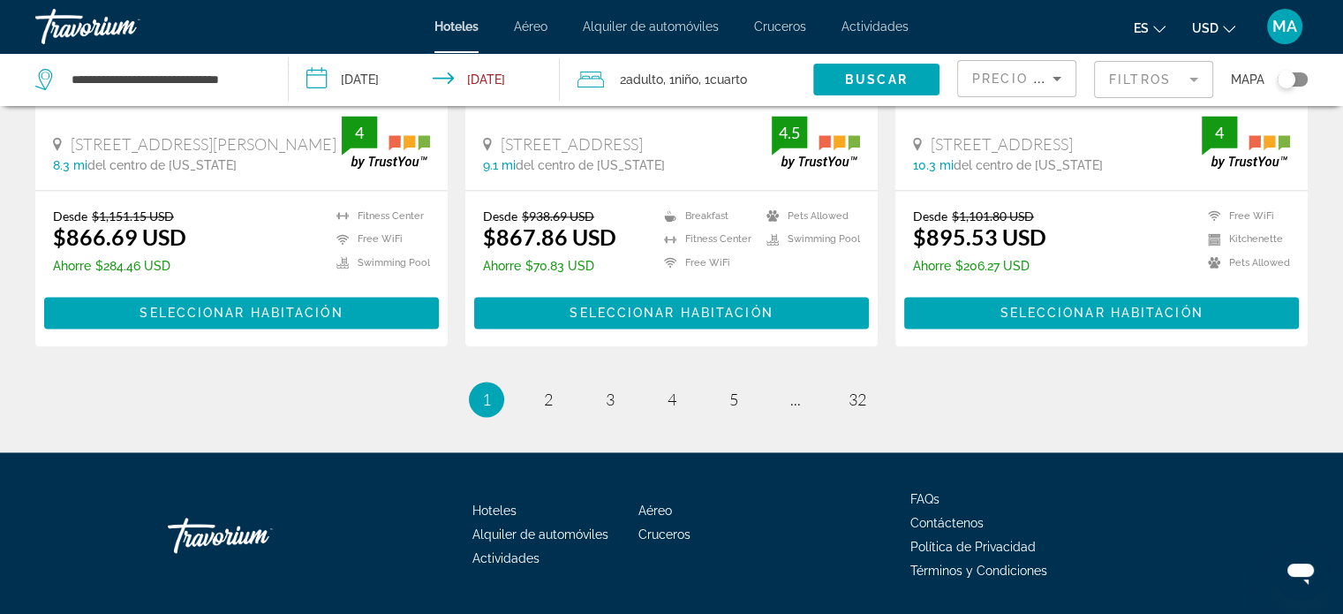
scroll to position [2436, 0]
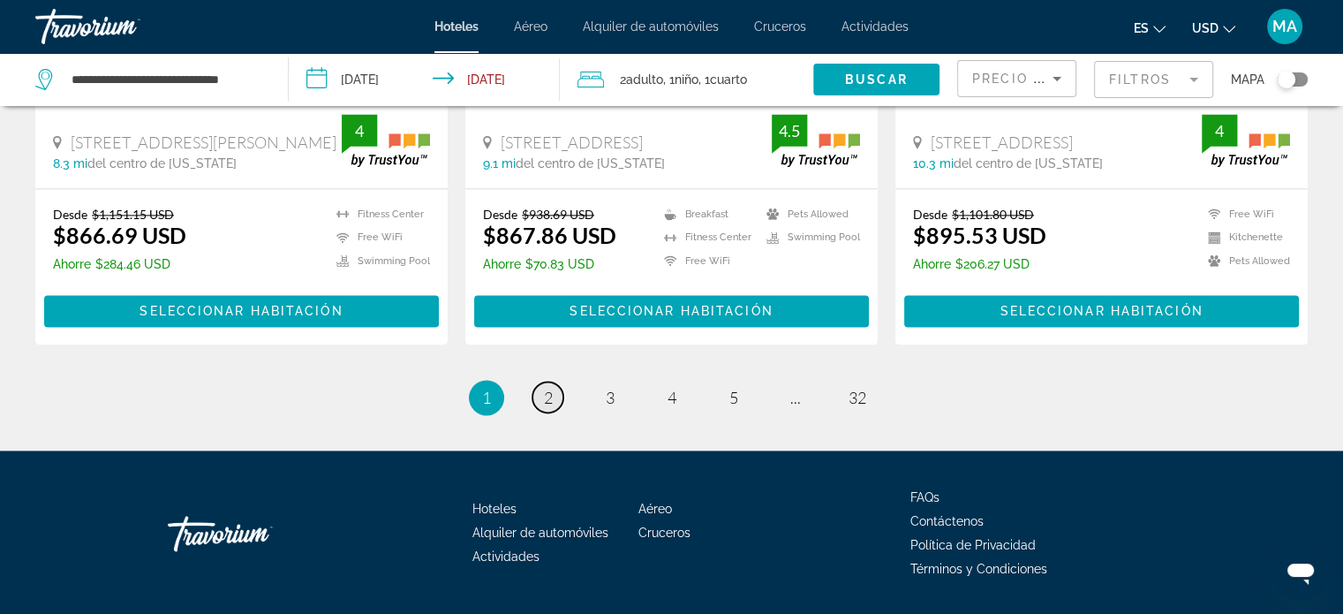
click at [545, 388] on span "2" at bounding box center [548, 397] width 9 height 19
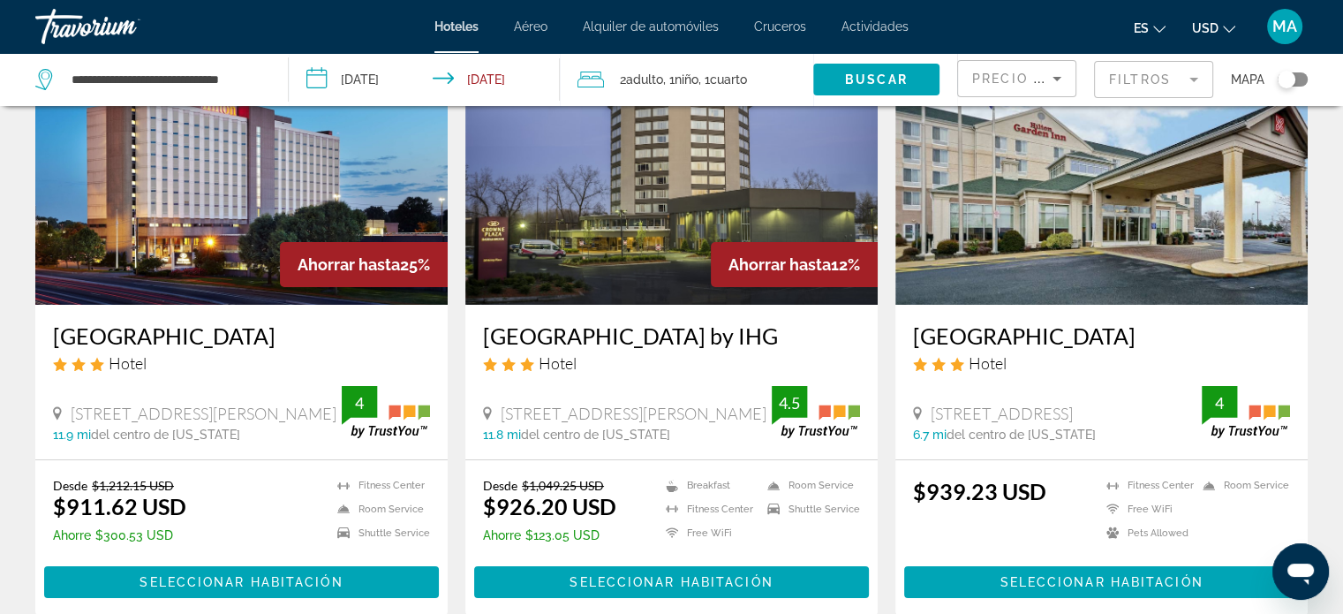
scroll to position [177, 0]
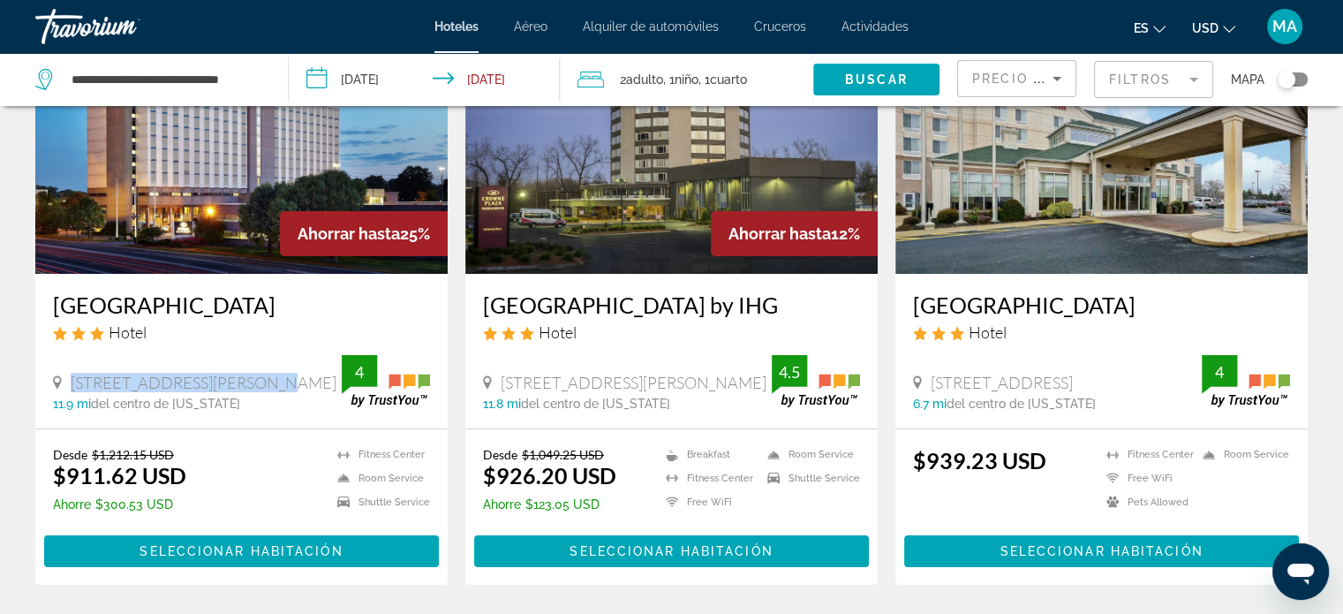
drag, startPoint x: 248, startPoint y: 382, endPoint x: 54, endPoint y: 391, distance: 194.4
click at [54, 391] on div "[STREET_ADDRESS][PERSON_NAME]" at bounding box center [197, 382] width 289 height 19
copy span "[STREET_ADDRESS][PERSON_NAME]"
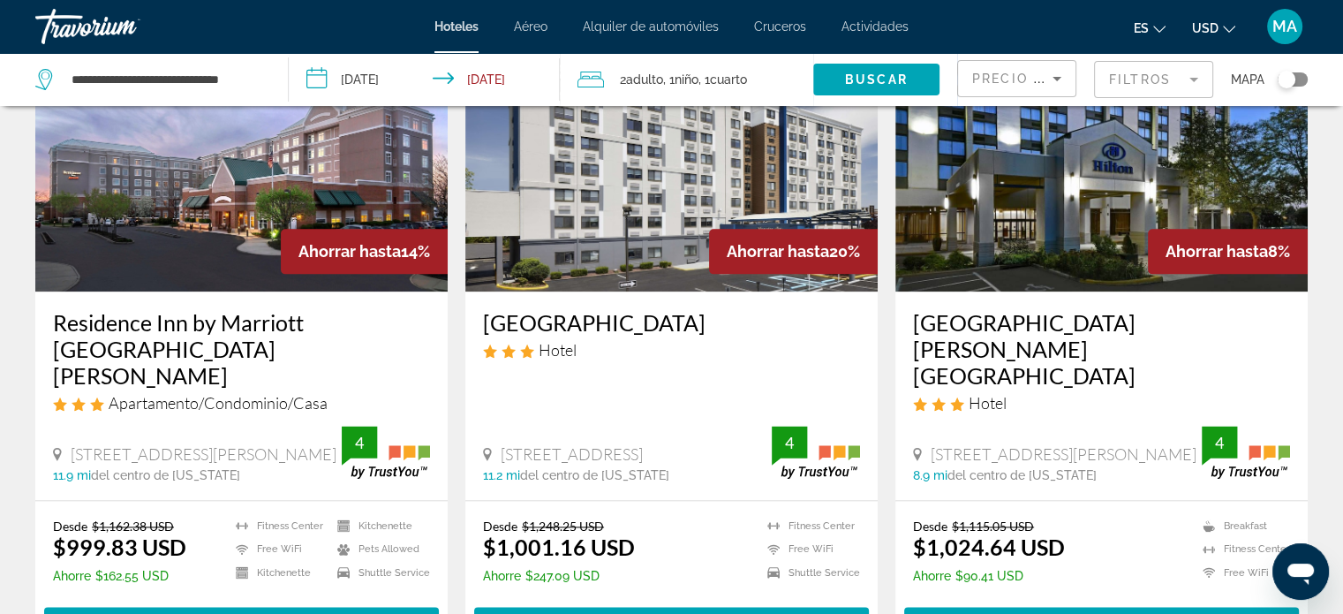
scroll to position [2207, 0]
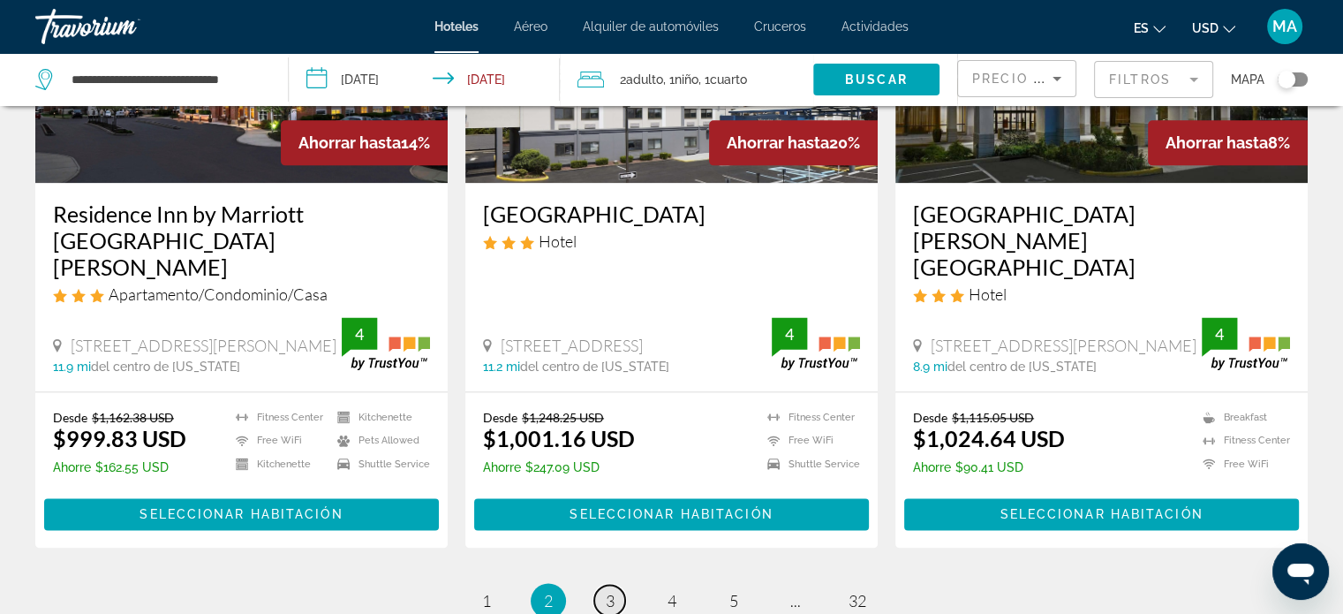
click at [615, 584] on link "page 3" at bounding box center [609, 599] width 31 height 31
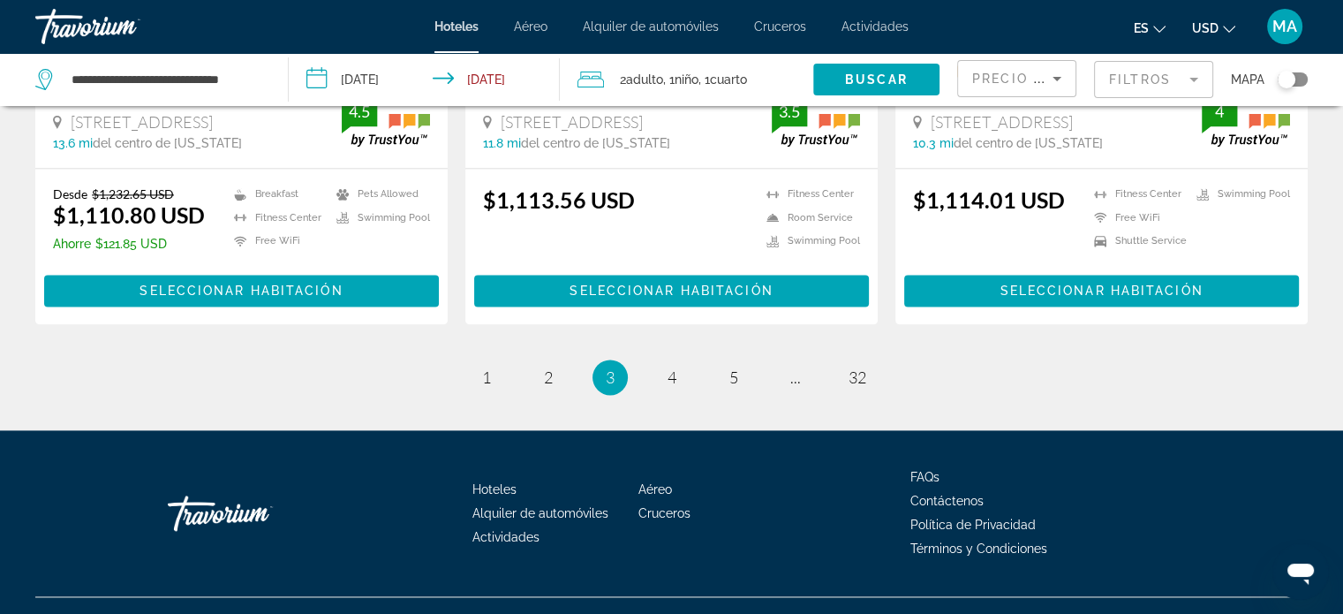
scroll to position [2436, 0]
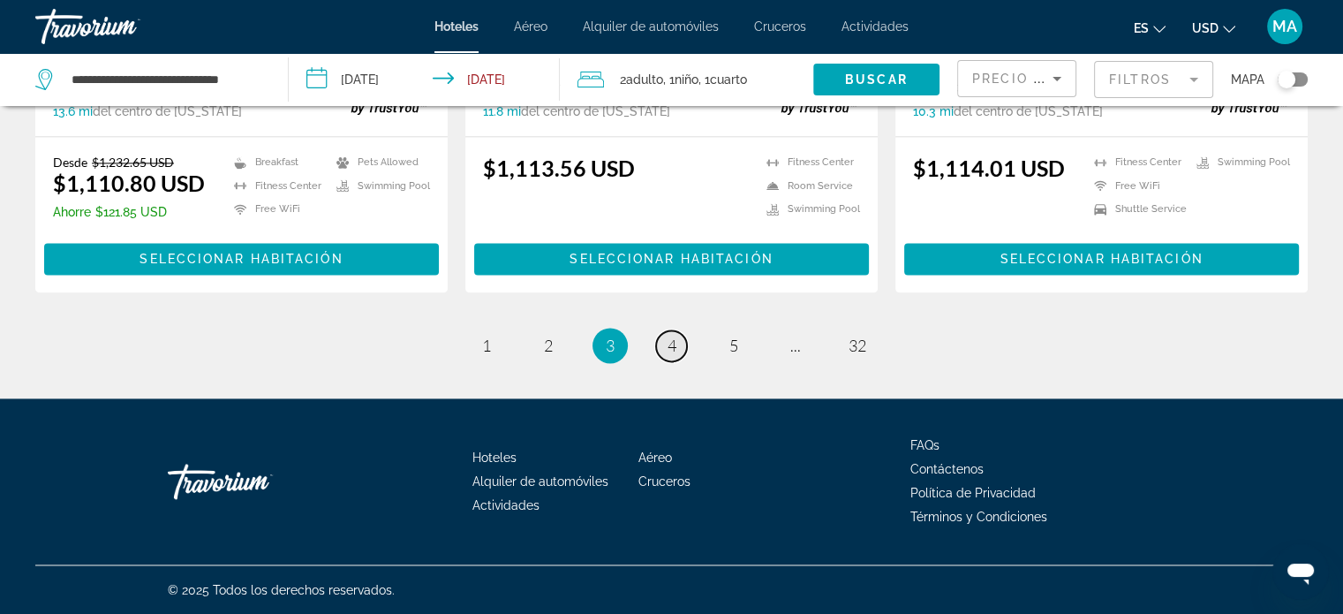
click at [685, 342] on link "page 4" at bounding box center [671, 345] width 31 height 31
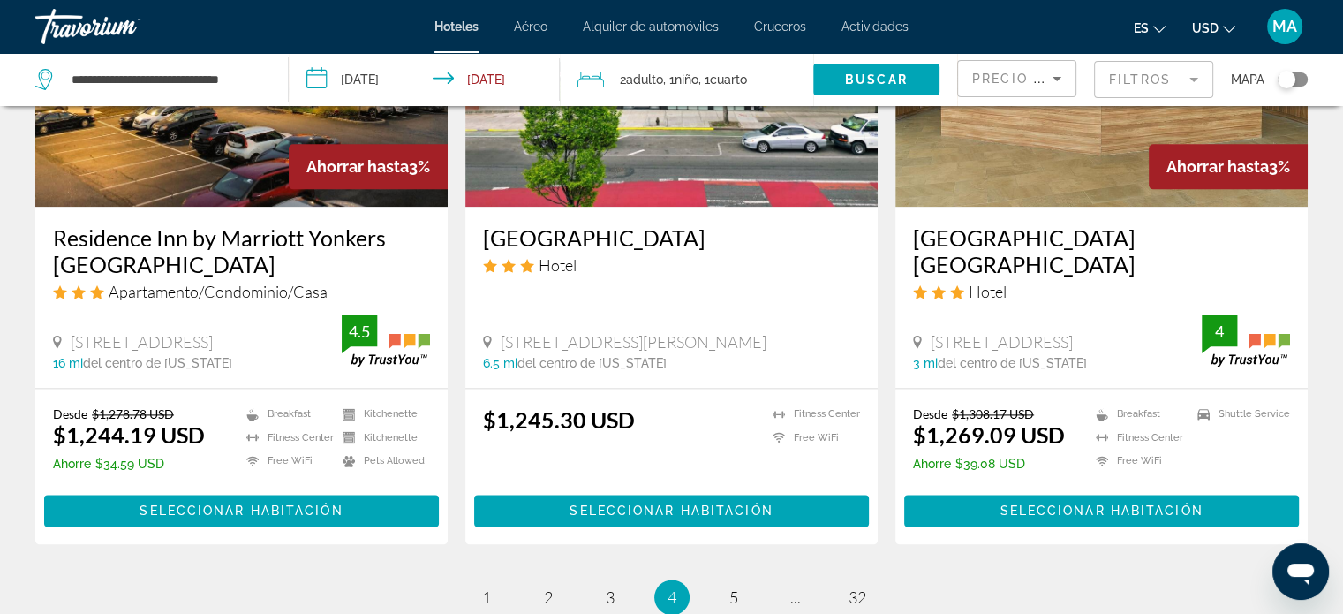
scroll to position [2295, 0]
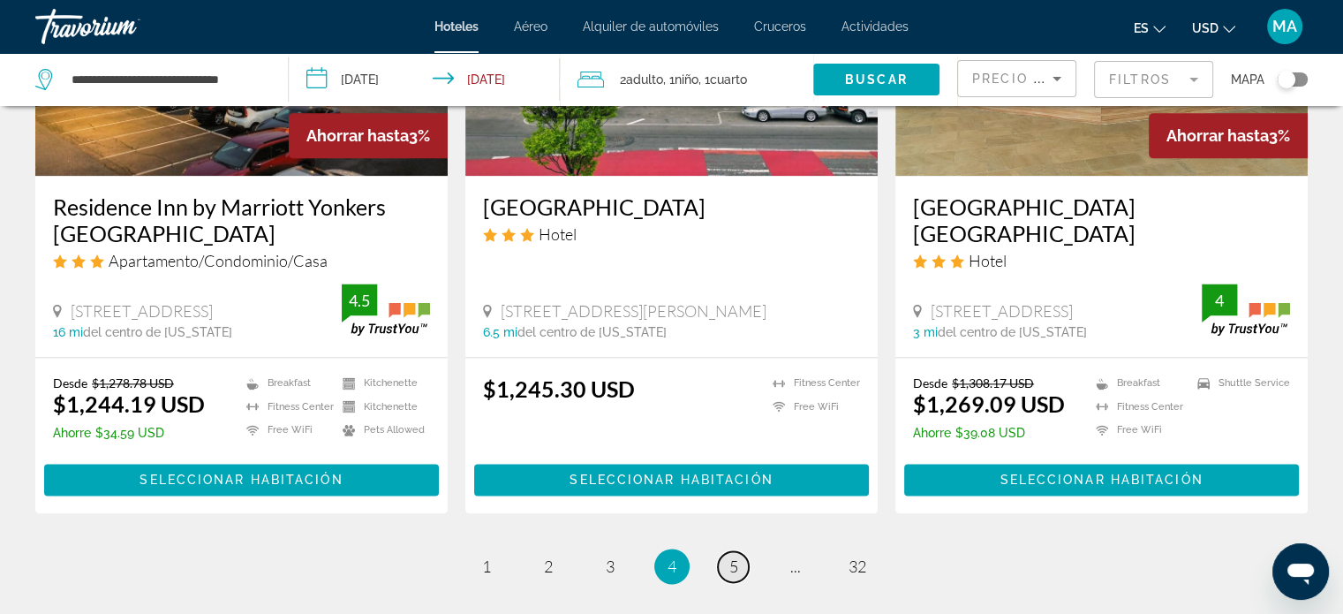
click at [739, 551] on link "page 5" at bounding box center [733, 566] width 31 height 31
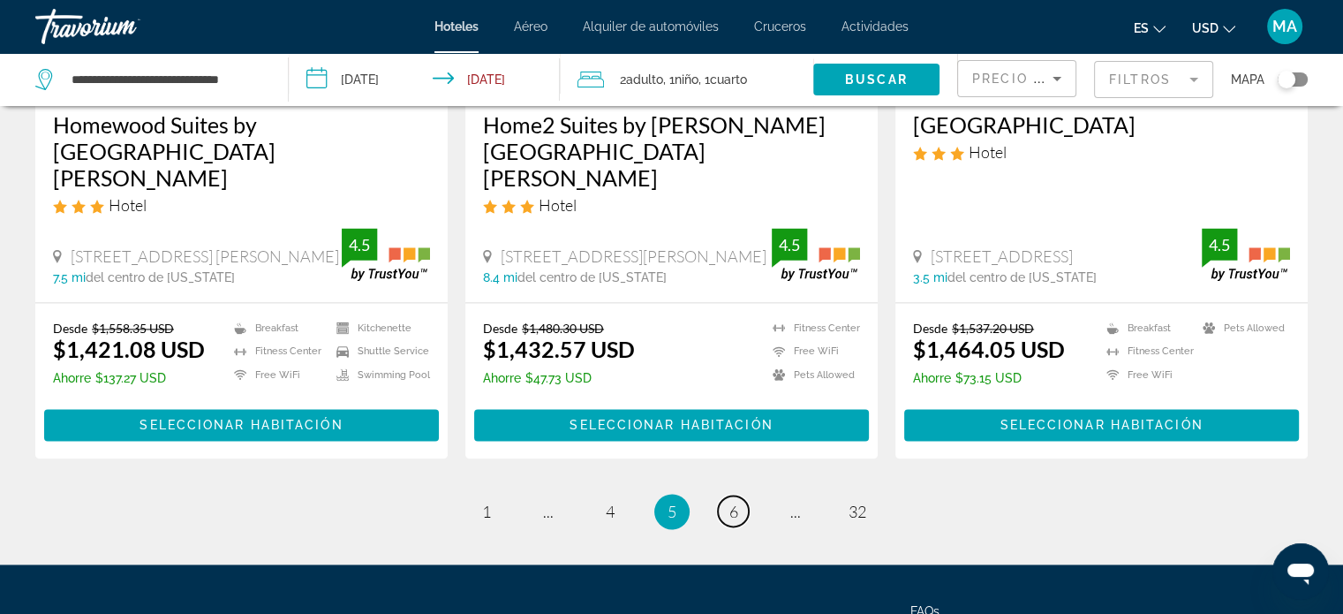
scroll to position [2383, 0]
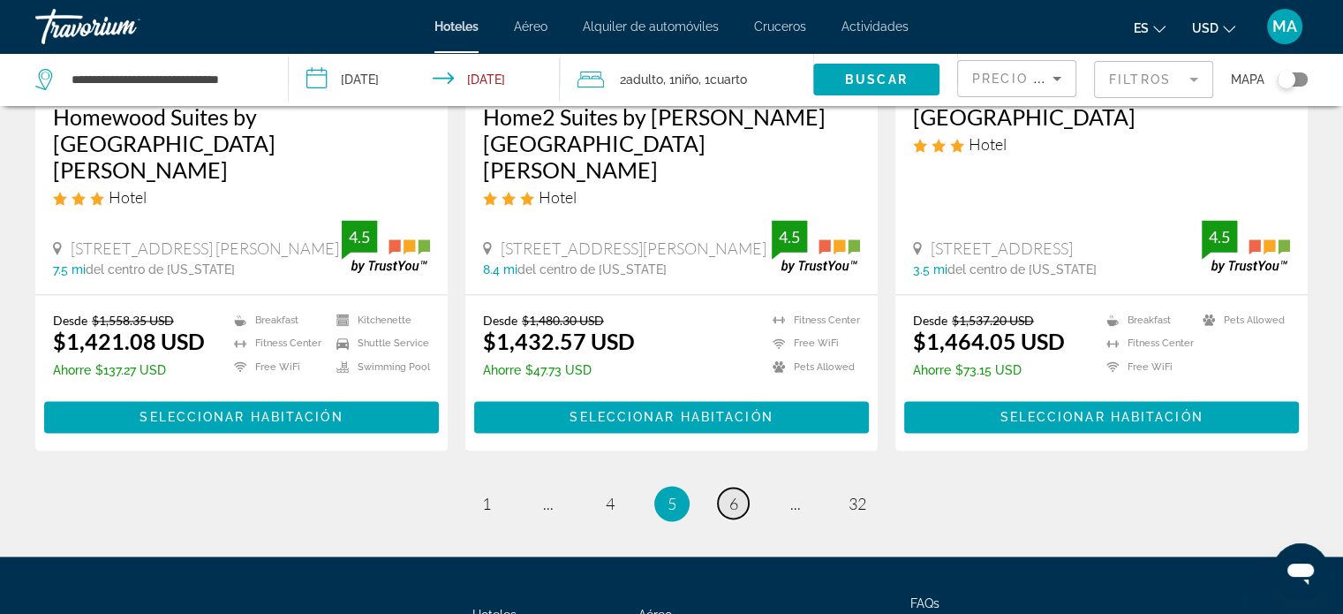
click at [738, 487] on link "page 6" at bounding box center [733, 502] width 31 height 31
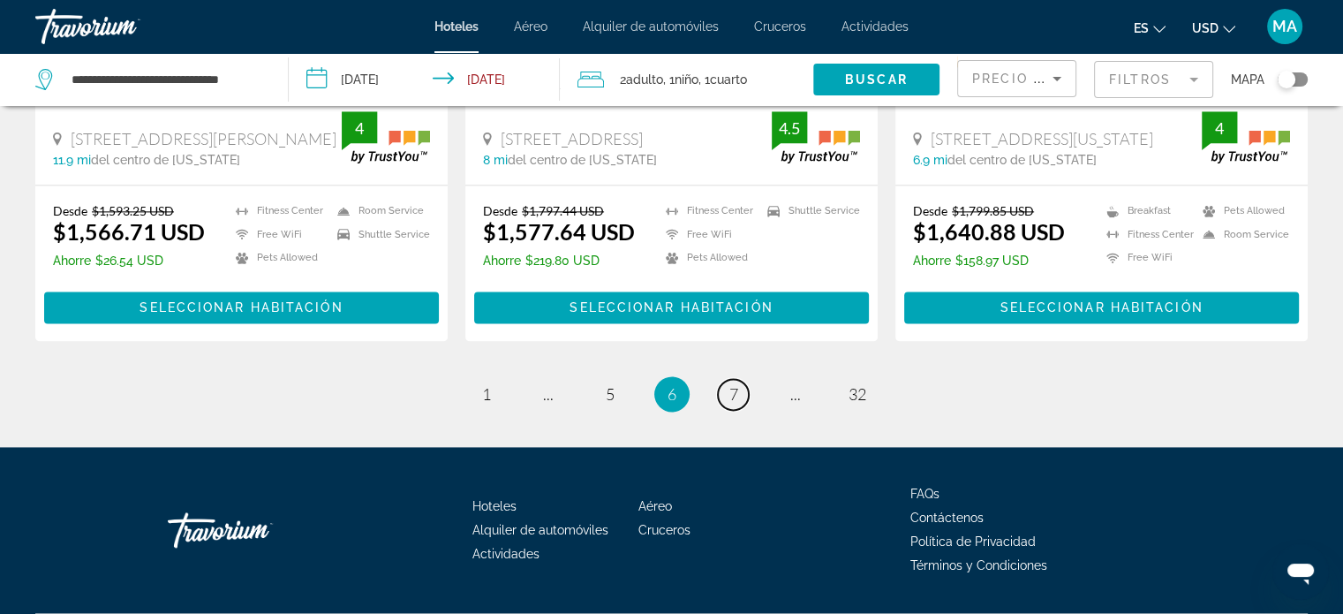
scroll to position [2418, 0]
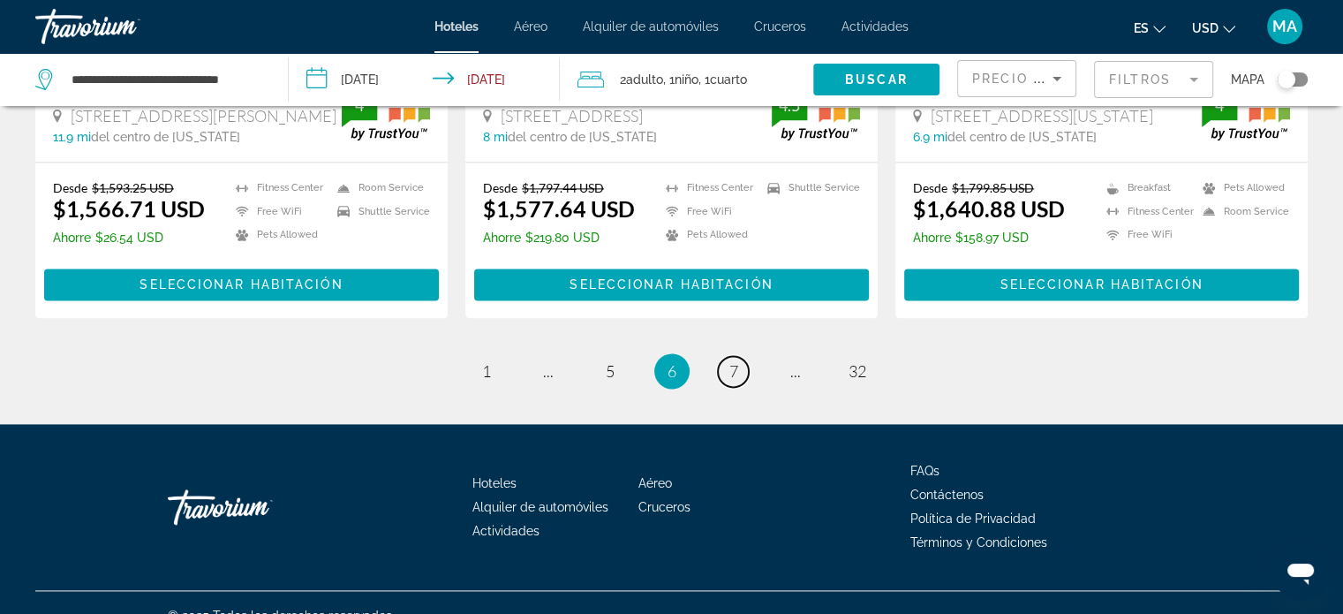
click at [728, 356] on link "page 7" at bounding box center [733, 371] width 31 height 31
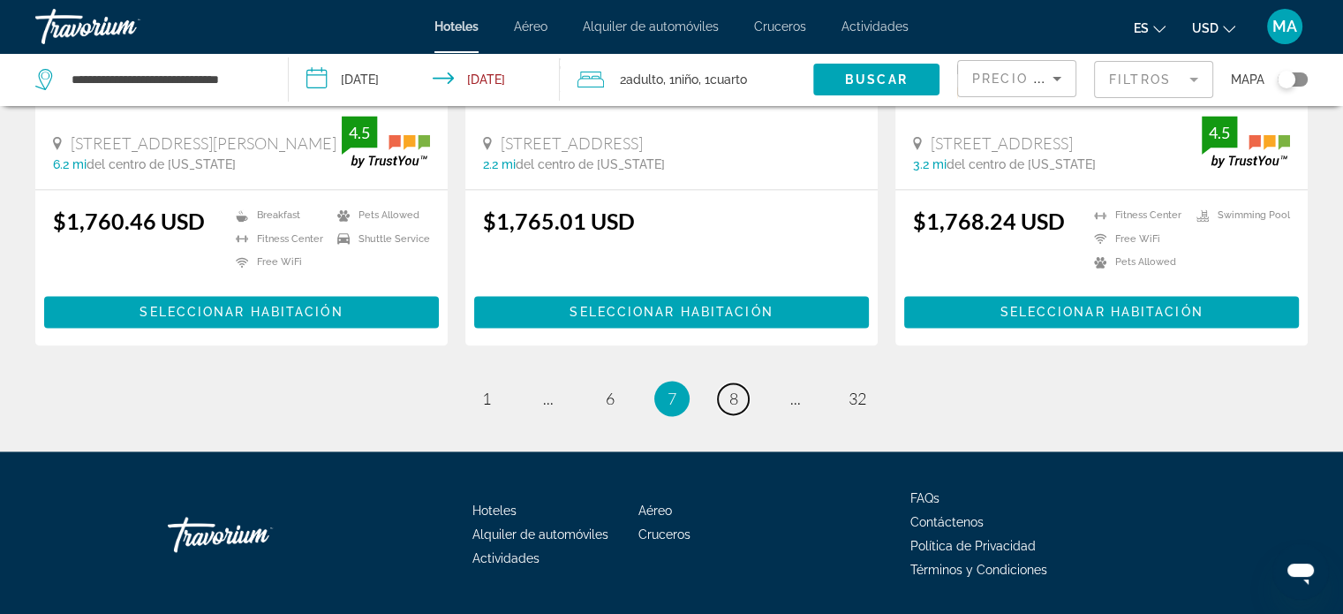
scroll to position [2464, 0]
